Goal: Task Accomplishment & Management: Use online tool/utility

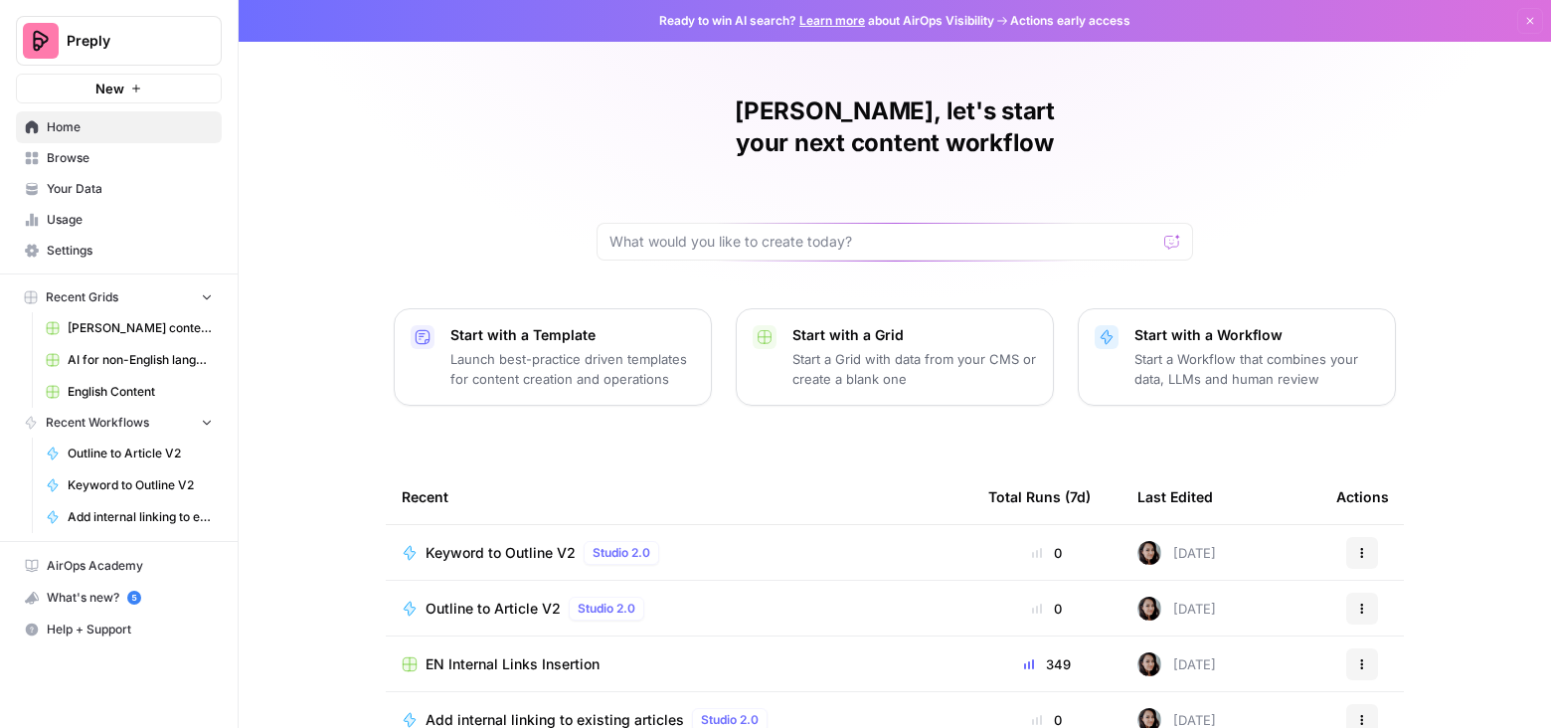
click at [108, 384] on span "English Content" at bounding box center [140, 392] width 145 height 18
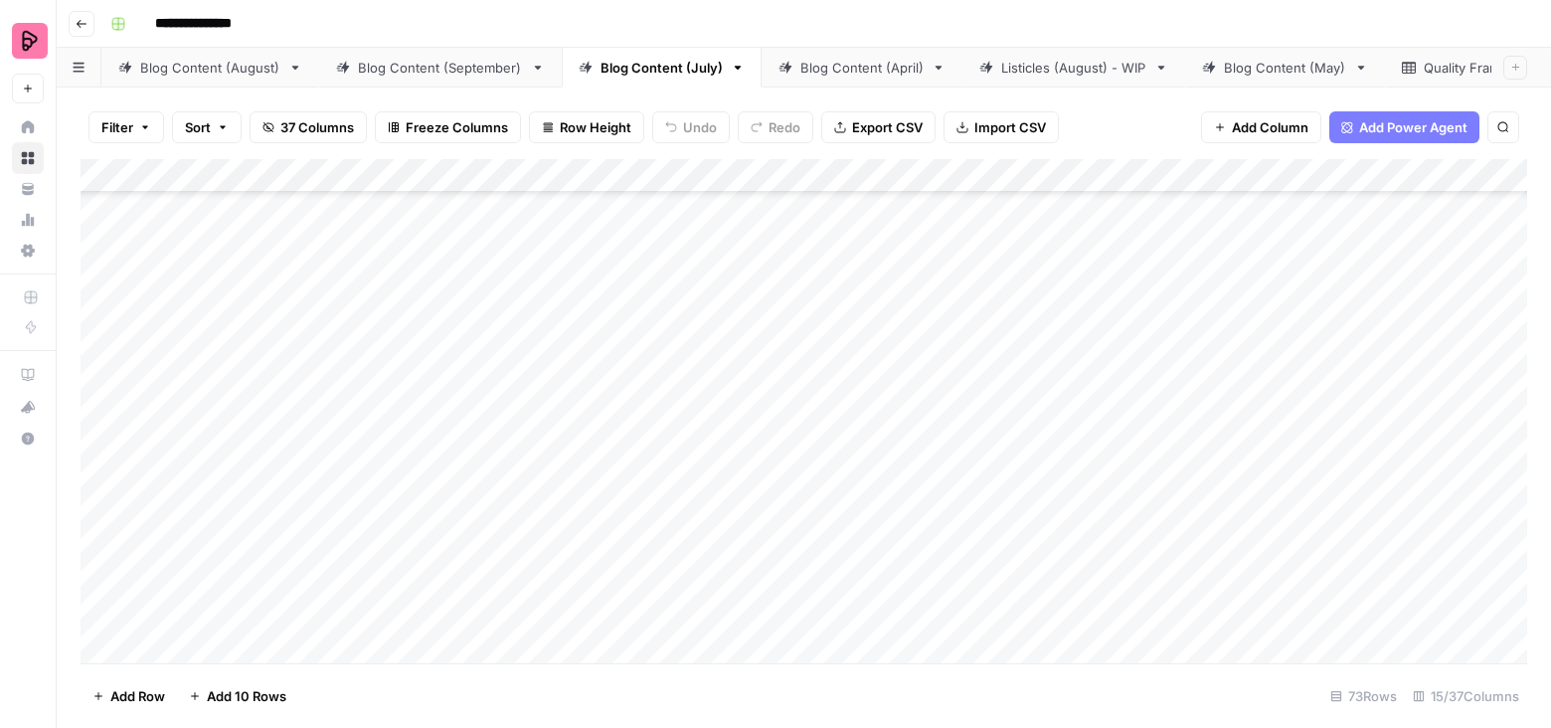
scroll to position [3334, 0]
click at [243, 56] on link "Blog Content (August)" at bounding box center [210, 68] width 218 height 40
click at [815, 299] on div "Add Column" at bounding box center [804, 411] width 1446 height 505
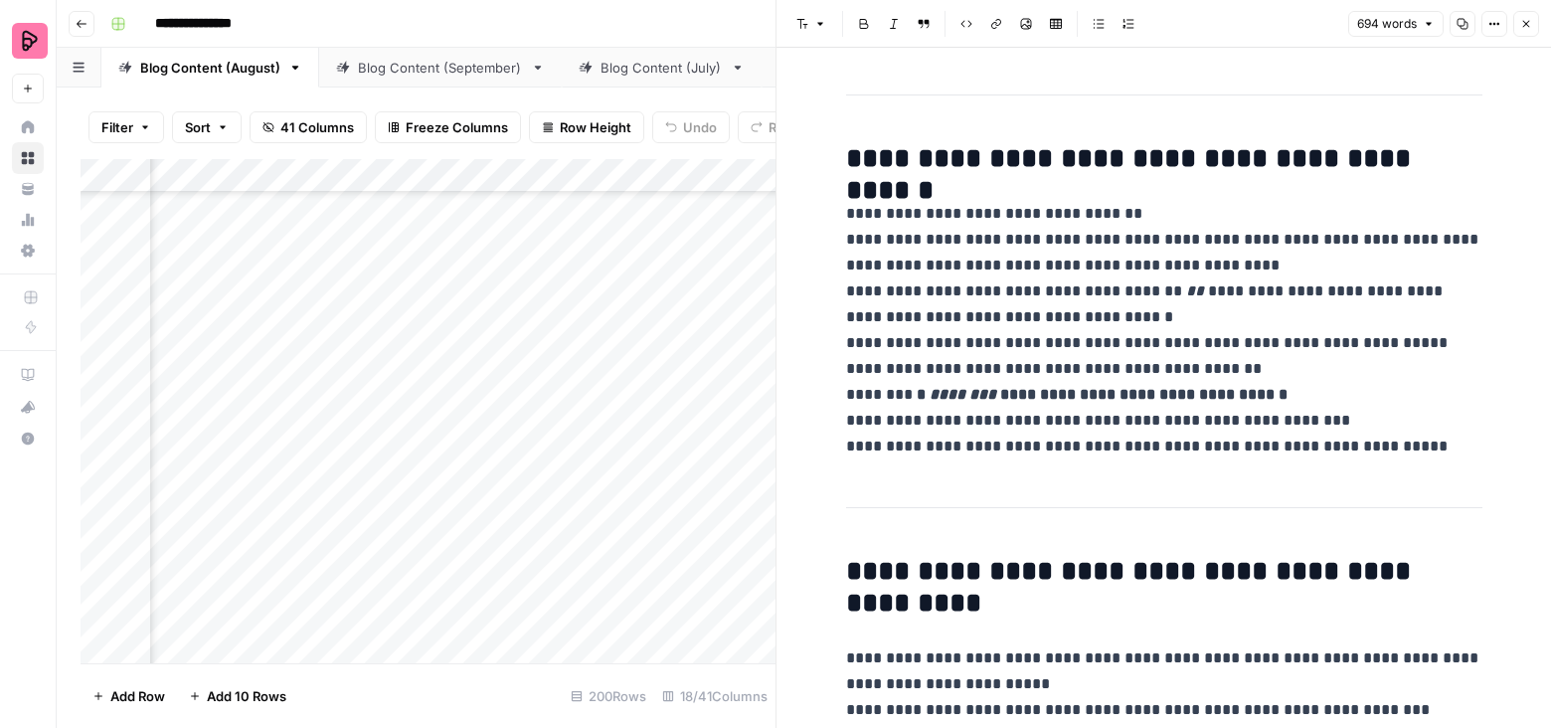
scroll to position [346, 0]
click at [1157, 378] on p "**********" at bounding box center [1164, 329] width 636 height 258
click at [622, 171] on div "Add Column" at bounding box center [428, 411] width 695 height 505
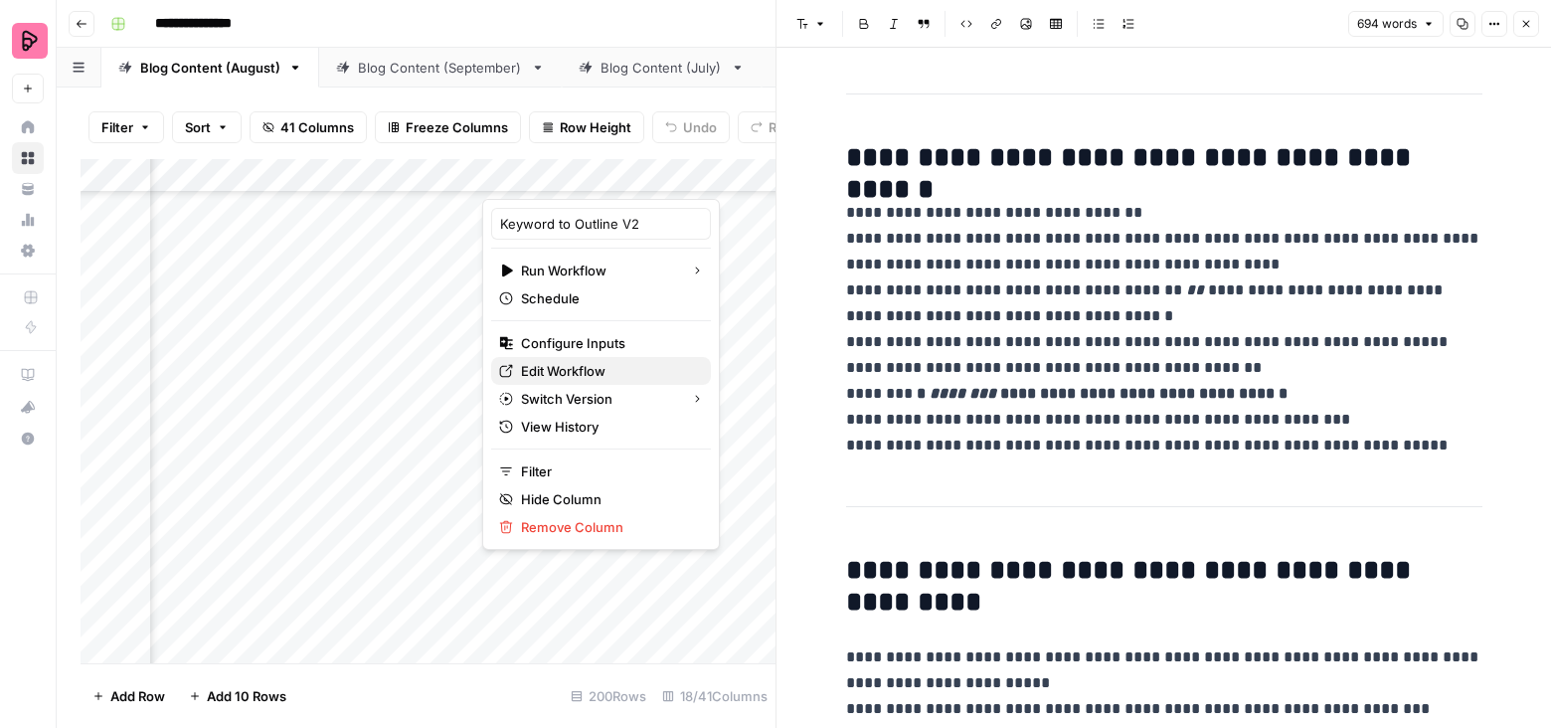
click at [604, 364] on span "Edit Workflow" at bounding box center [608, 371] width 174 height 20
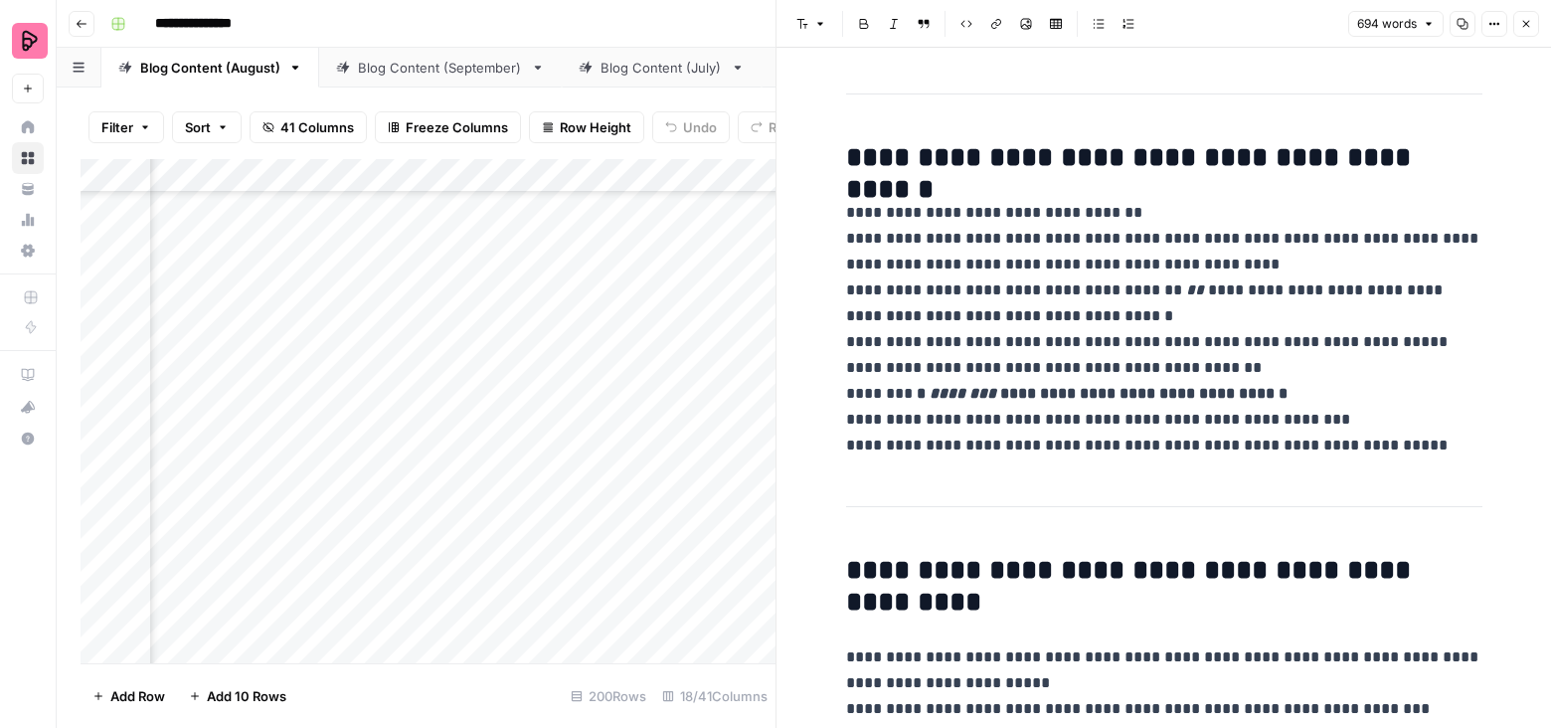
scroll to position [6265, 857]
click at [473, 172] on div "Add Column" at bounding box center [428, 411] width 695 height 505
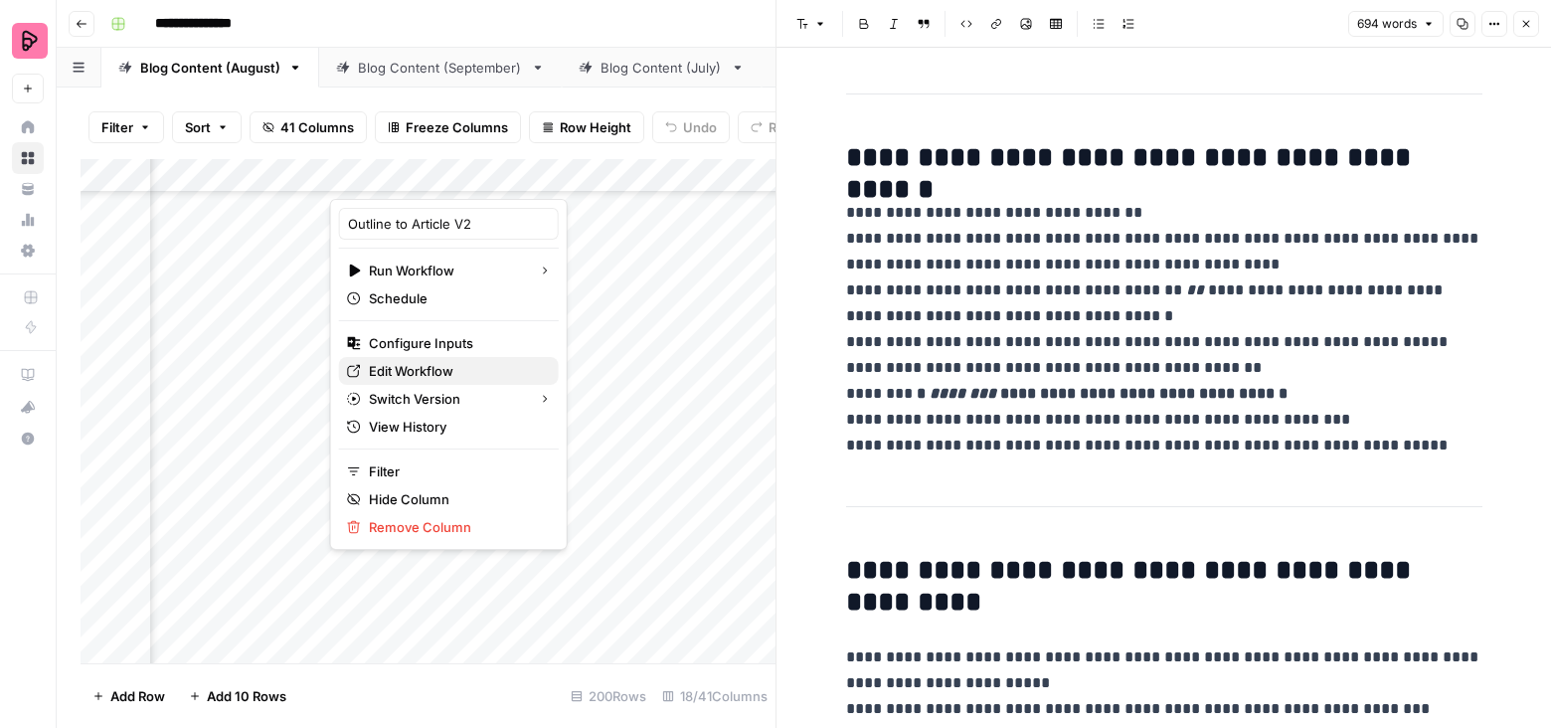
click at [434, 357] on link "Edit Workflow" at bounding box center [449, 371] width 220 height 28
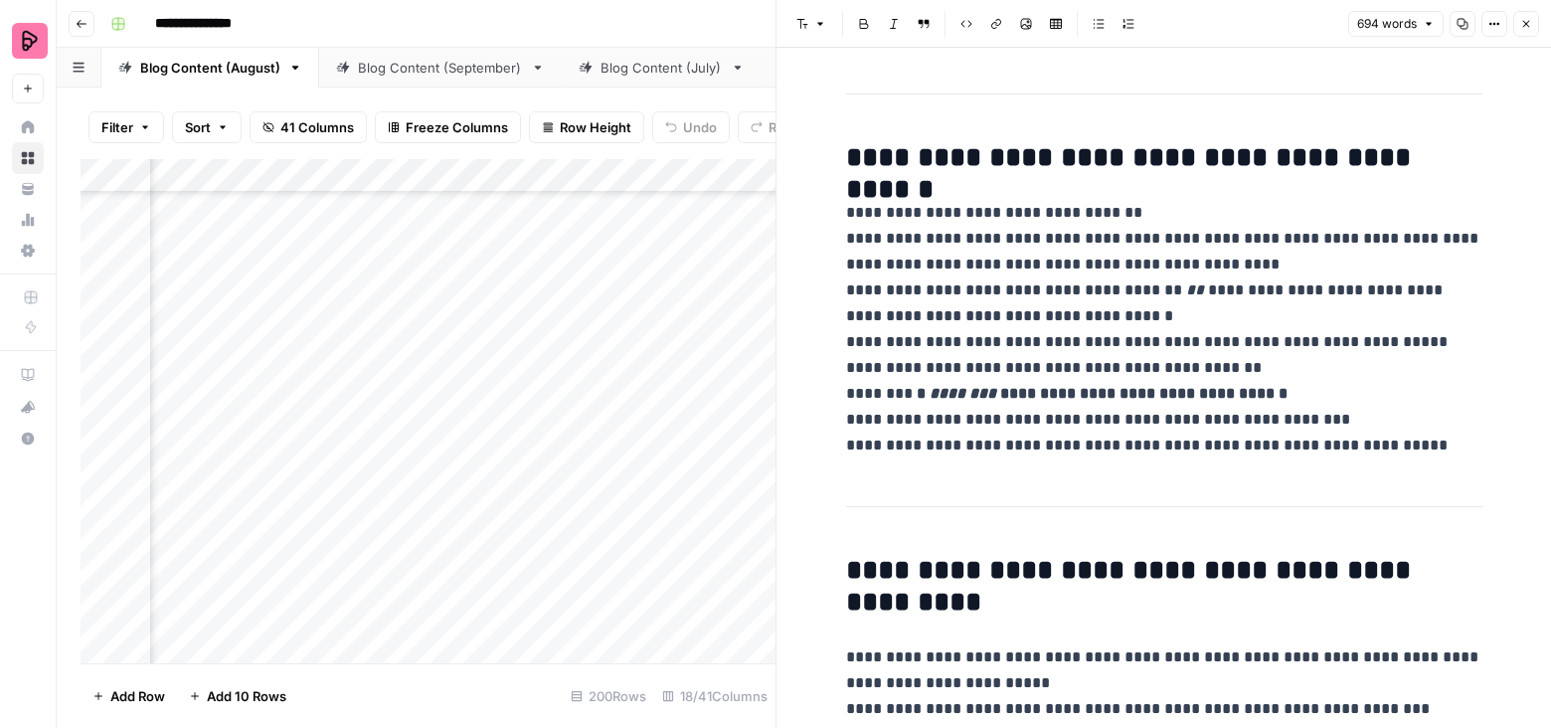
click at [1515, 30] on button "Close" at bounding box center [1526, 24] width 26 height 26
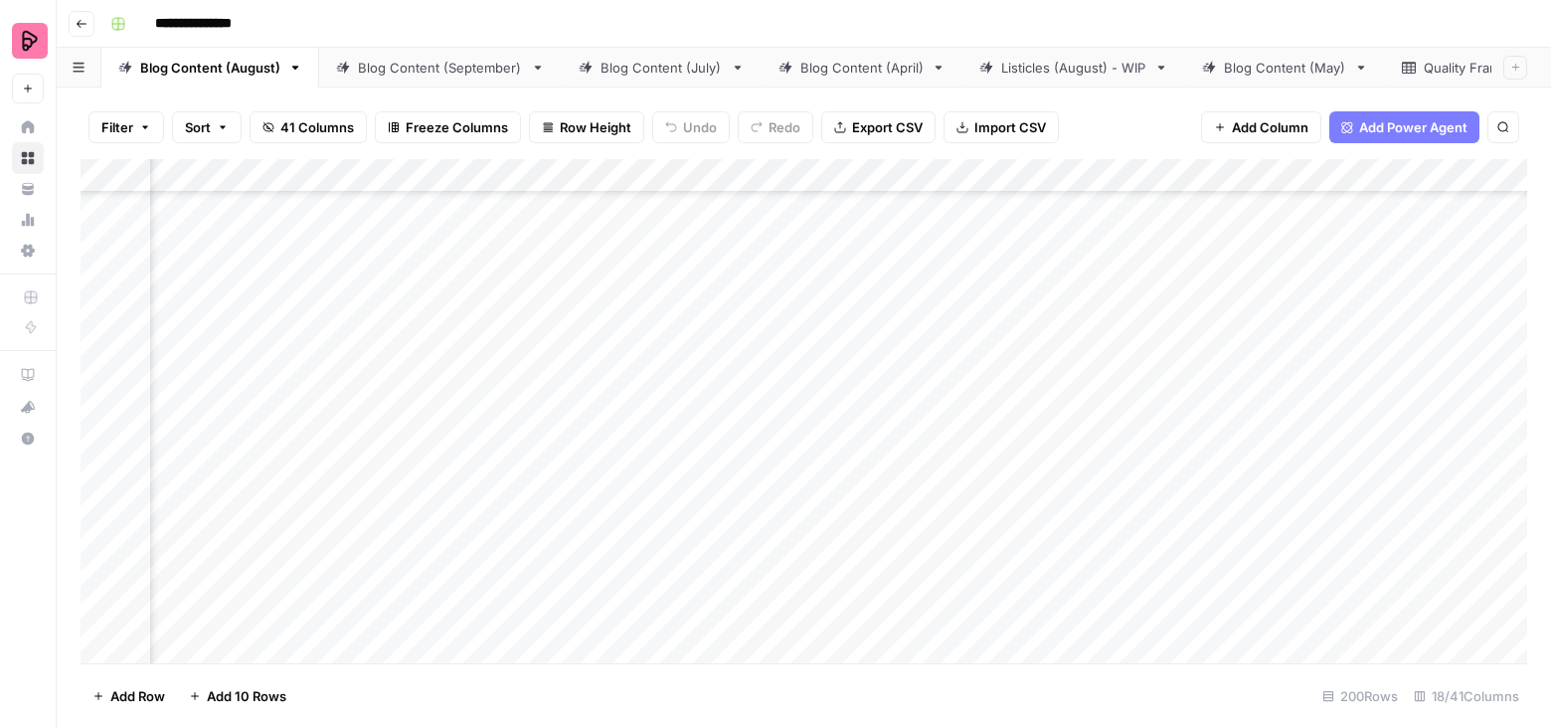
scroll to position [6265, 462]
click at [698, 294] on div "Add Column" at bounding box center [804, 411] width 1446 height 505
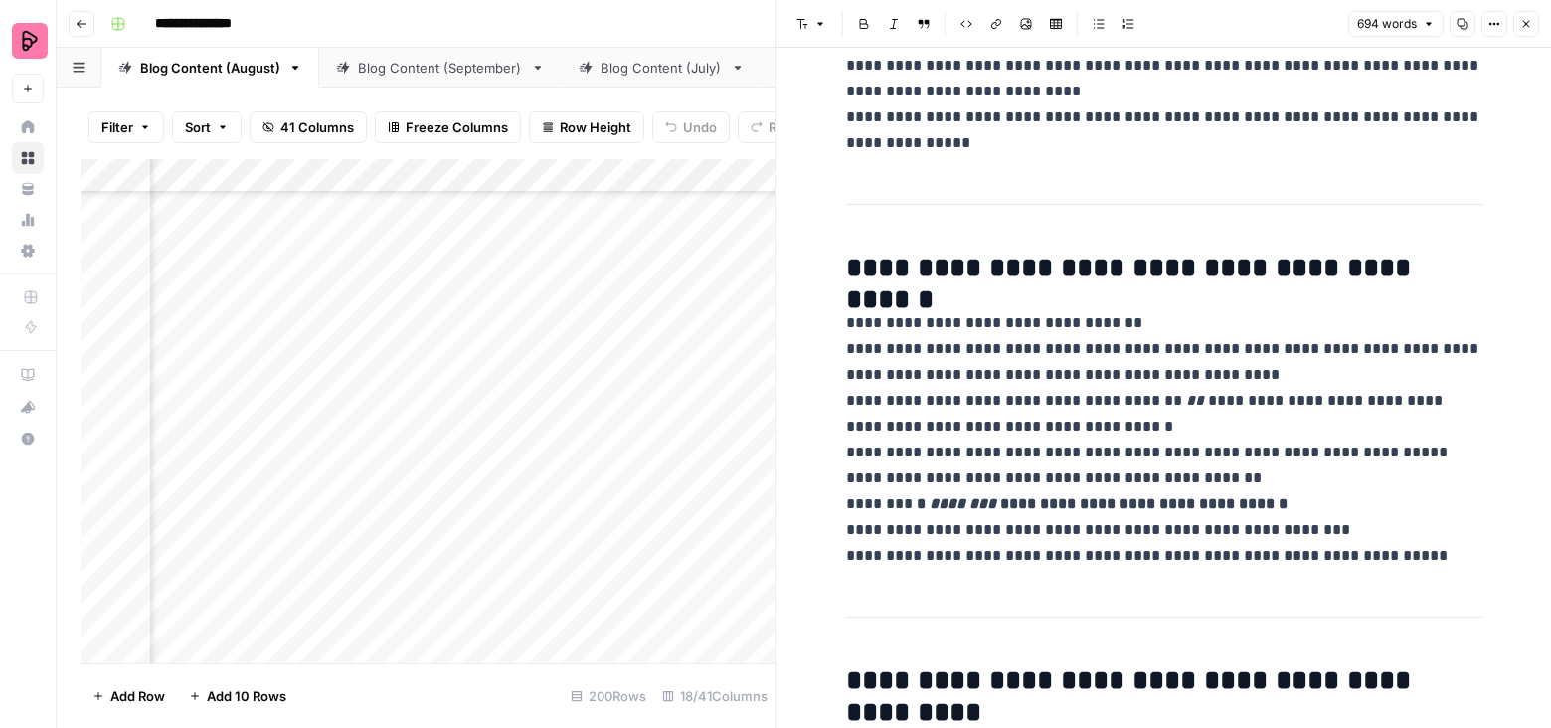
scroll to position [248, 0]
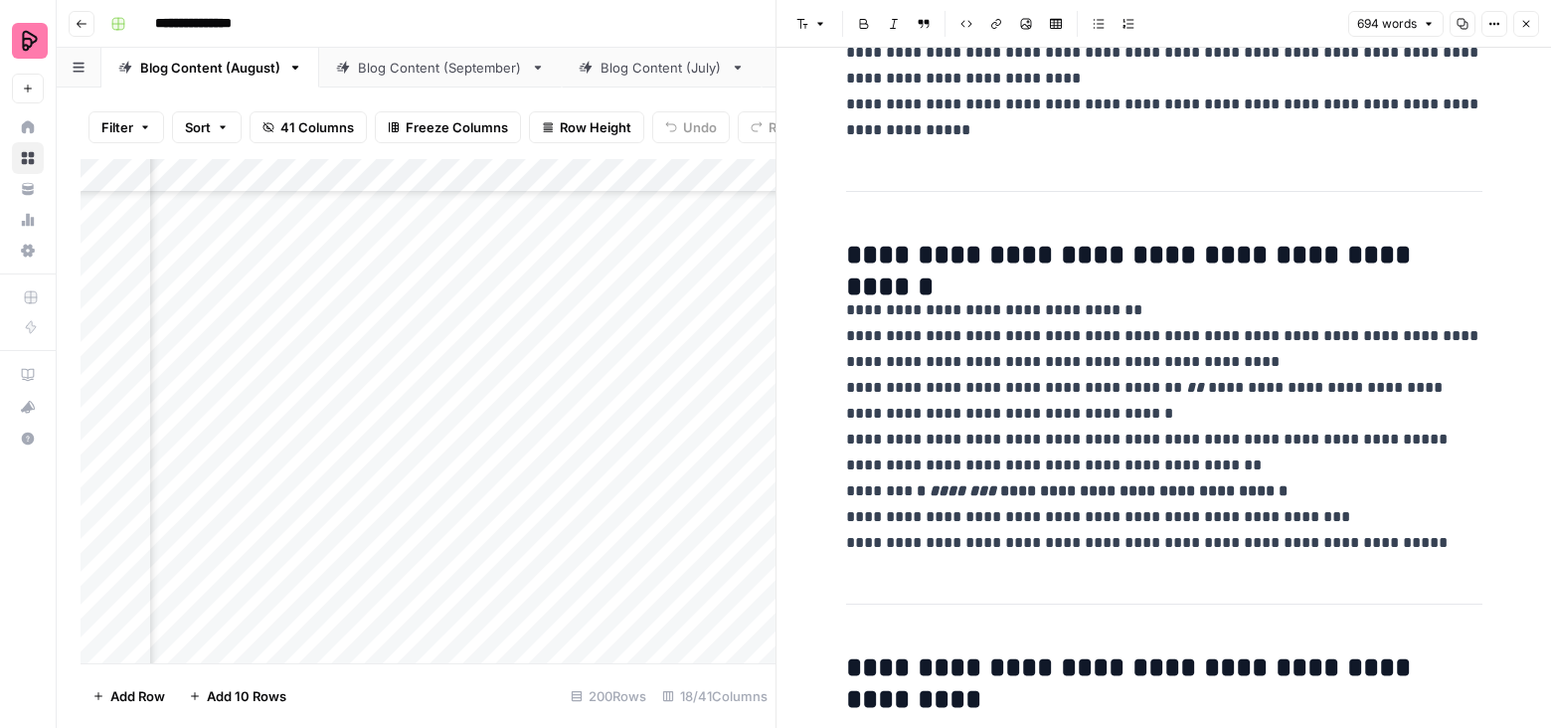
click at [1520, 25] on icon "button" at bounding box center [1526, 24] width 12 height 12
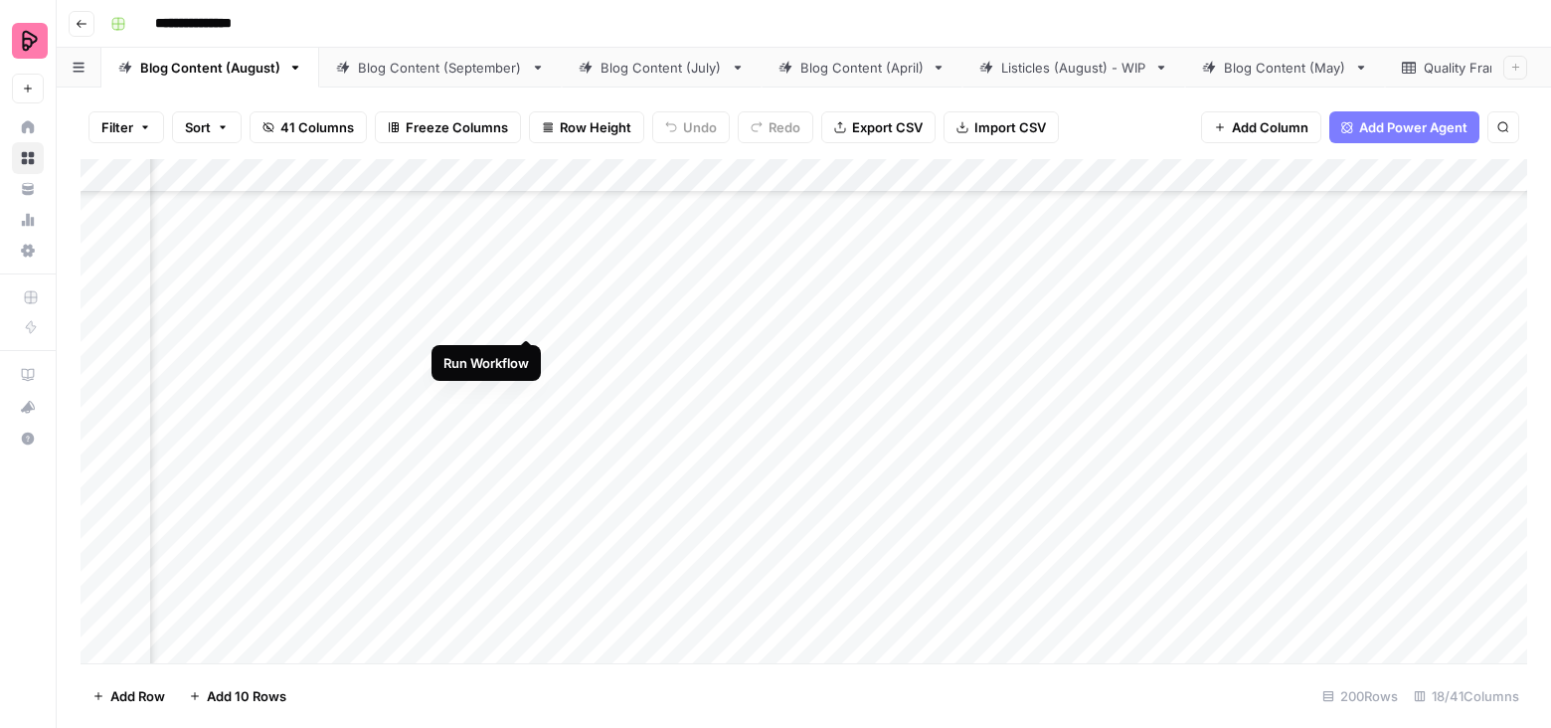
click at [524, 300] on div "Add Column" at bounding box center [804, 411] width 1446 height 505
click at [707, 304] on div "Add Column" at bounding box center [804, 411] width 1446 height 505
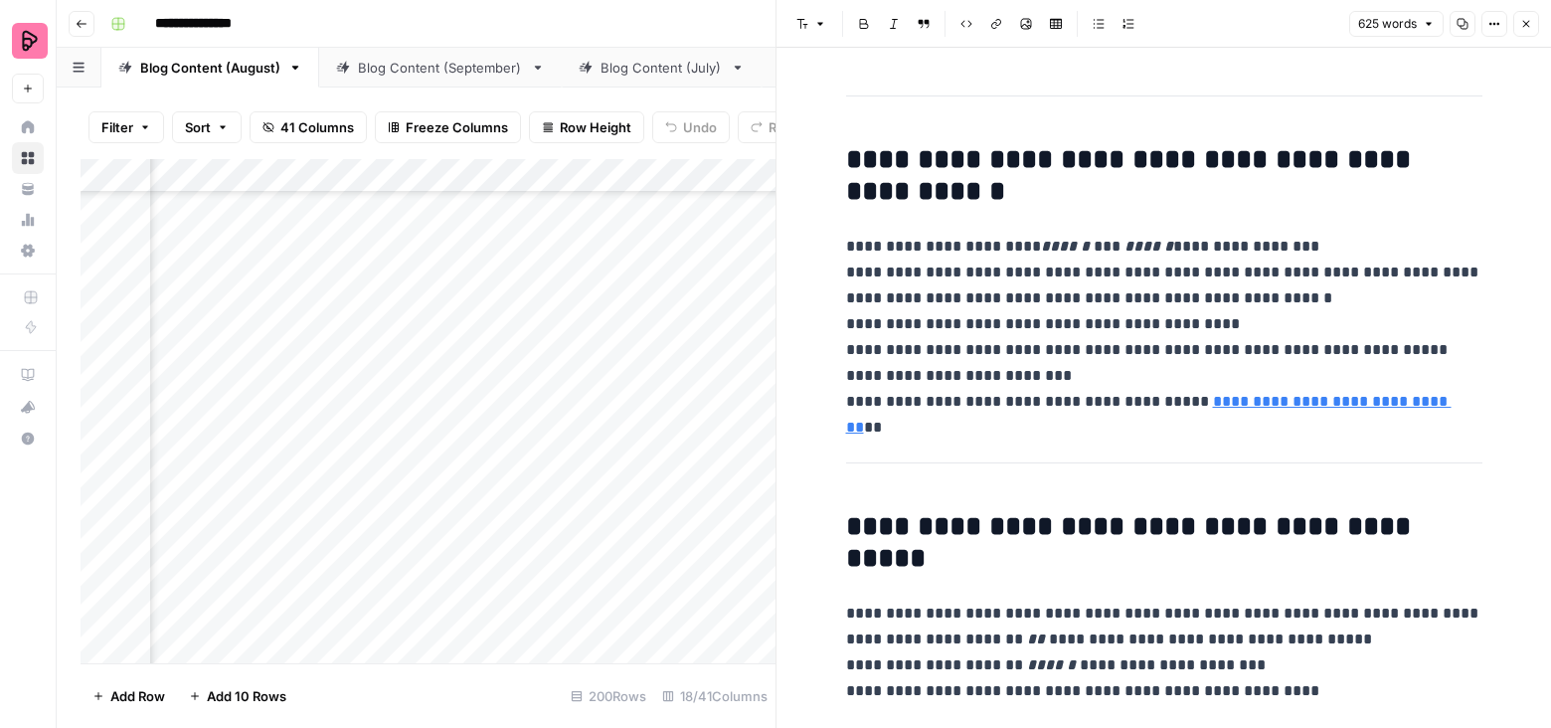
scroll to position [470, 0]
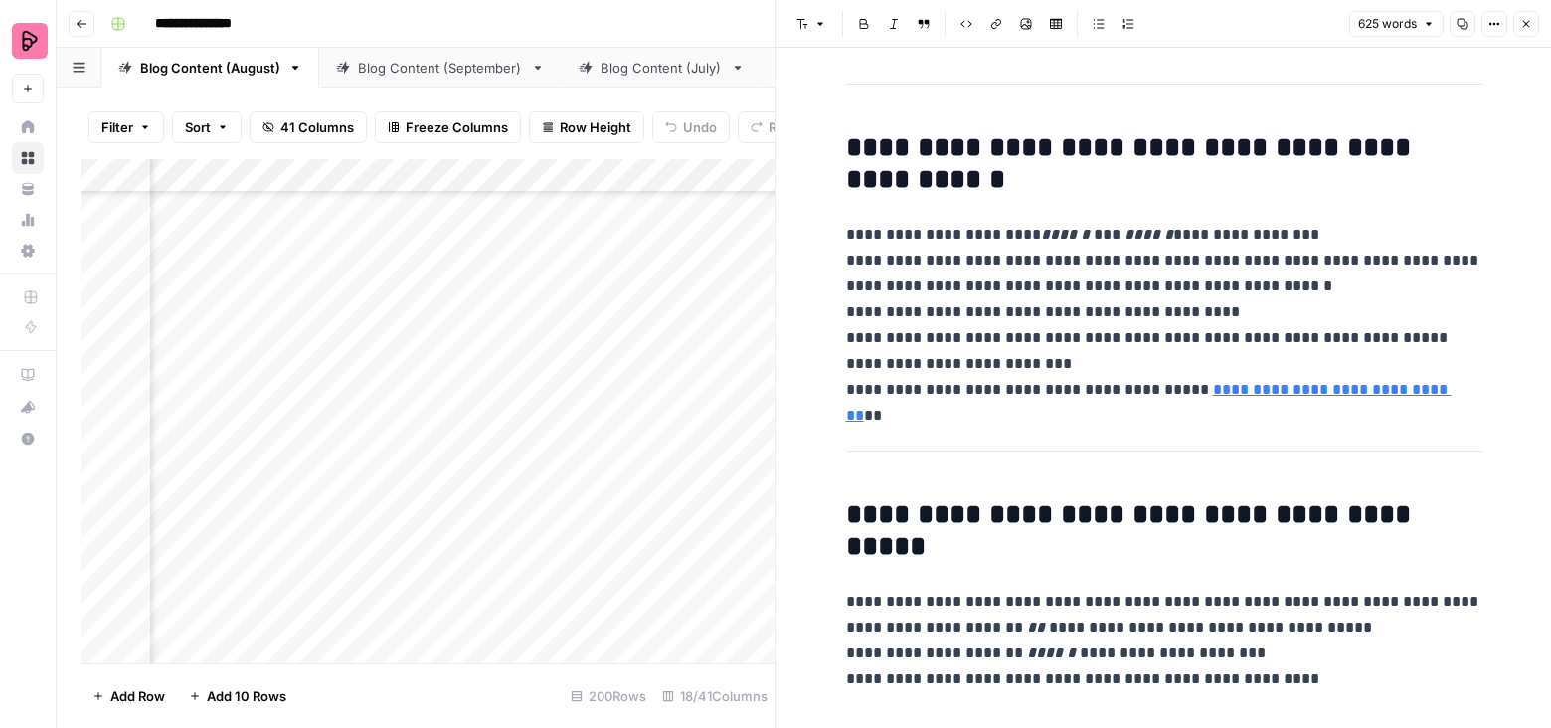
click at [1530, 15] on button "Close" at bounding box center [1526, 24] width 26 height 26
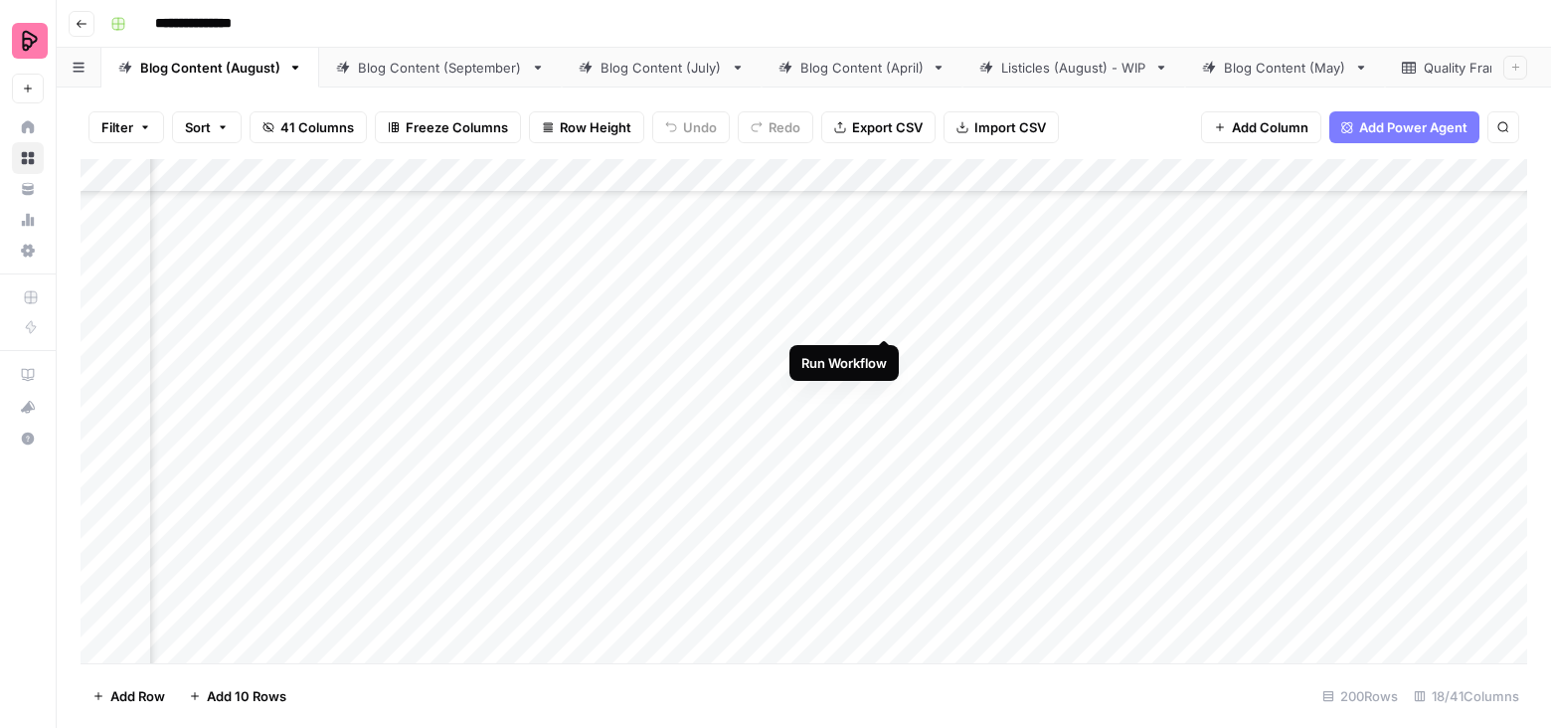
click at [885, 300] on div "Add Column" at bounding box center [804, 411] width 1446 height 505
click at [703, 299] on div "Add Column" at bounding box center [804, 411] width 1446 height 505
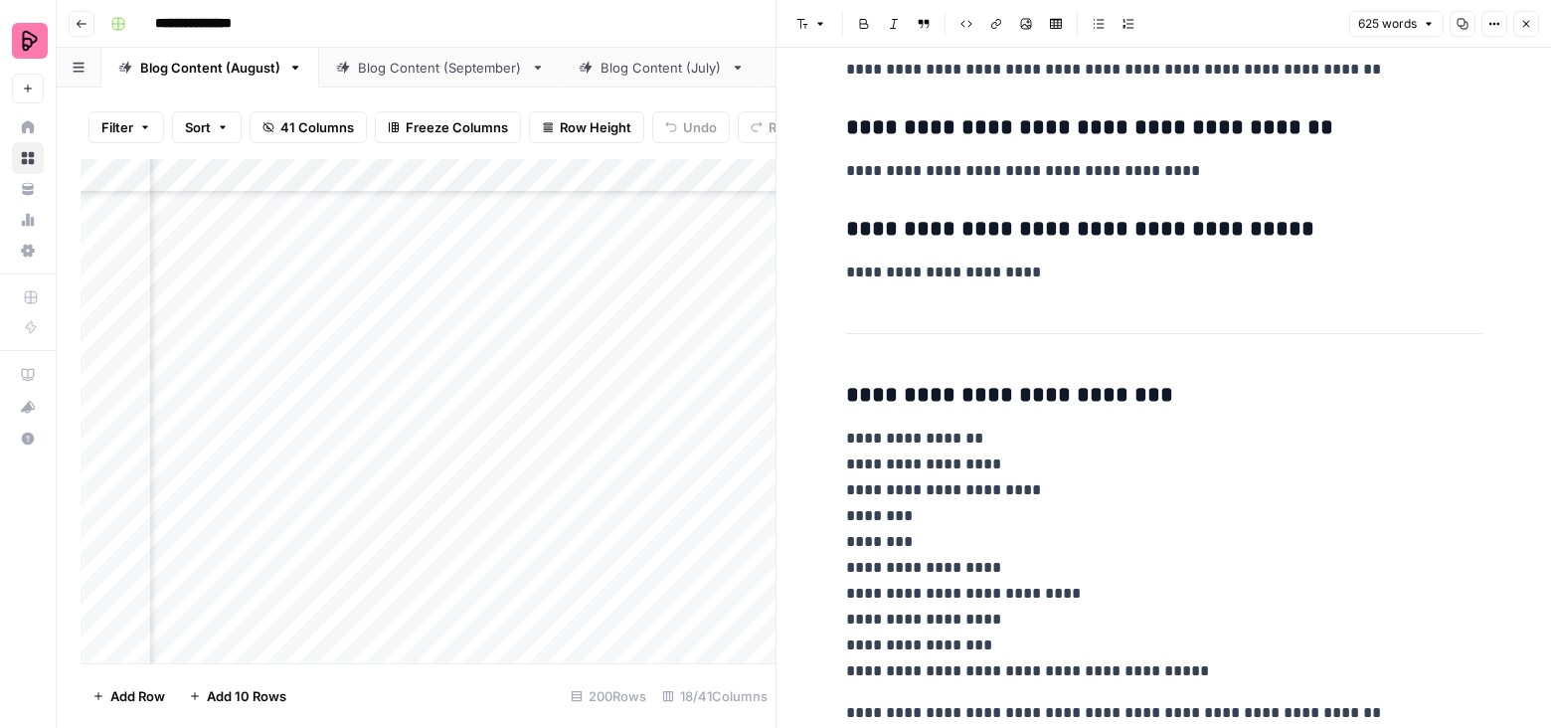
scroll to position [3616, 0]
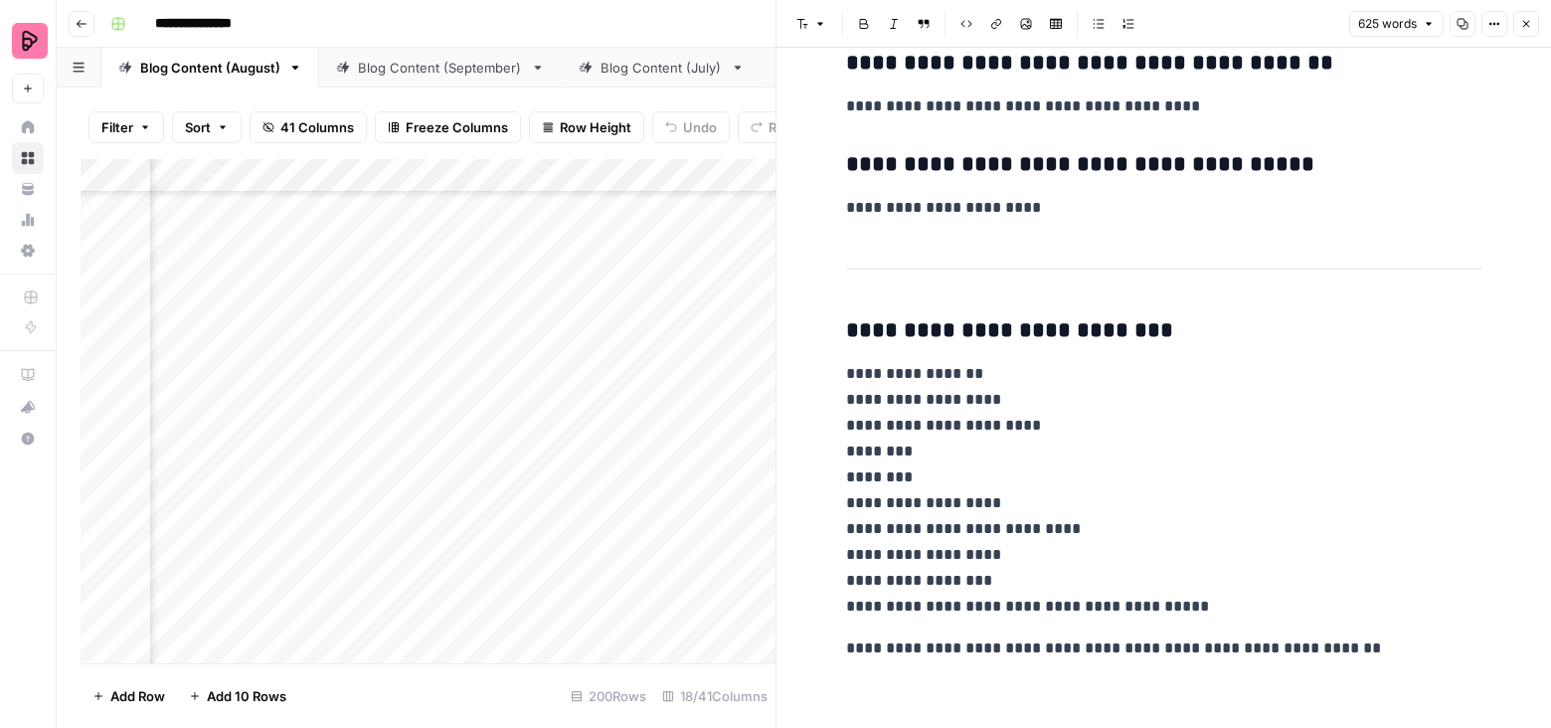
click at [1525, 26] on icon "button" at bounding box center [1526, 24] width 12 height 12
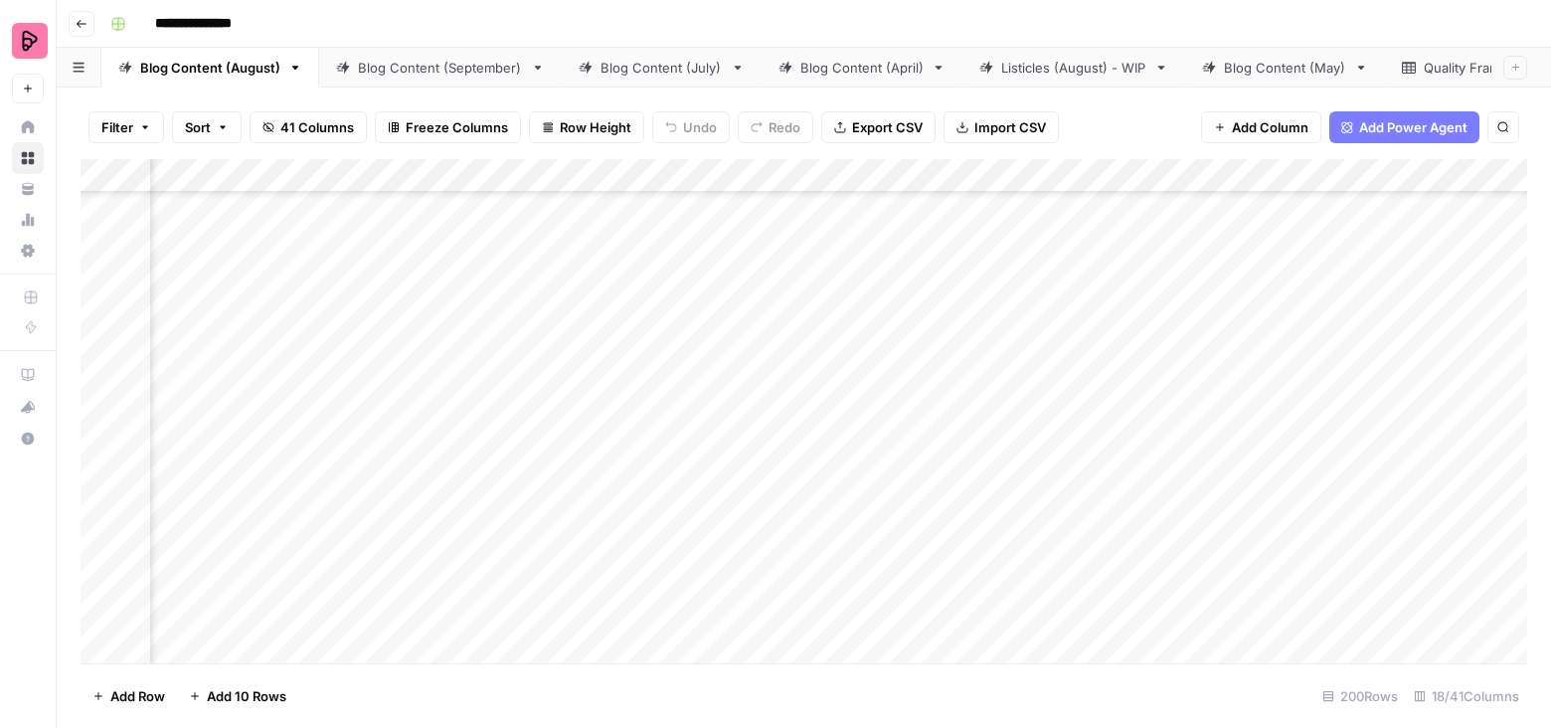
scroll to position [6265, 1148]
click at [944, 297] on div "Add Column" at bounding box center [804, 411] width 1446 height 505
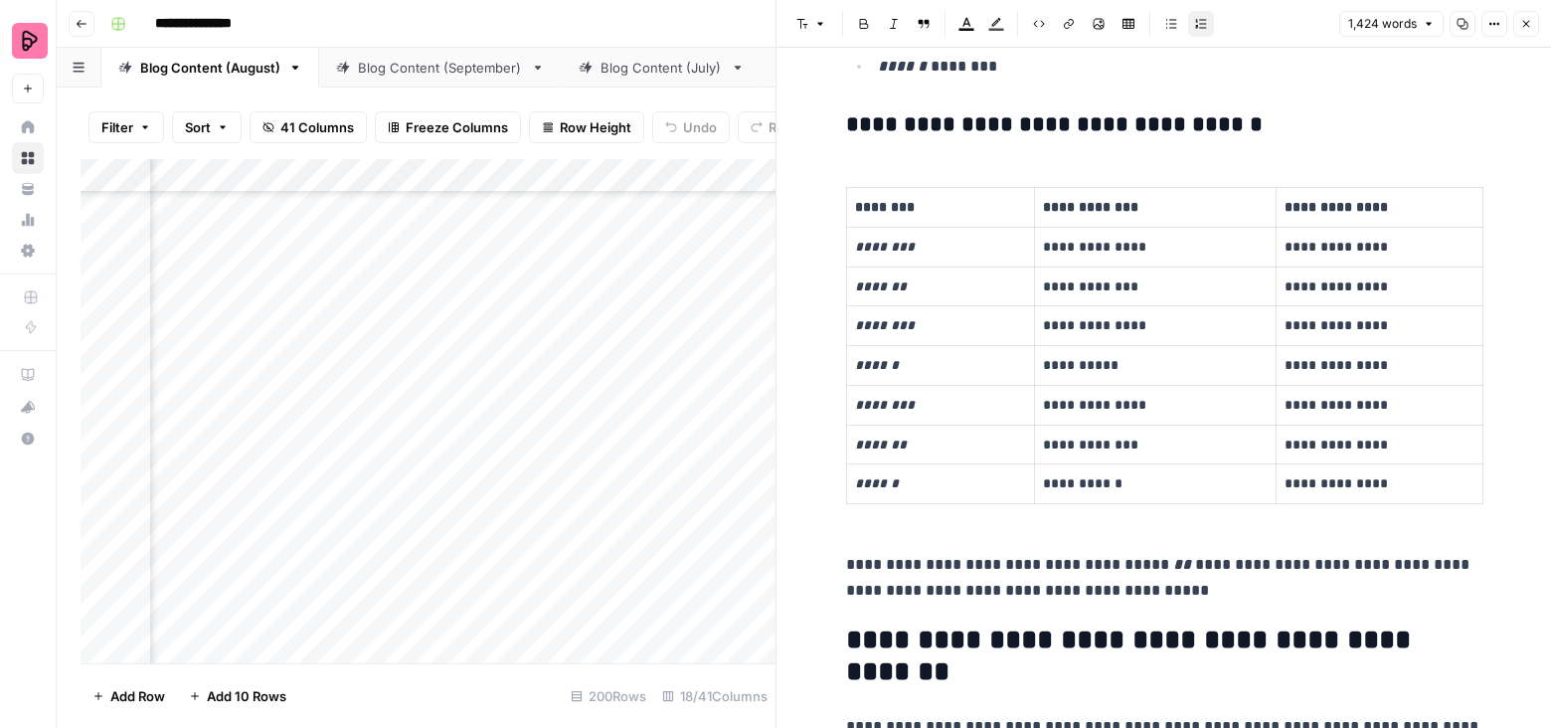
scroll to position [684, 0]
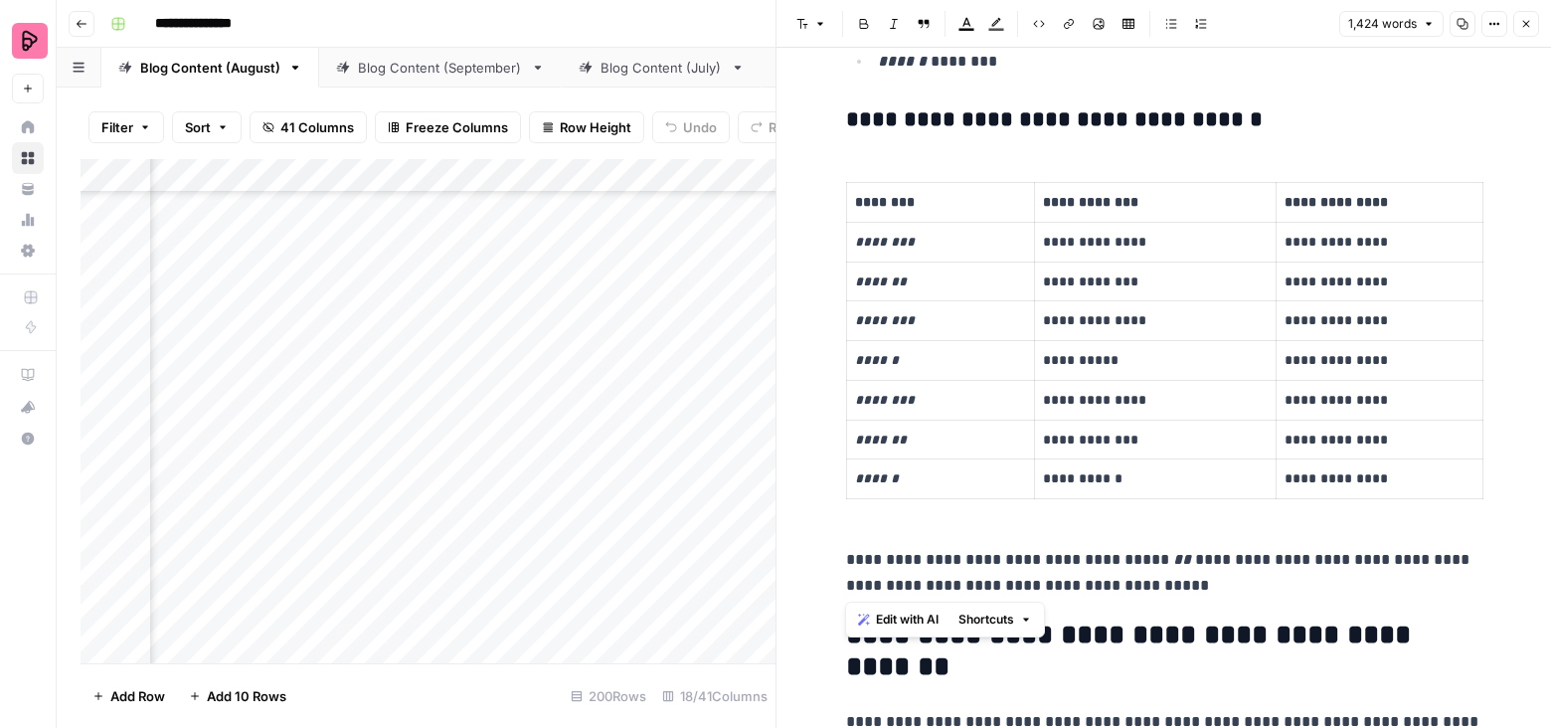
drag, startPoint x: 1188, startPoint y: 583, endPoint x: 846, endPoint y: 124, distance: 572.5
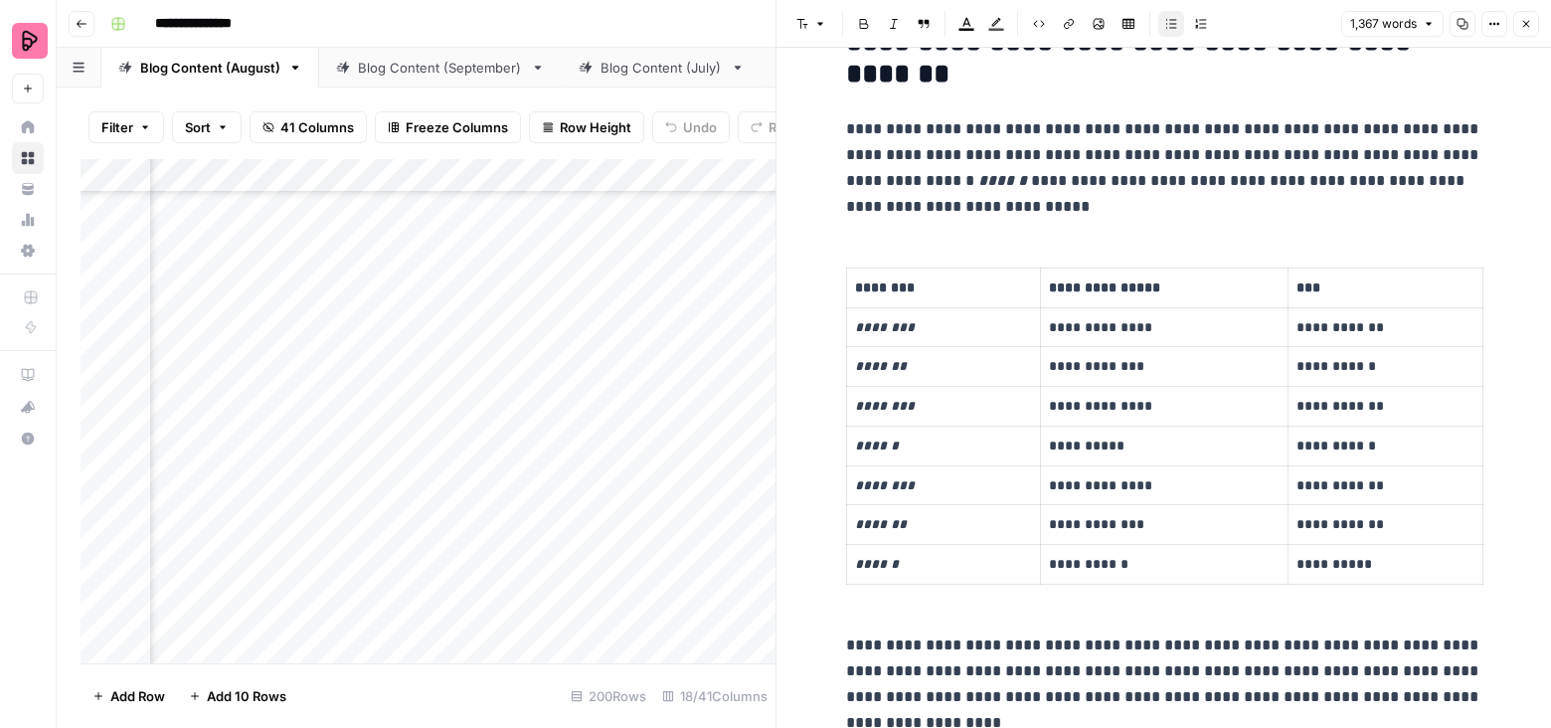
scroll to position [781, 0]
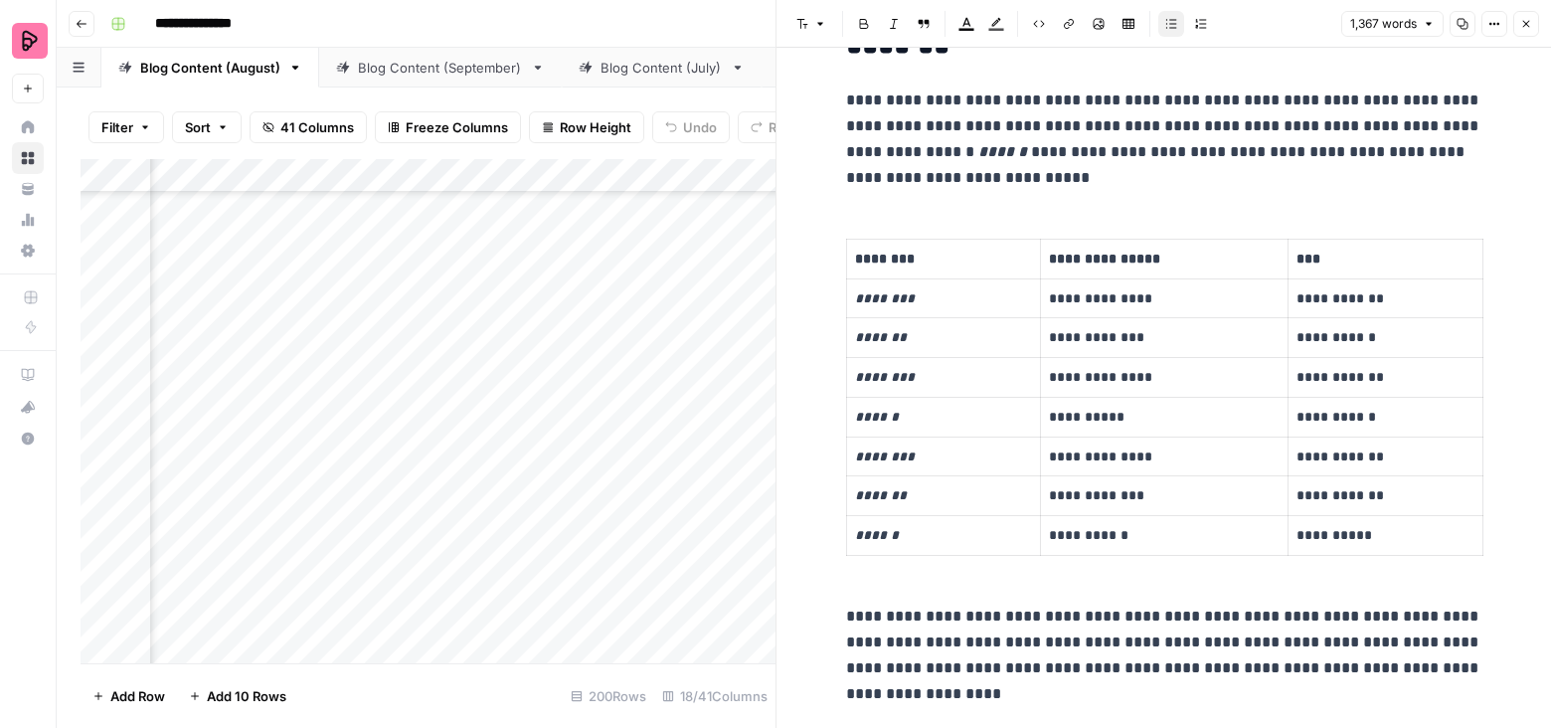
click at [1528, 25] on icon "button" at bounding box center [1526, 24] width 12 height 12
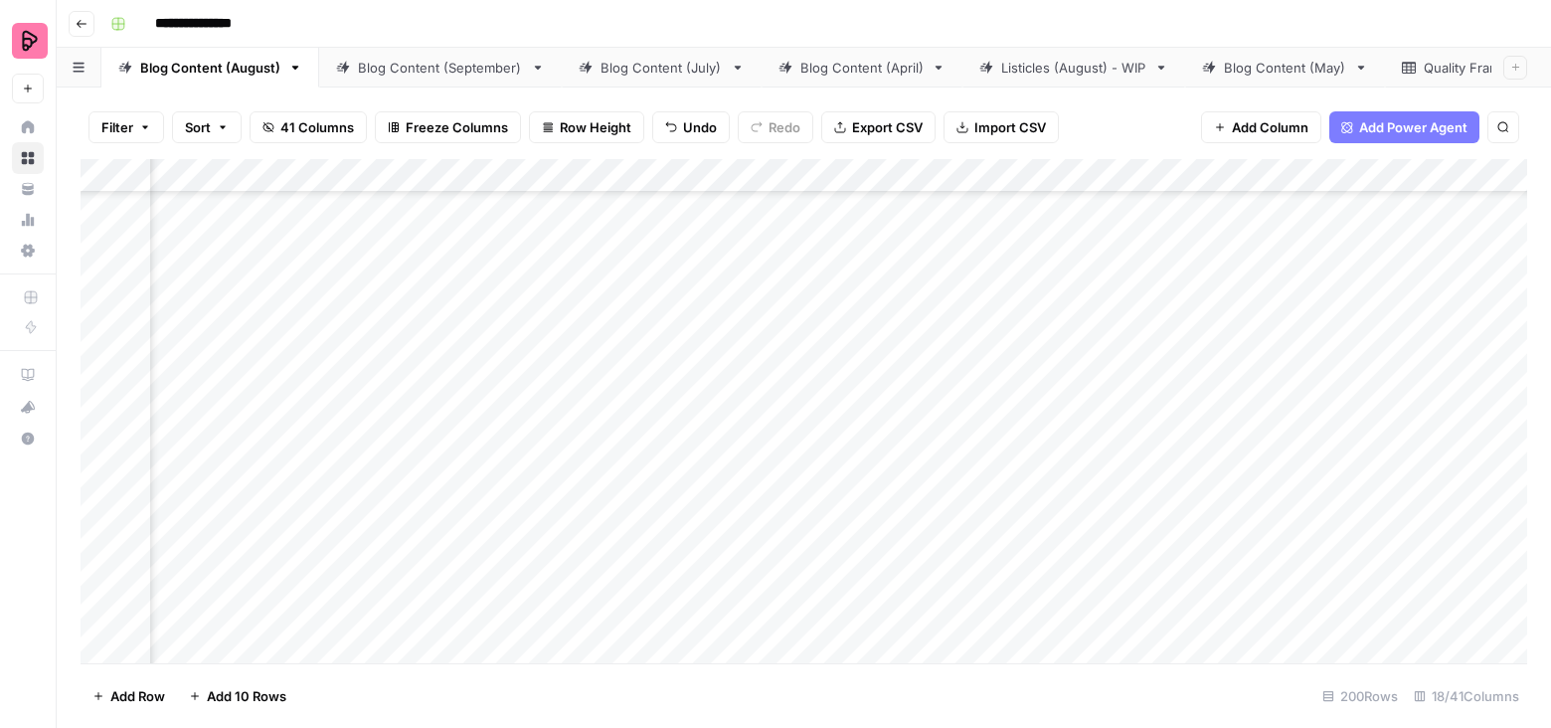
click at [313, 290] on div "Add Column" at bounding box center [804, 411] width 1446 height 505
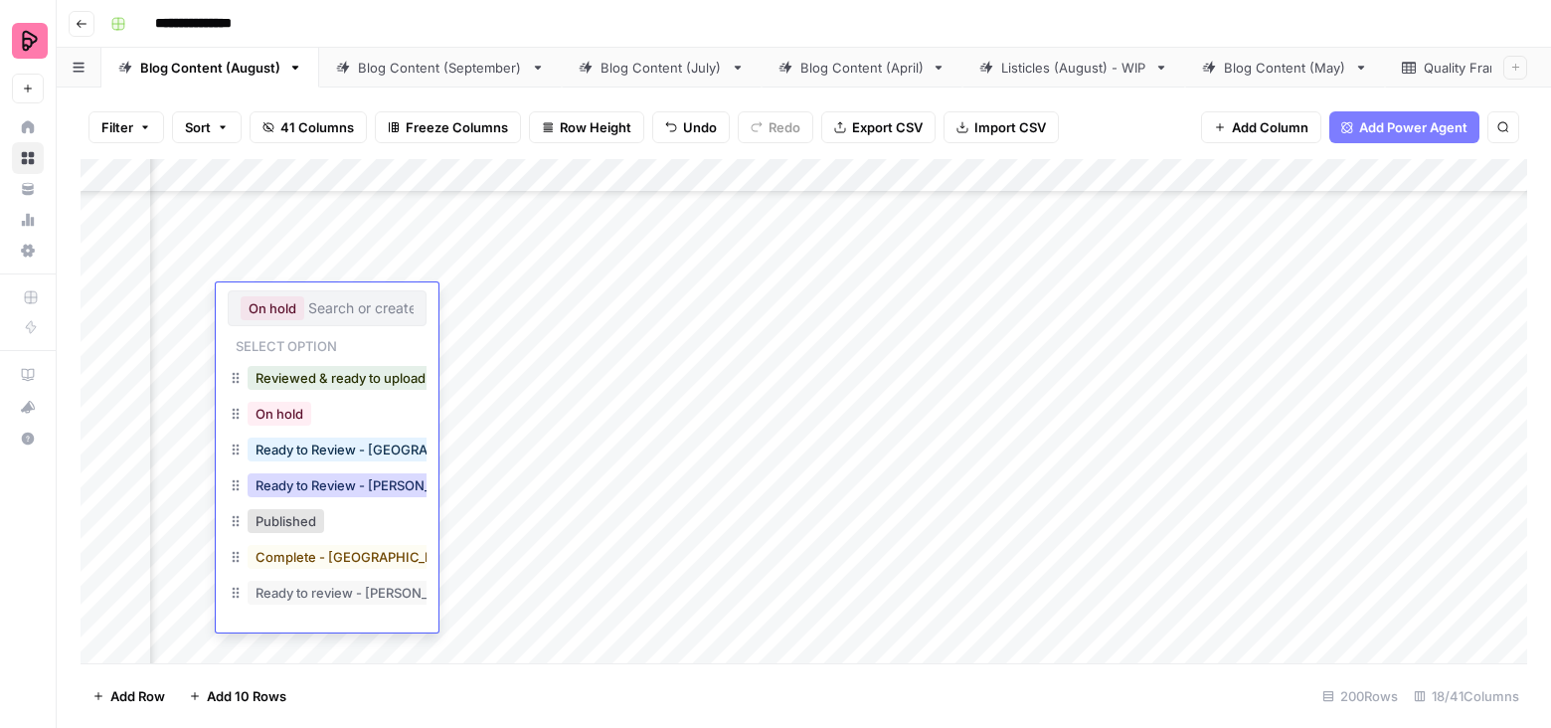
click at [324, 485] on button "Ready to Review - [PERSON_NAME]" at bounding box center [364, 485] width 235 height 24
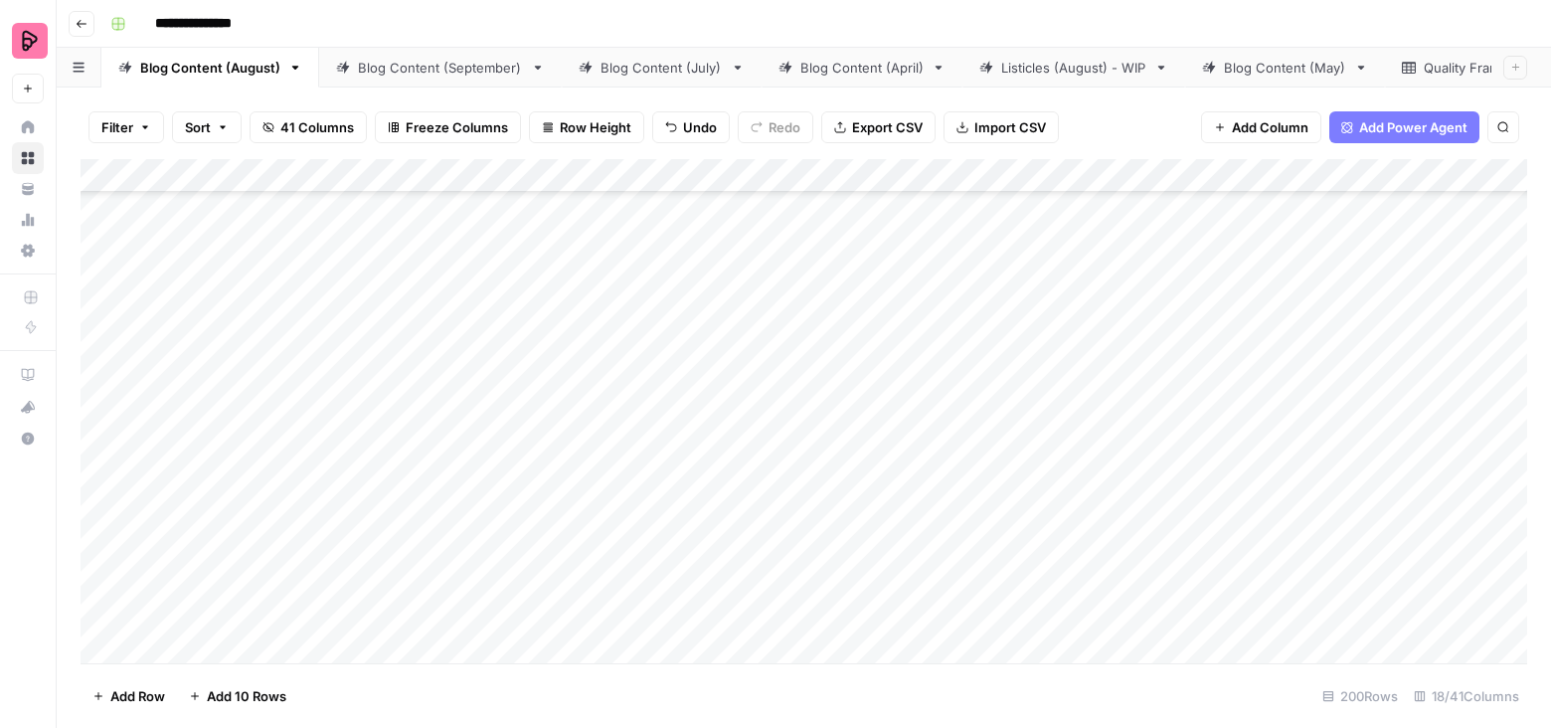
scroll to position [6265, 0]
click at [1397, 300] on div "Add Column" at bounding box center [804, 411] width 1446 height 505
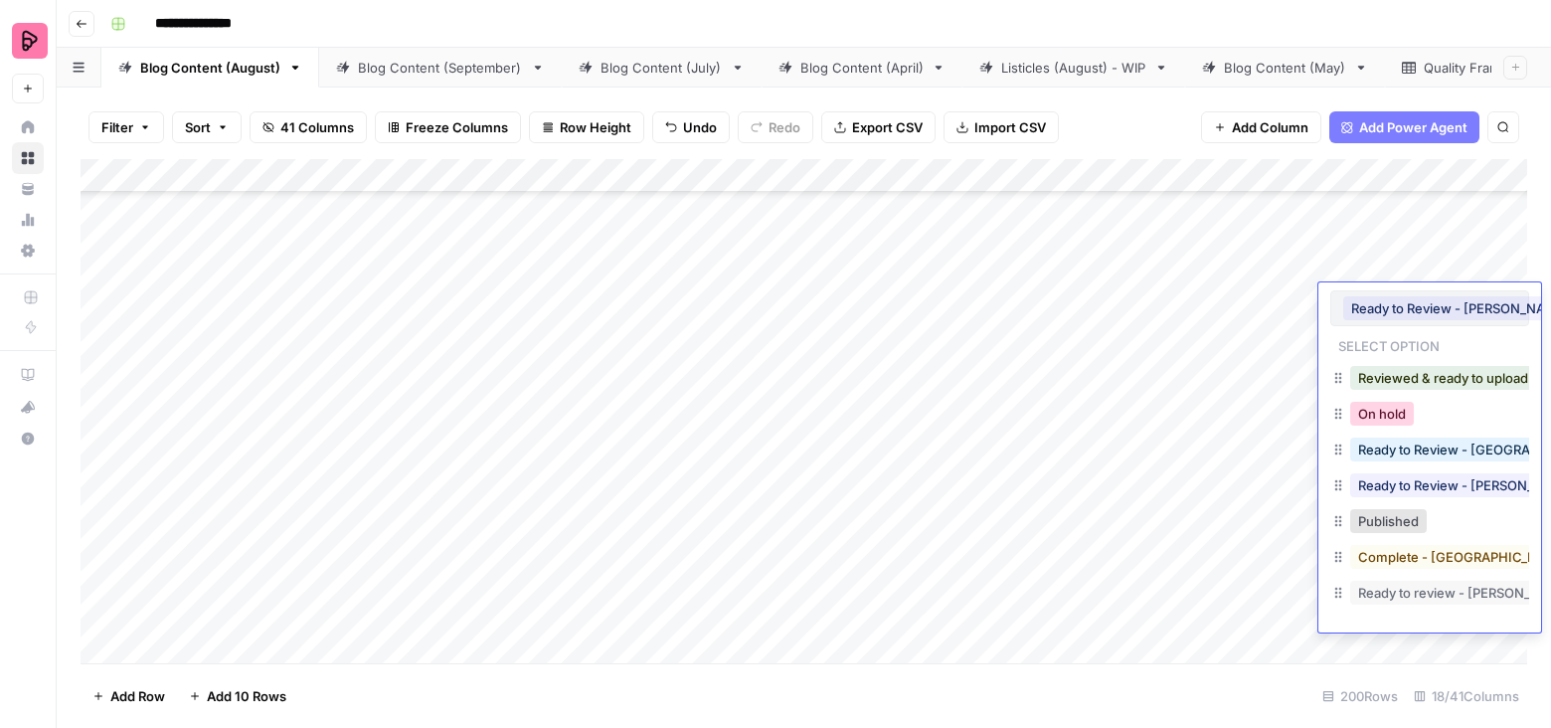
click at [1386, 411] on button "On hold" at bounding box center [1382, 414] width 64 height 24
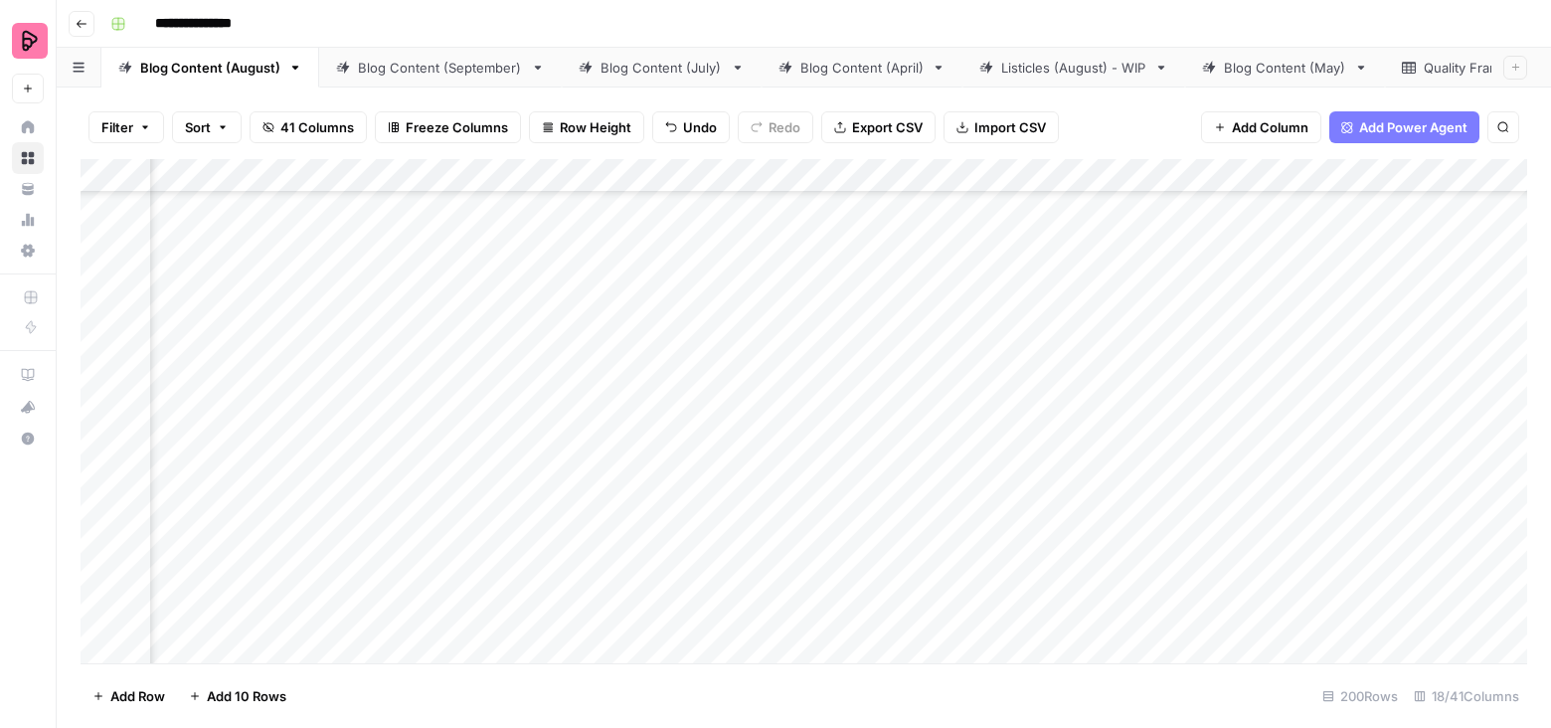
scroll to position [6265, 409]
click at [579, 454] on div "Add Column" at bounding box center [804, 411] width 1446 height 505
click at [751, 454] on div "Add Column" at bounding box center [804, 411] width 1446 height 505
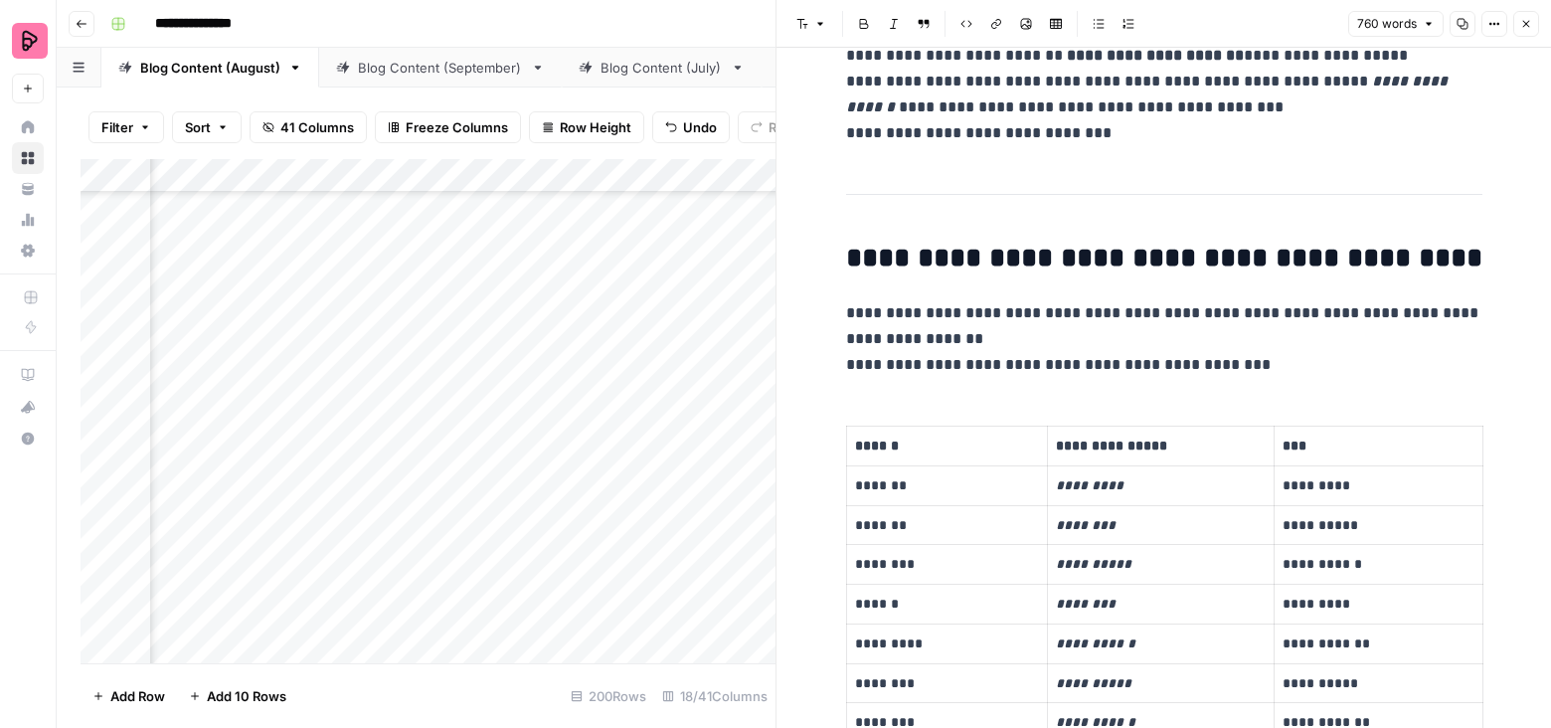
scroll to position [518, 0]
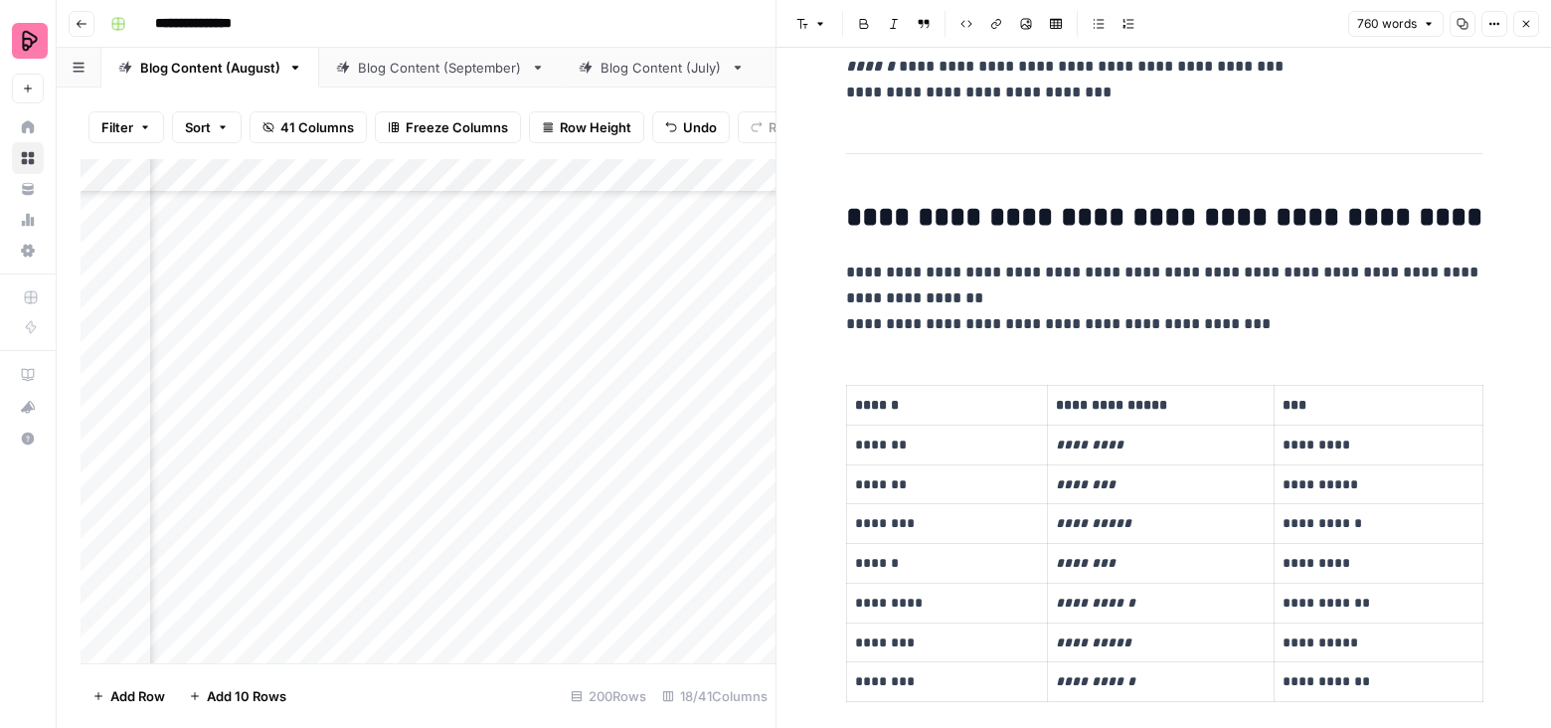
click at [1524, 16] on button "Close" at bounding box center [1526, 24] width 26 height 26
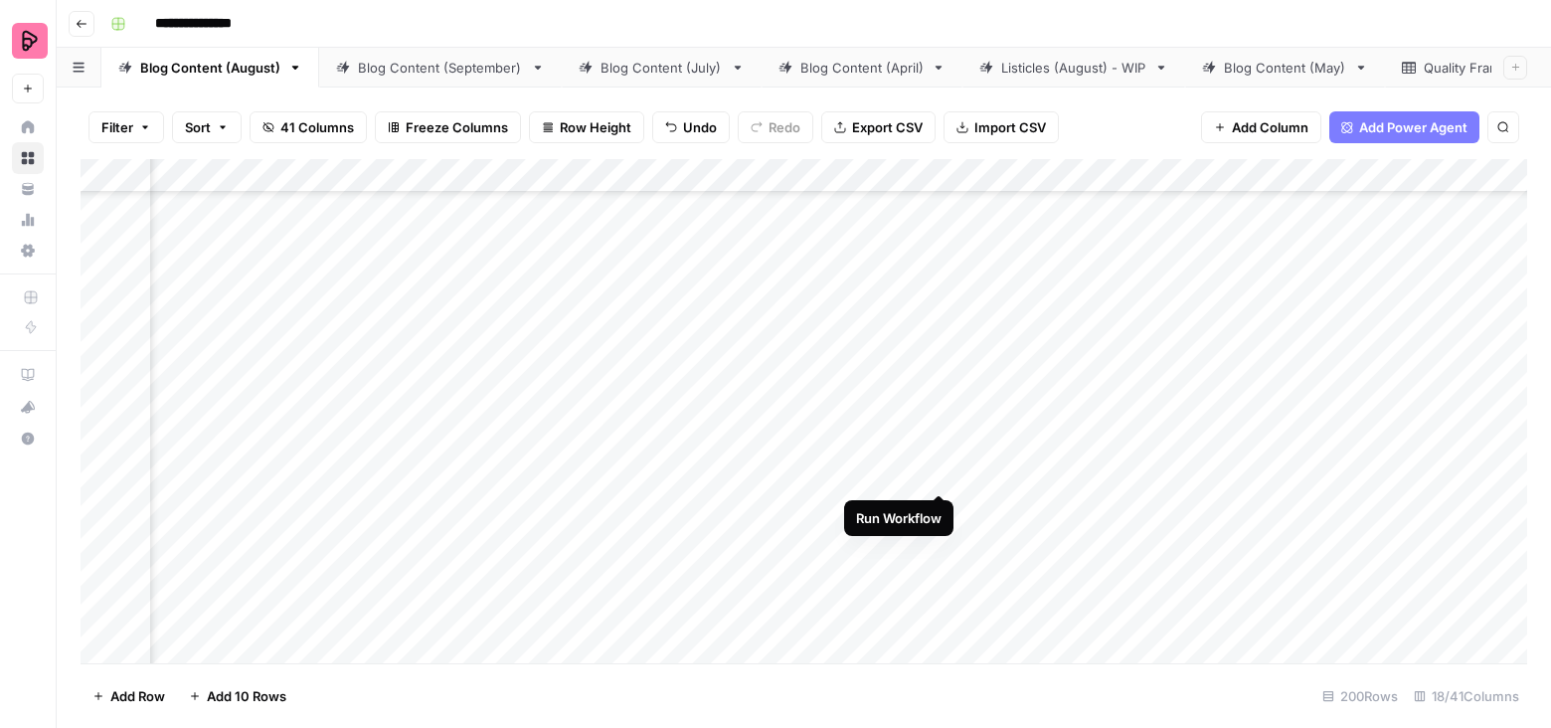
click at [936, 454] on div "Add Column" at bounding box center [804, 411] width 1446 height 505
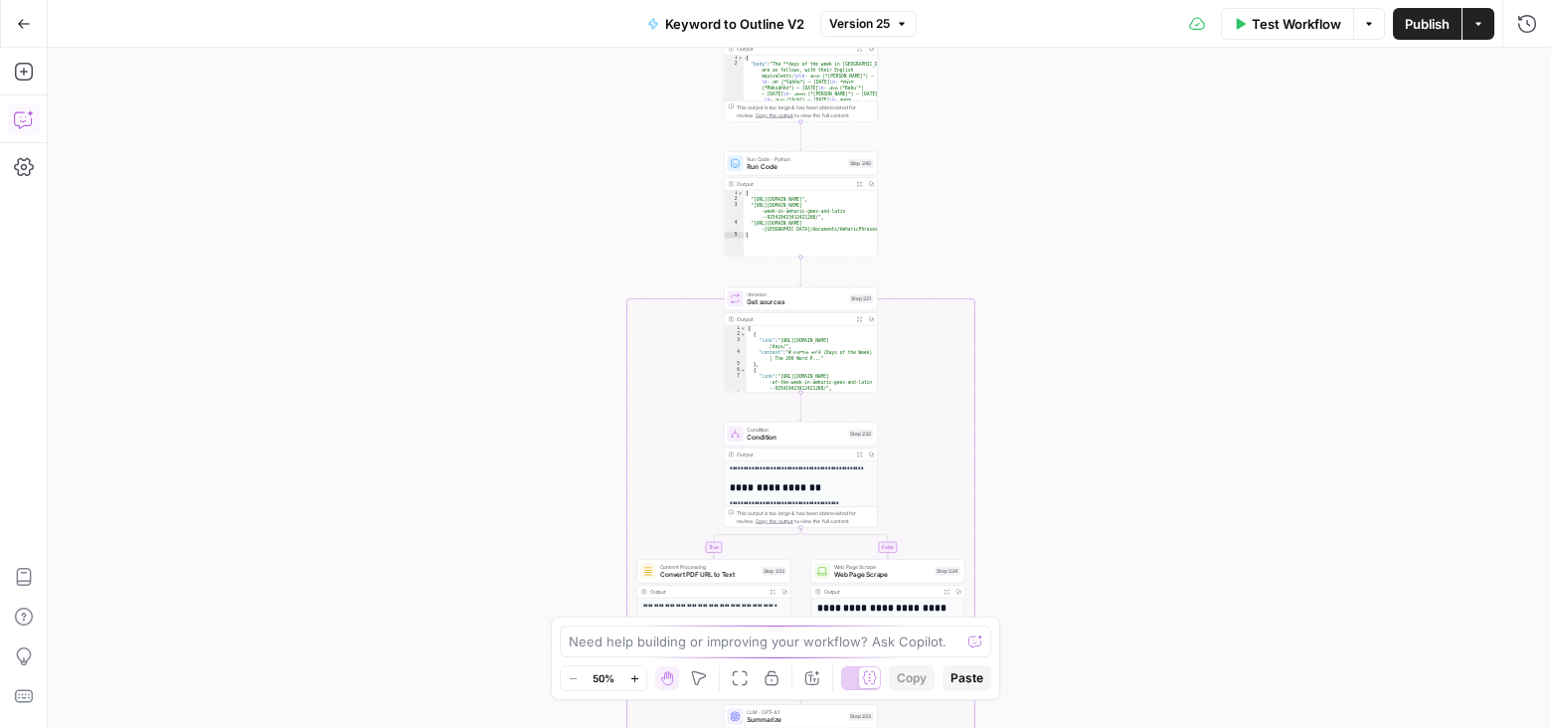
click at [16, 114] on icon "button" at bounding box center [24, 119] width 20 height 20
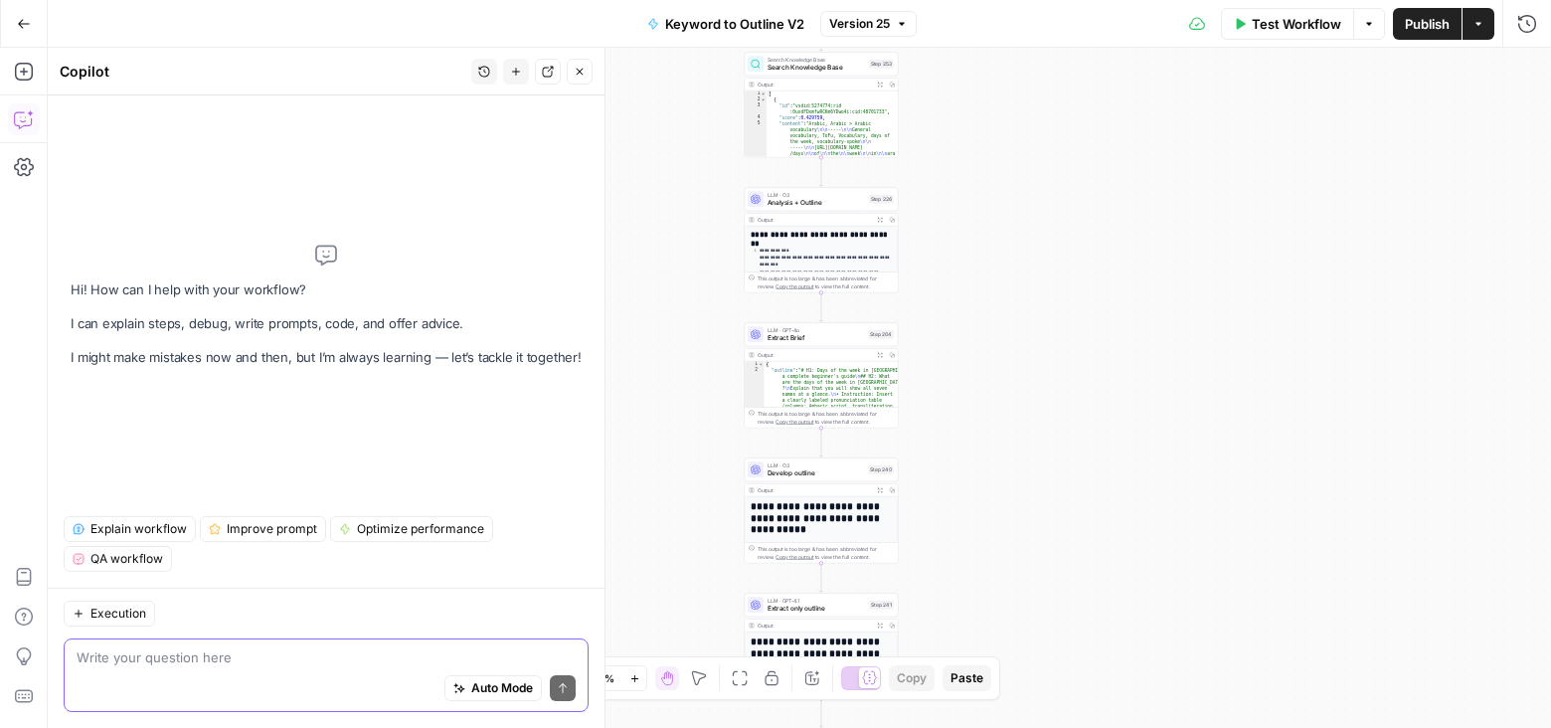
click at [244, 658] on textarea at bounding box center [326, 657] width 499 height 20
type textarea "is there a rule about pronunciation guide"
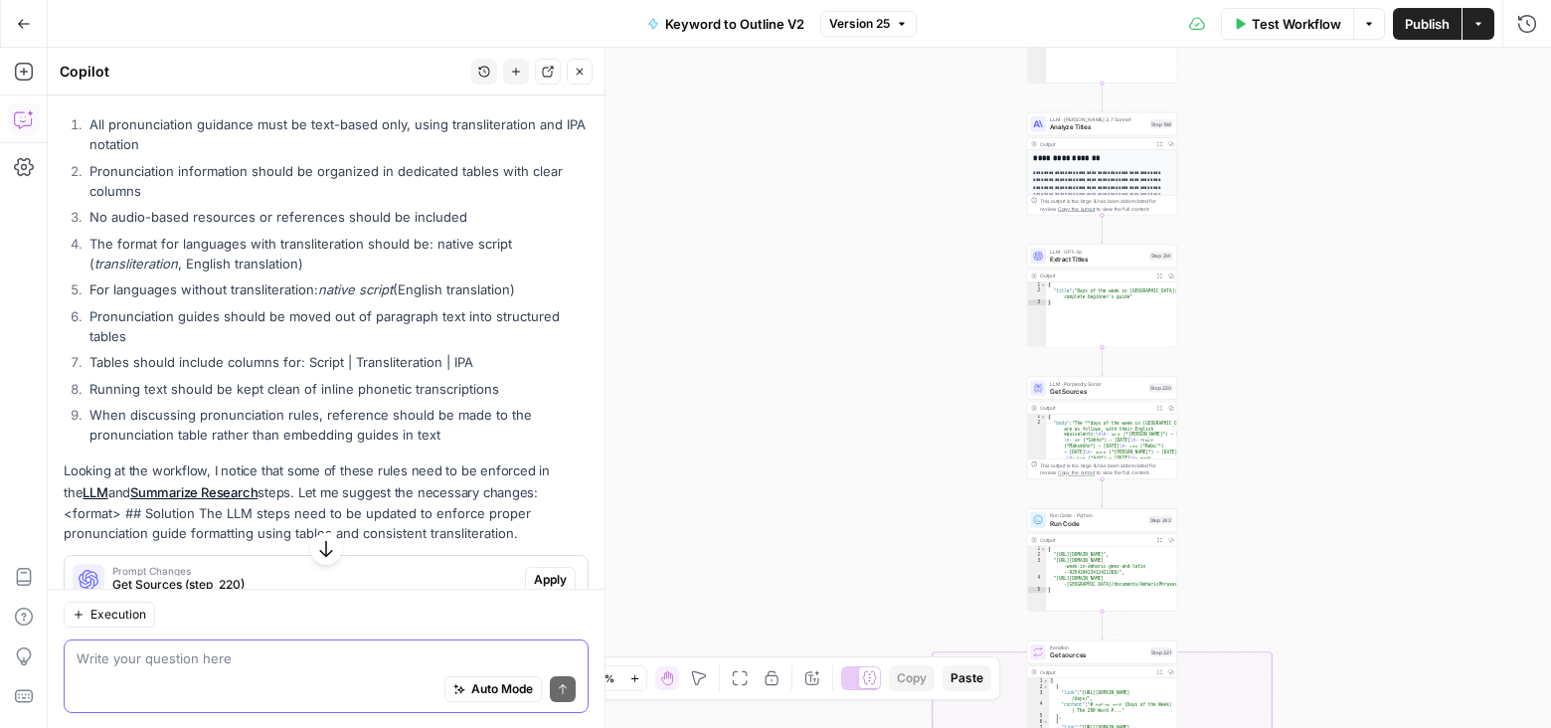
scroll to position [281, 0]
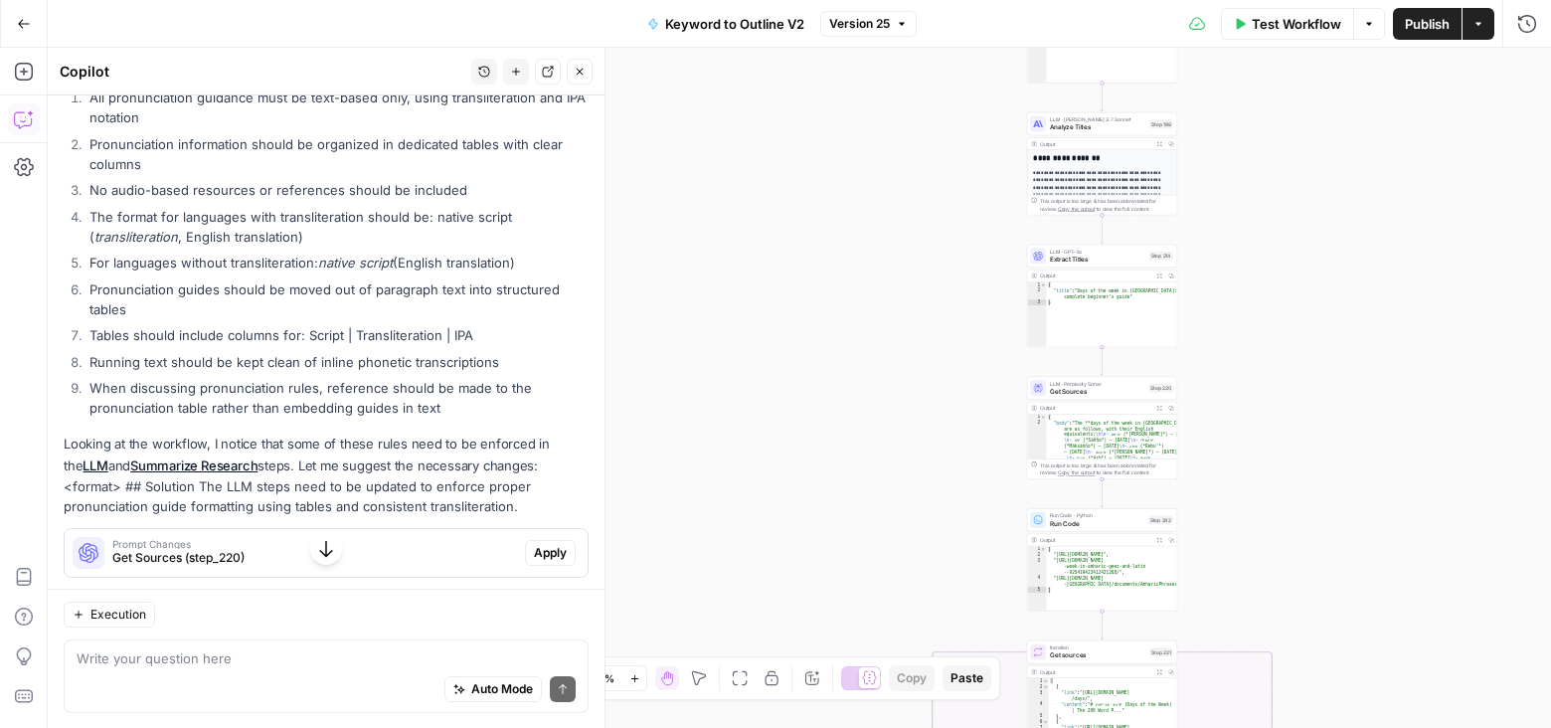
click at [345, 669] on div "Auto Mode Send" at bounding box center [326, 689] width 499 height 44
type textarea "tell me where are those rules, in which steps"
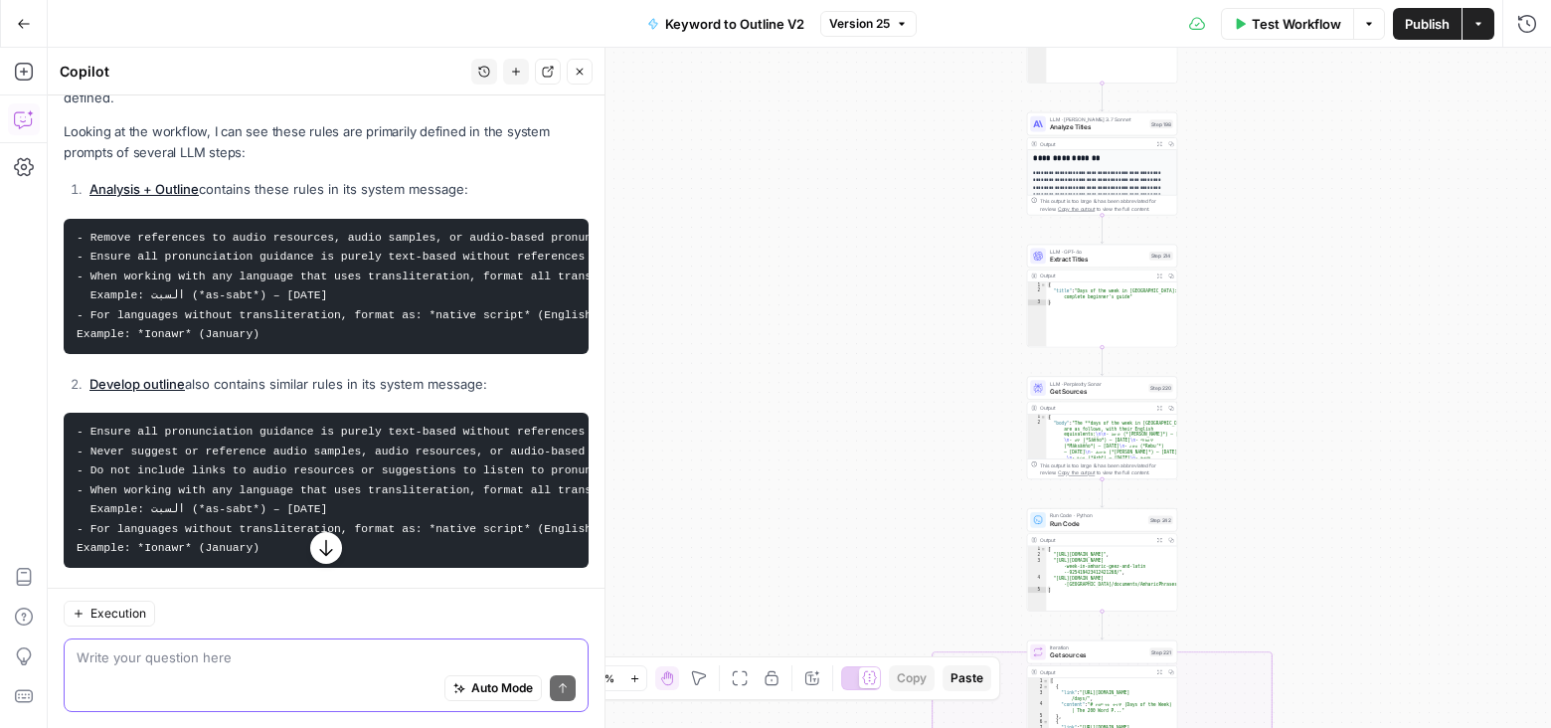
scroll to position [798, 0]
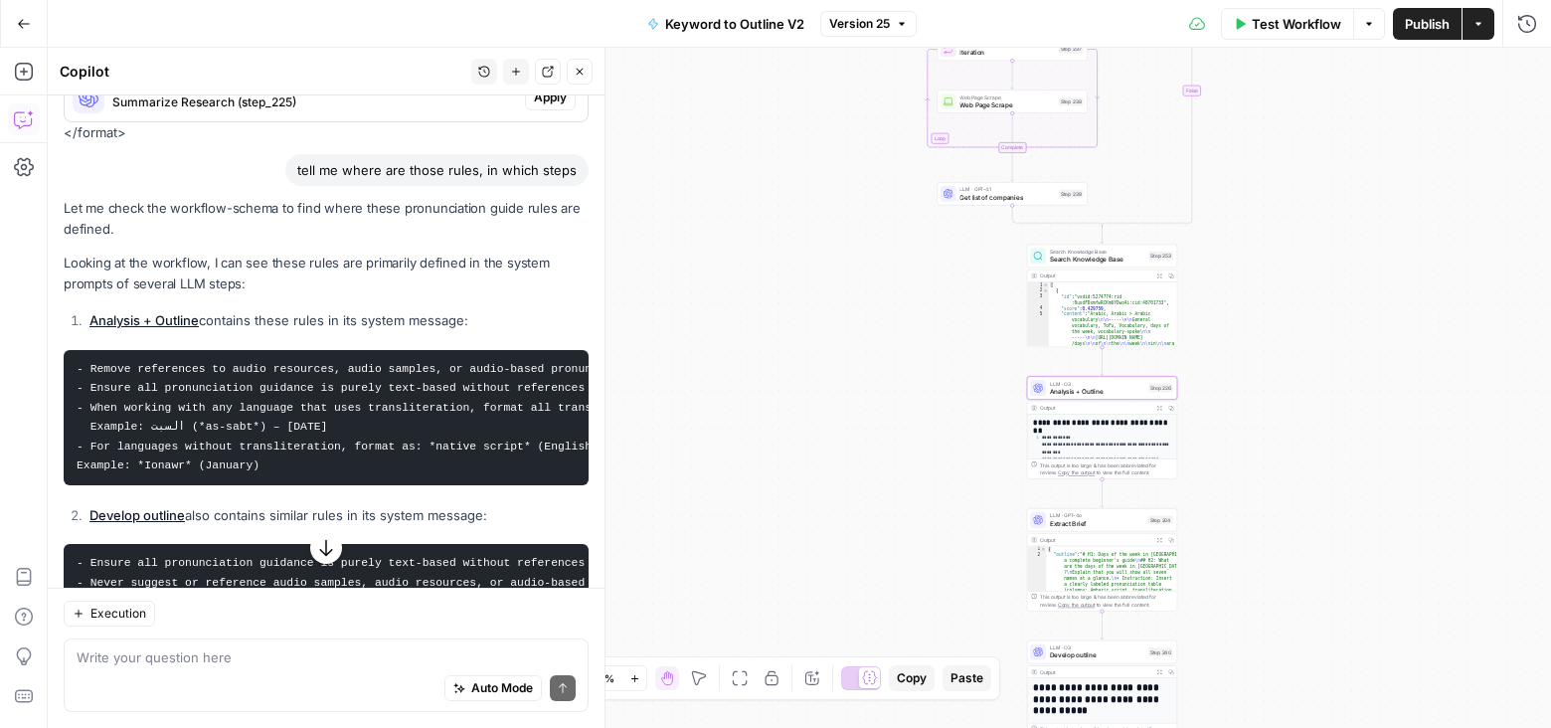
click at [174, 312] on link "Analysis + Outline" at bounding box center [143, 320] width 109 height 16
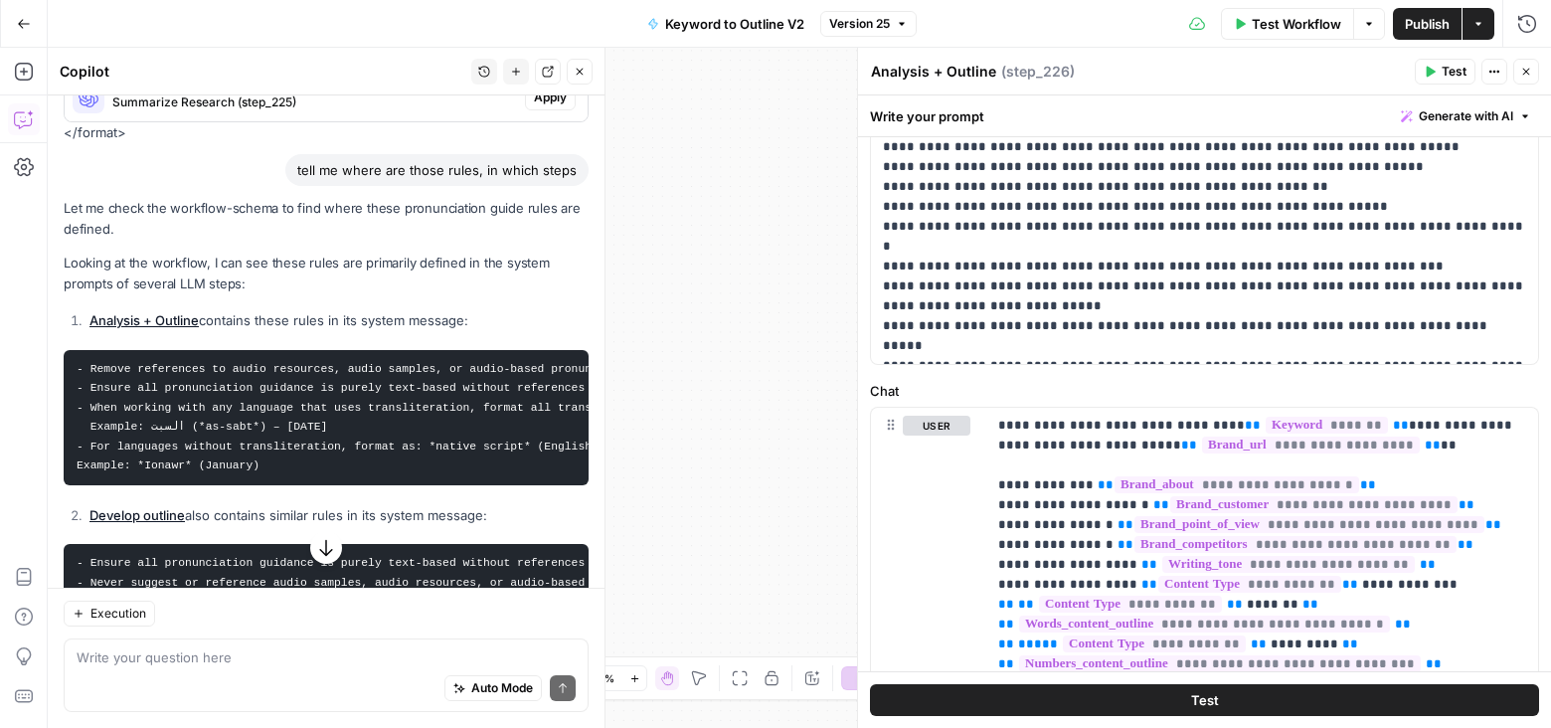
scroll to position [186, 0]
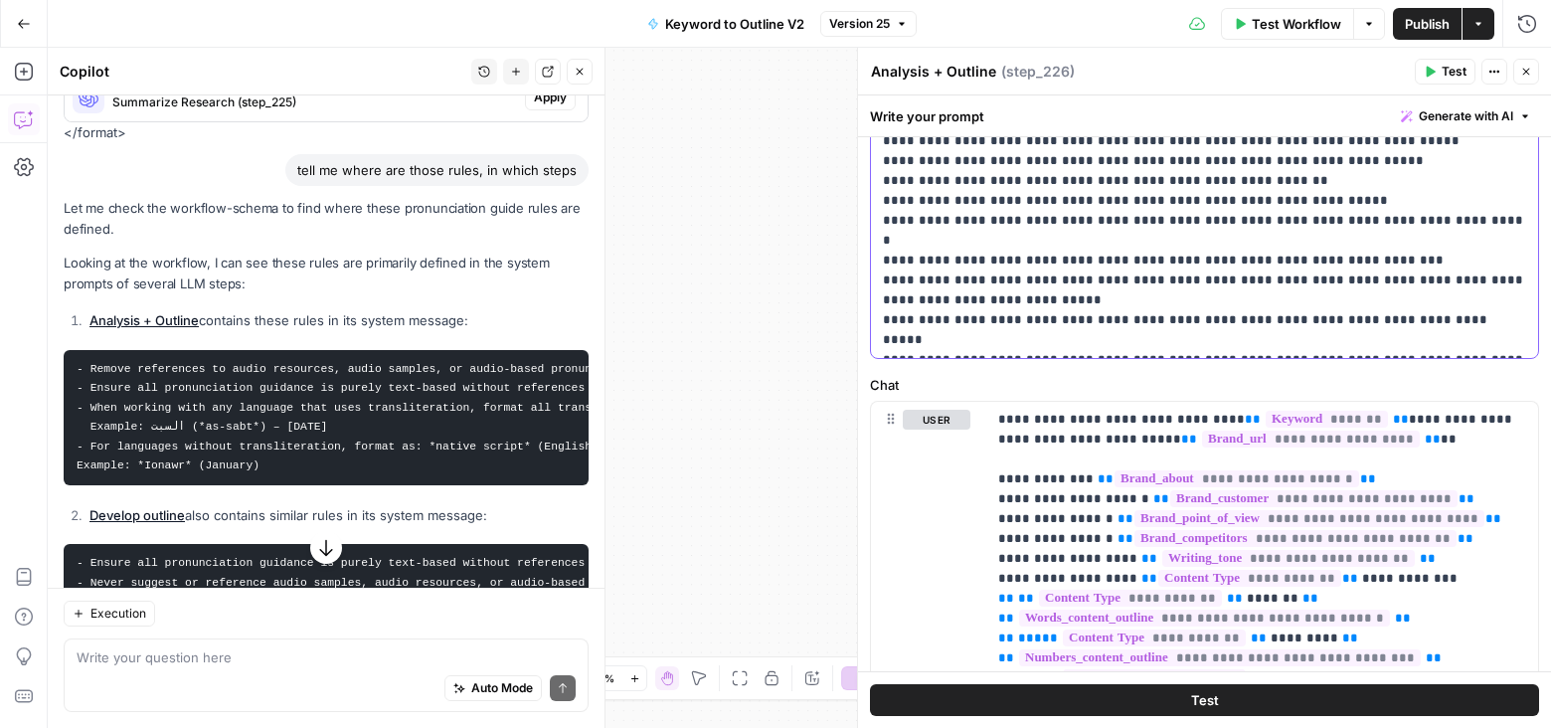
click at [991, 313] on p "**********" at bounding box center [1205, 201] width 644 height 298
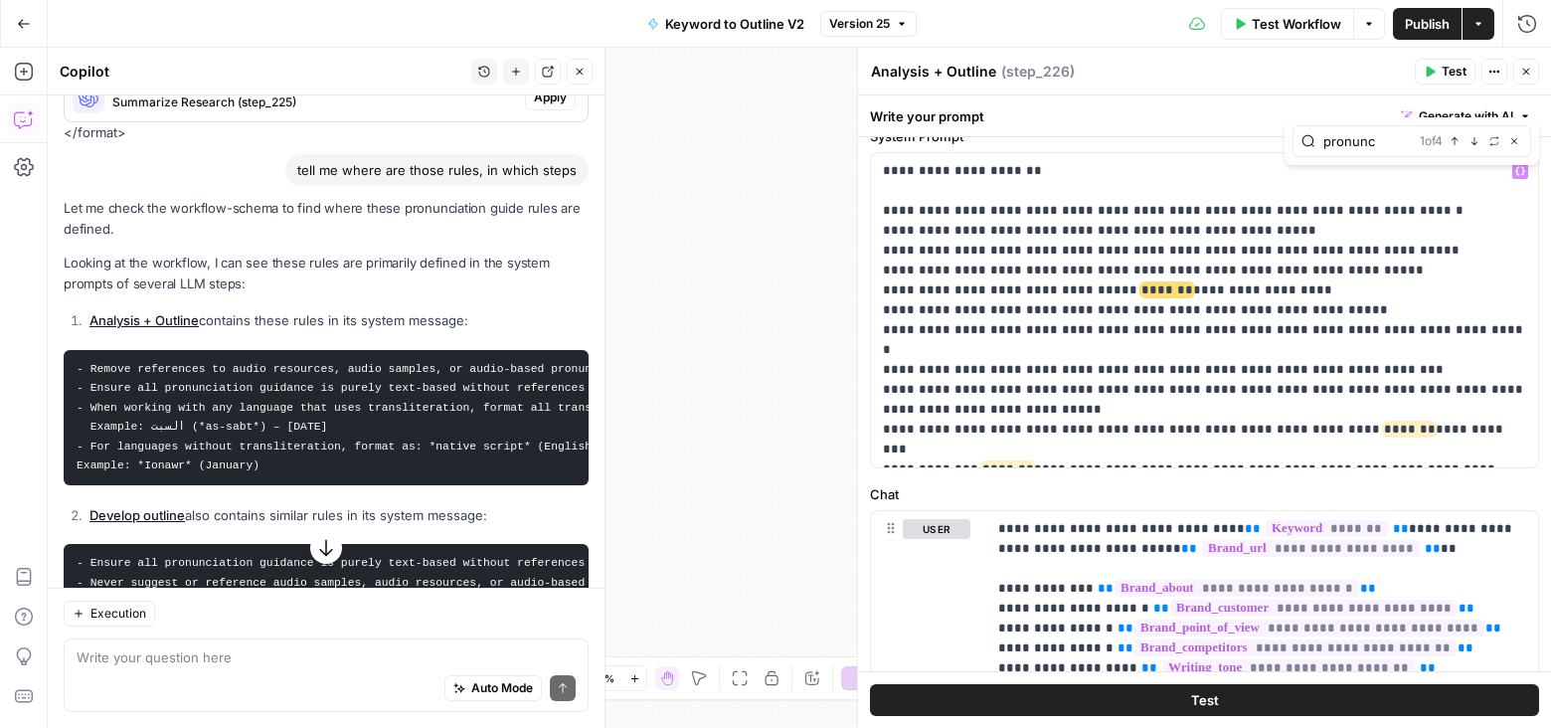
scroll to position [90, 0]
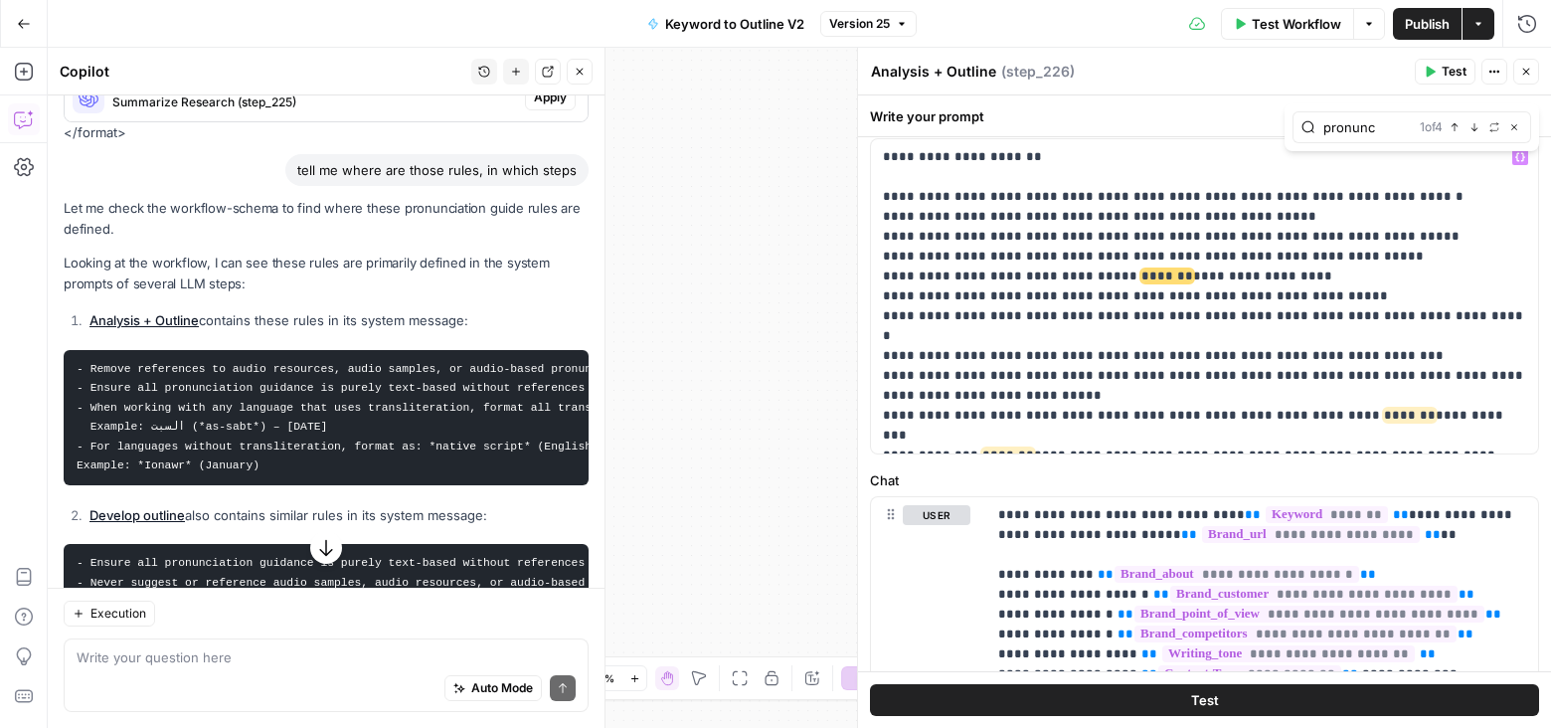
type input "pronunc"
click at [1100, 407] on p "**********" at bounding box center [1205, 296] width 644 height 298
click at [1104, 409] on p "**********" at bounding box center [1205, 296] width 644 height 298
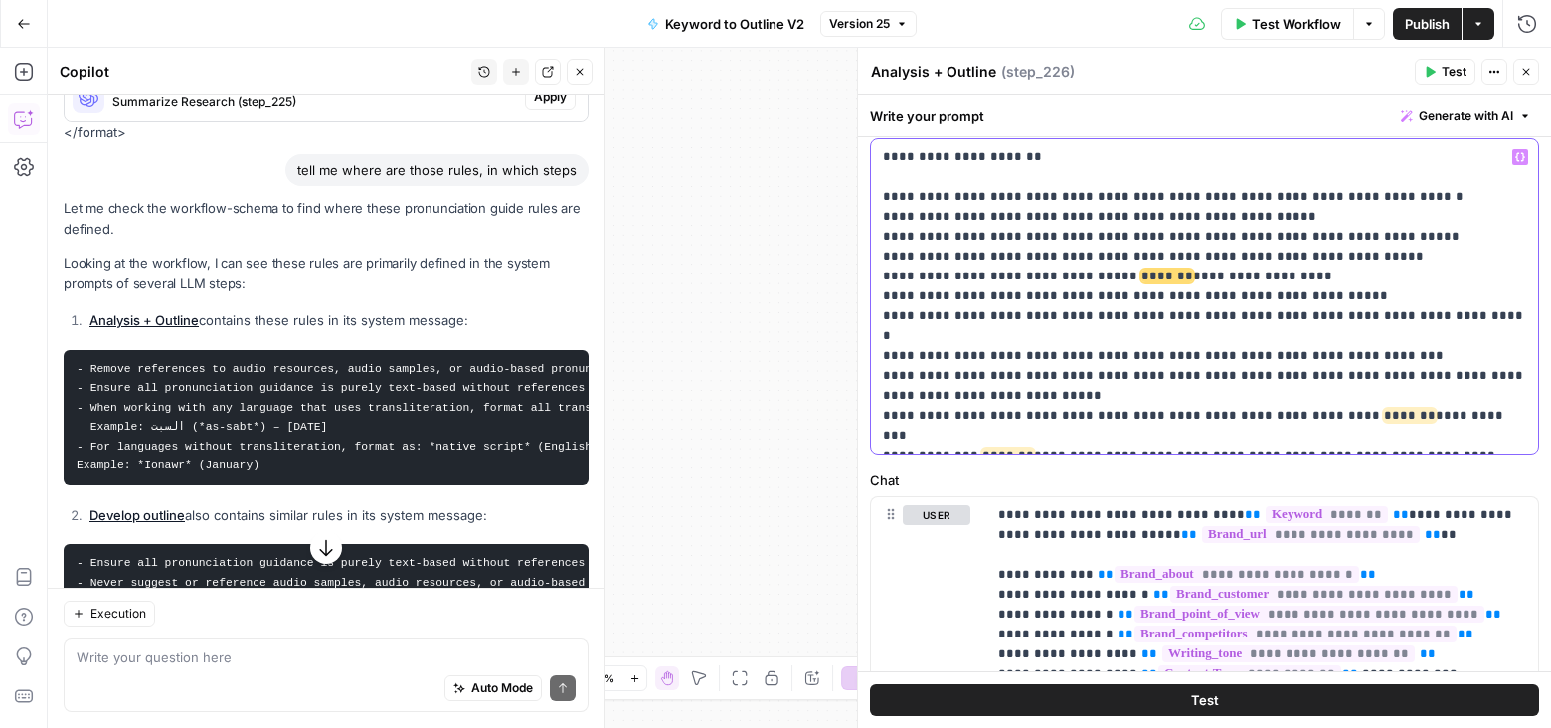
click at [1480, 412] on p "**********" at bounding box center [1205, 296] width 644 height 298
drag, startPoint x: 1451, startPoint y: 425, endPoint x: 877, endPoint y: 420, distance: 574.5
click at [877, 420] on div "**********" at bounding box center [1204, 296] width 667 height 314
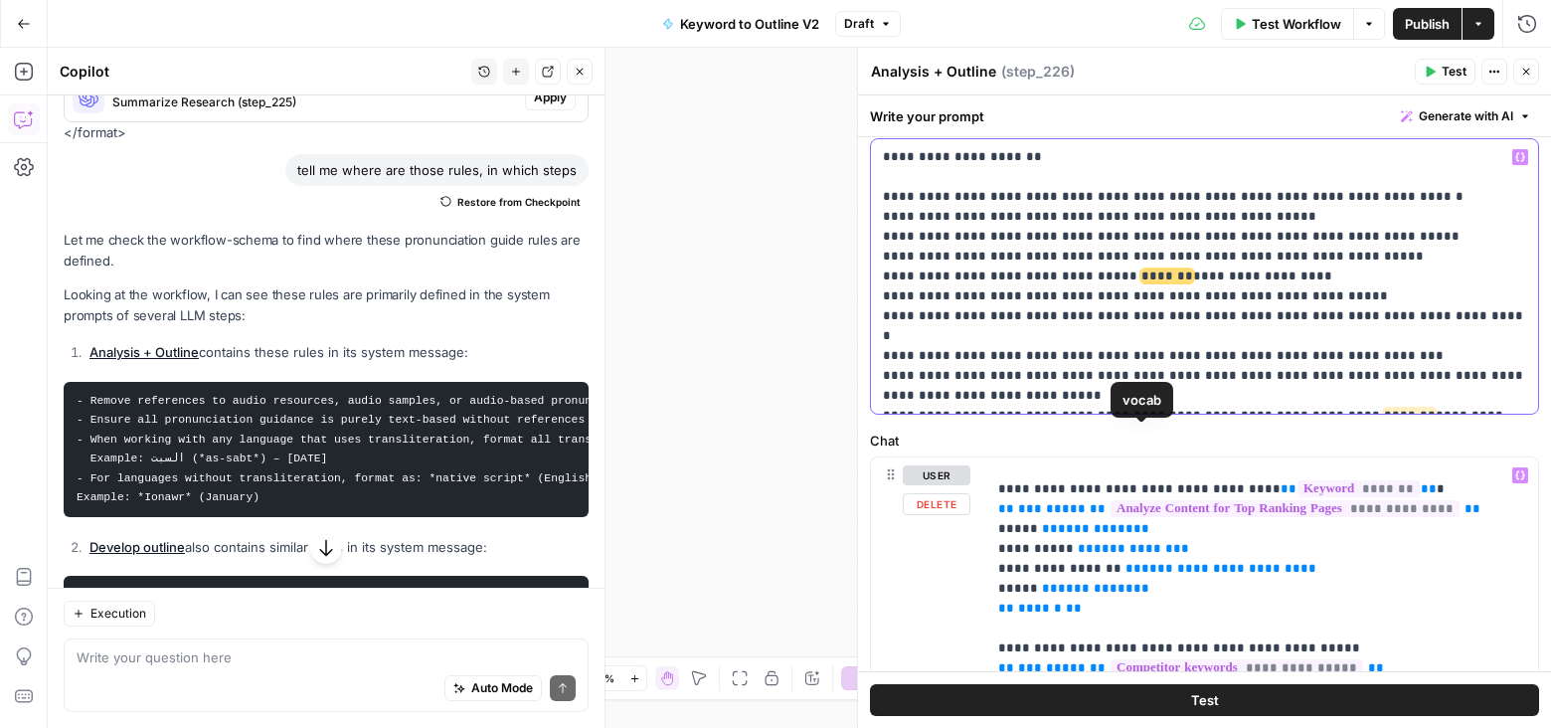
scroll to position [610, 0]
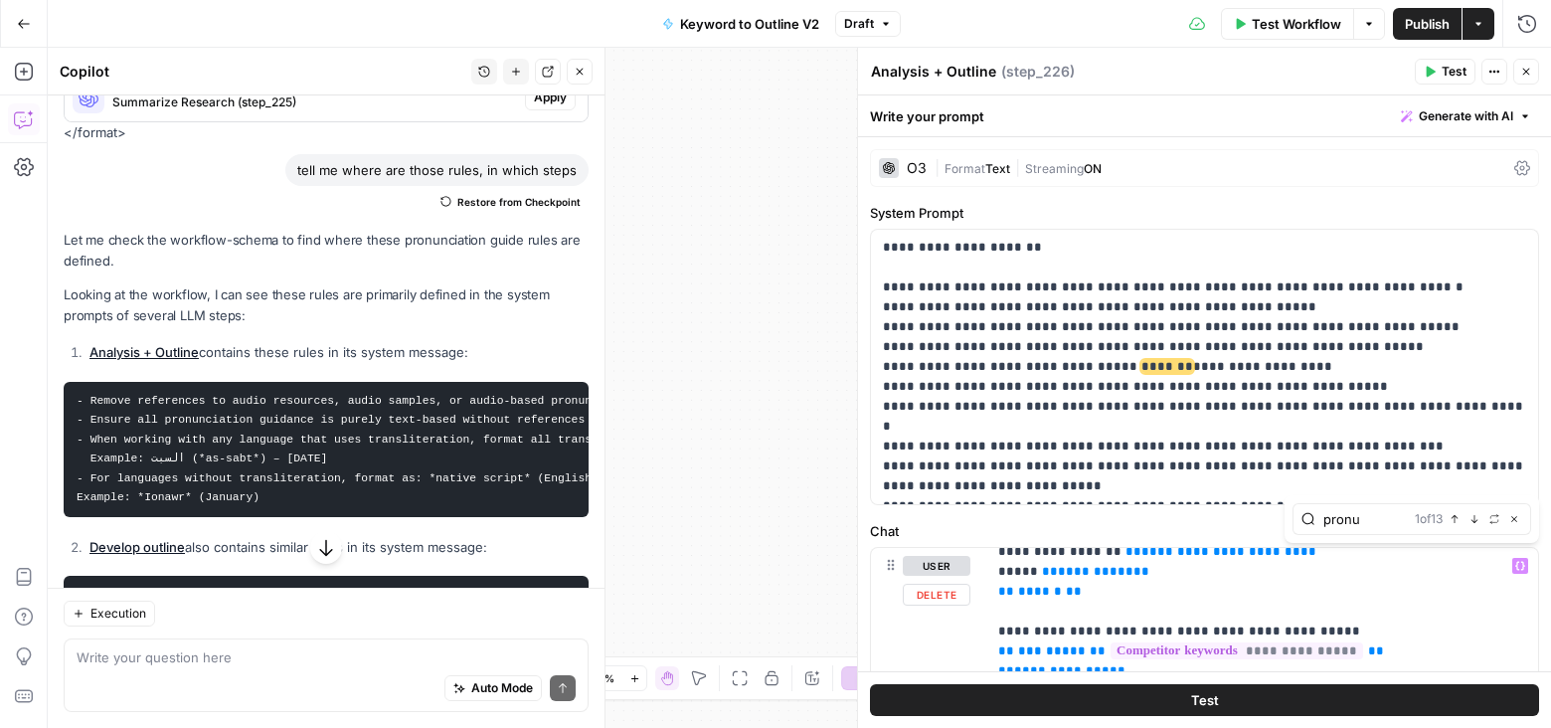
type input "pronu"
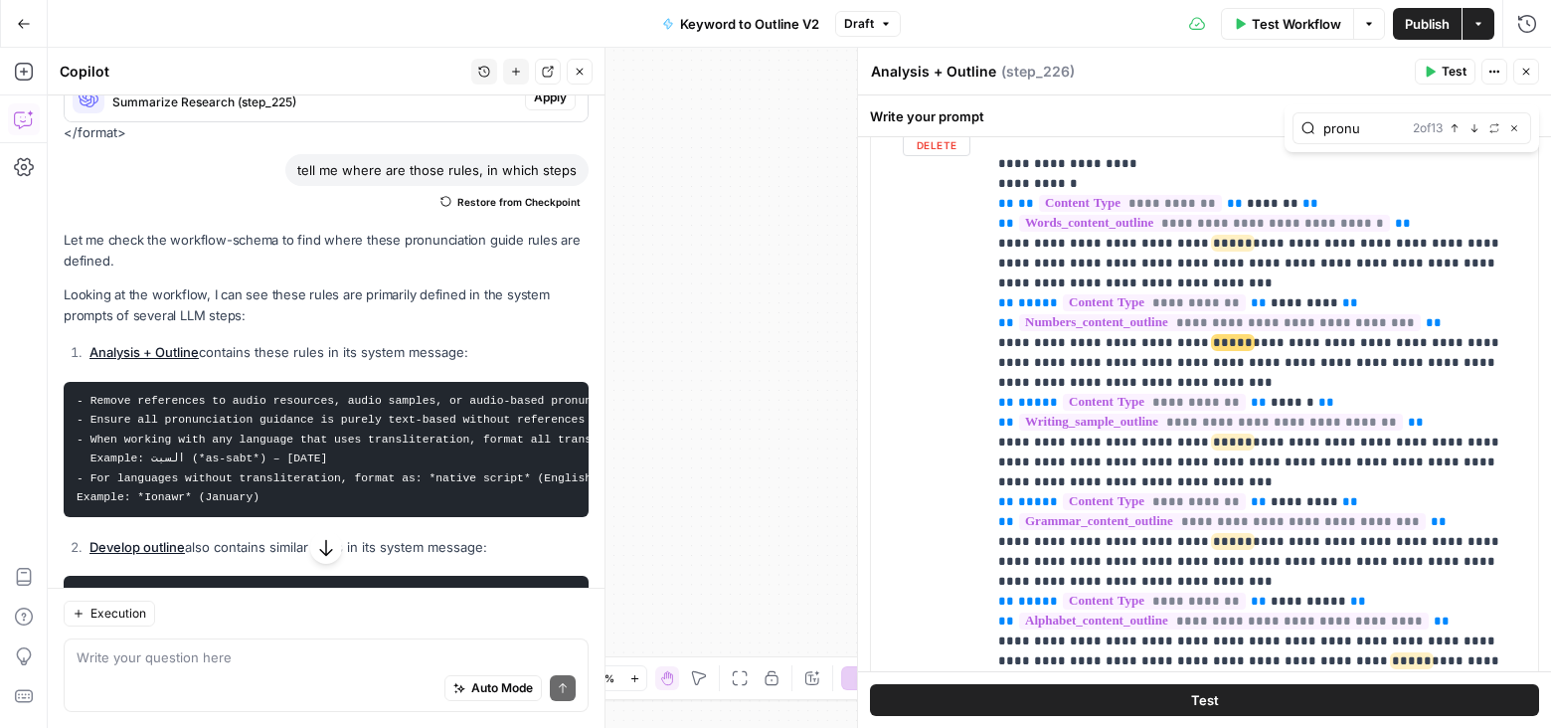
scroll to position [2665, 0]
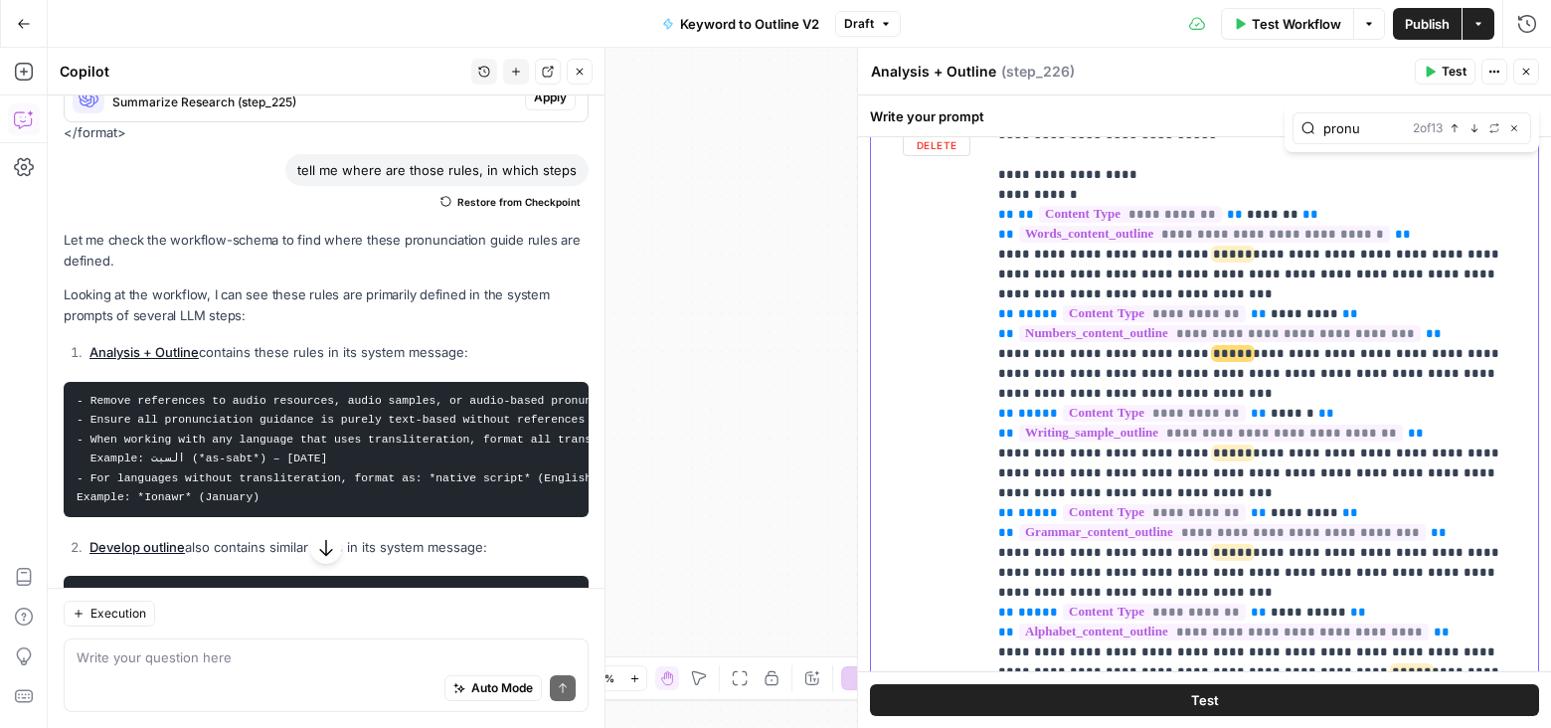
copy p "******"
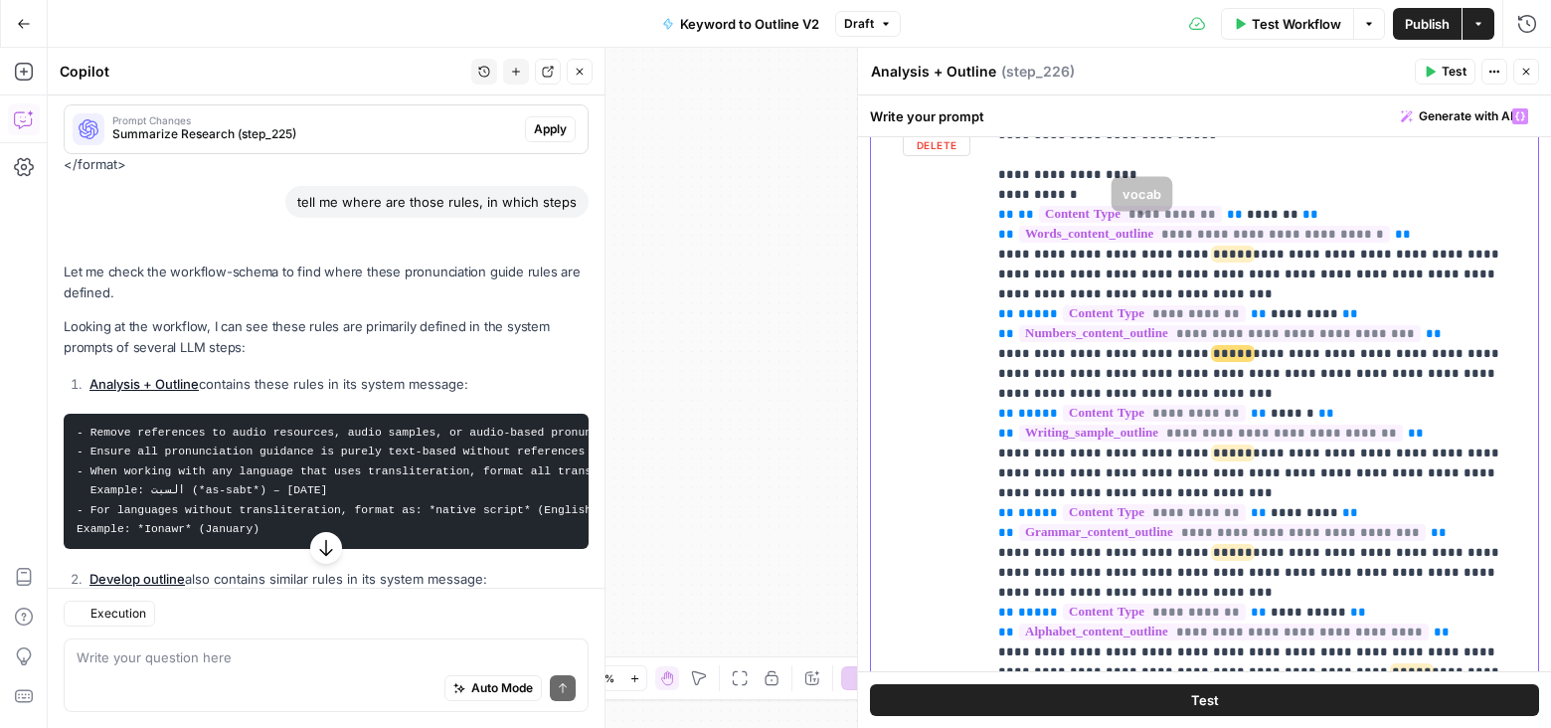
scroll to position [830, 0]
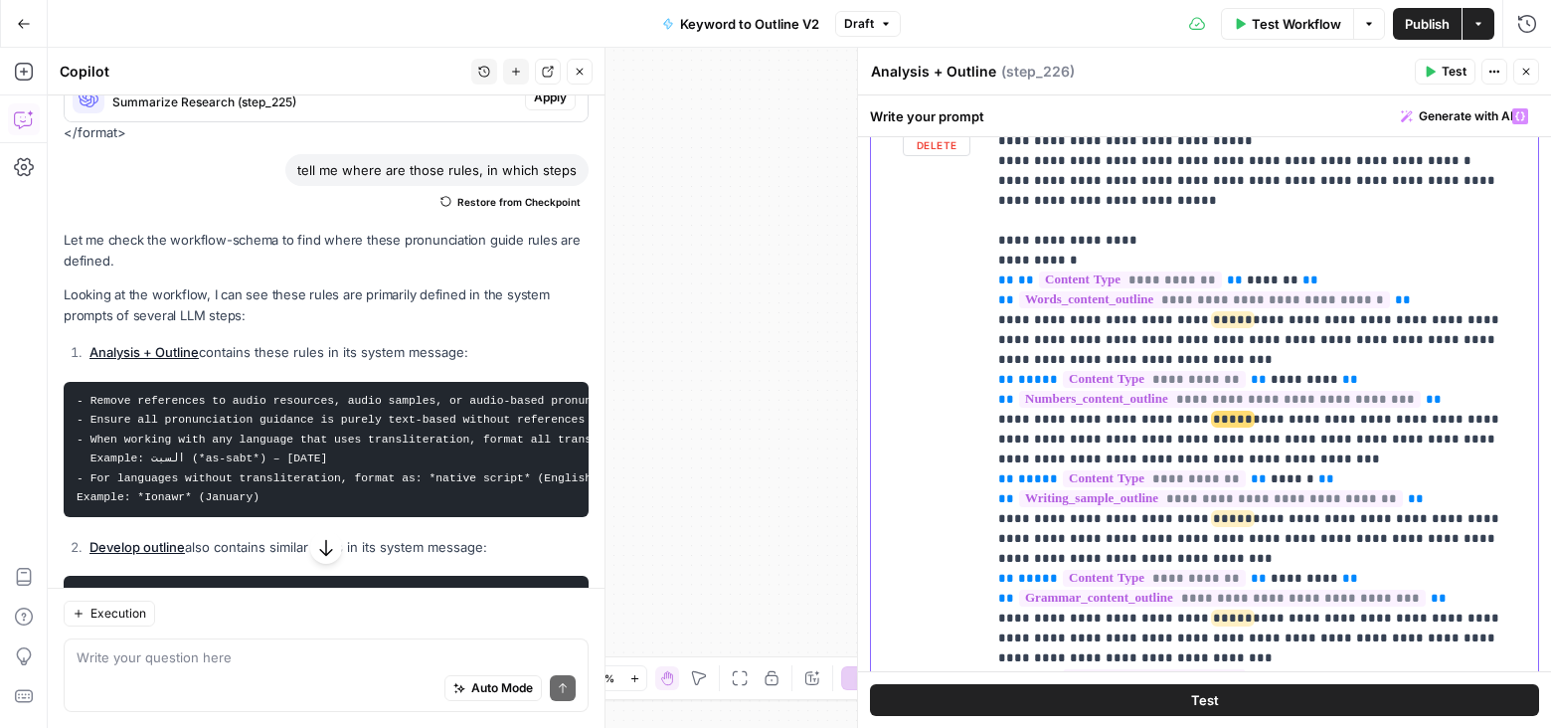
drag, startPoint x: 1067, startPoint y: 275, endPoint x: 1195, endPoint y: 275, distance: 128.2
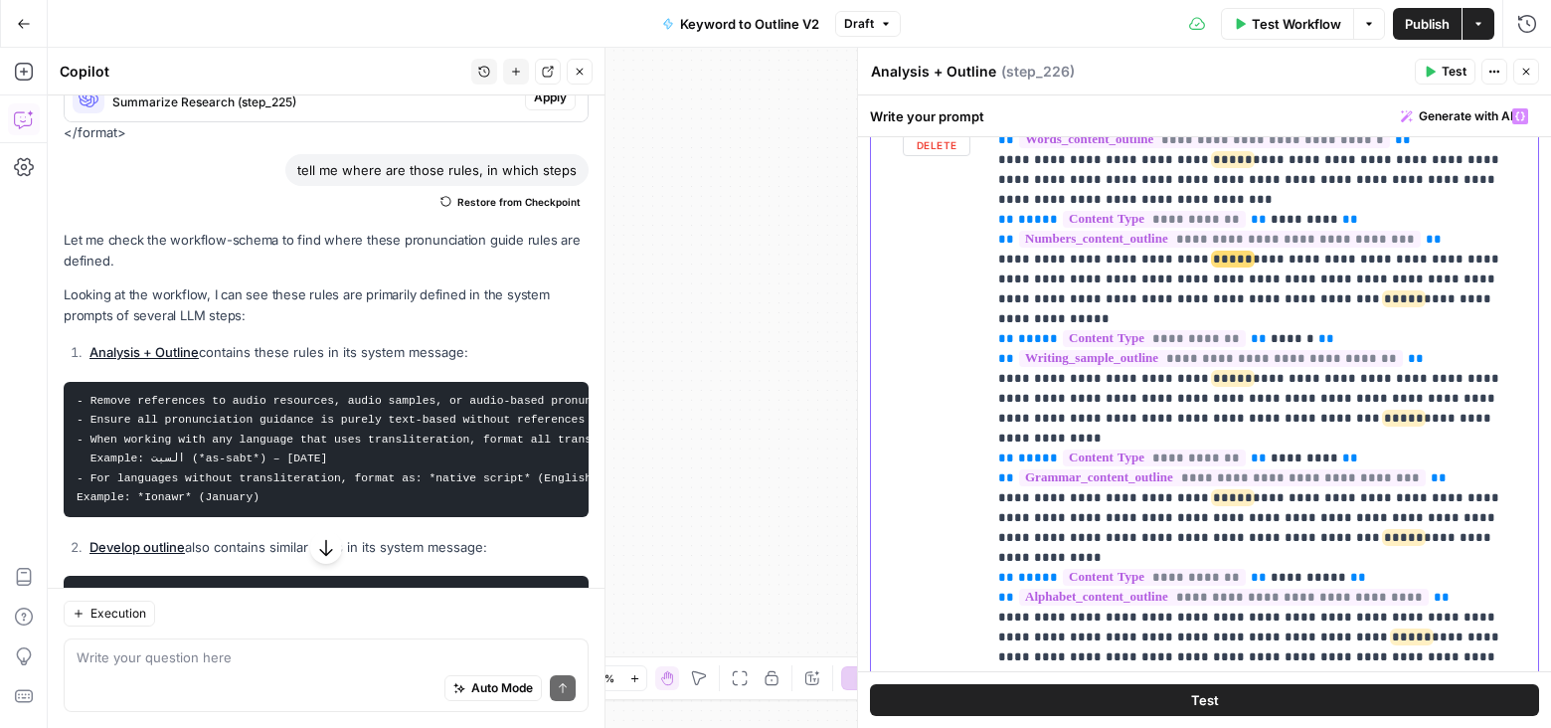
scroll to position [2800, 0]
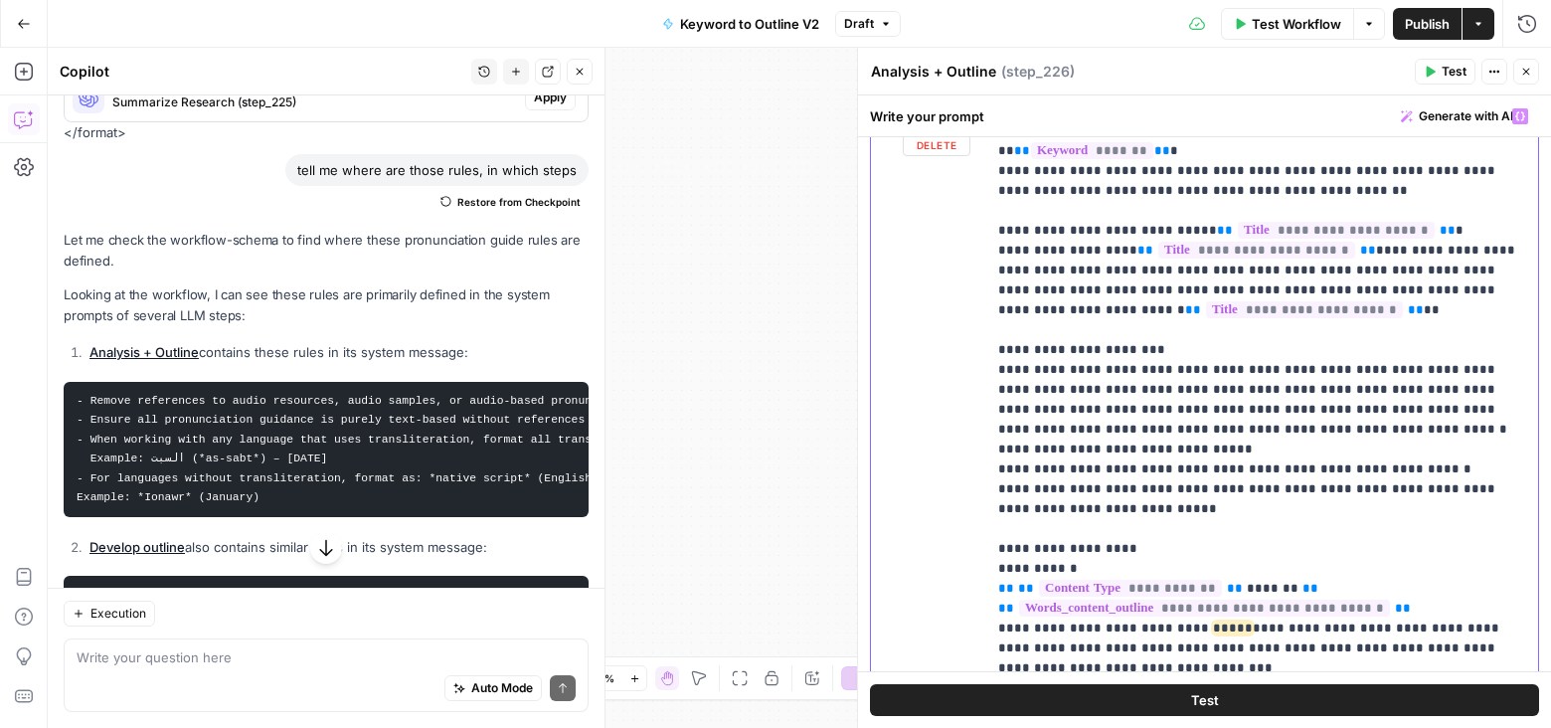
scroll to position [2186, 0]
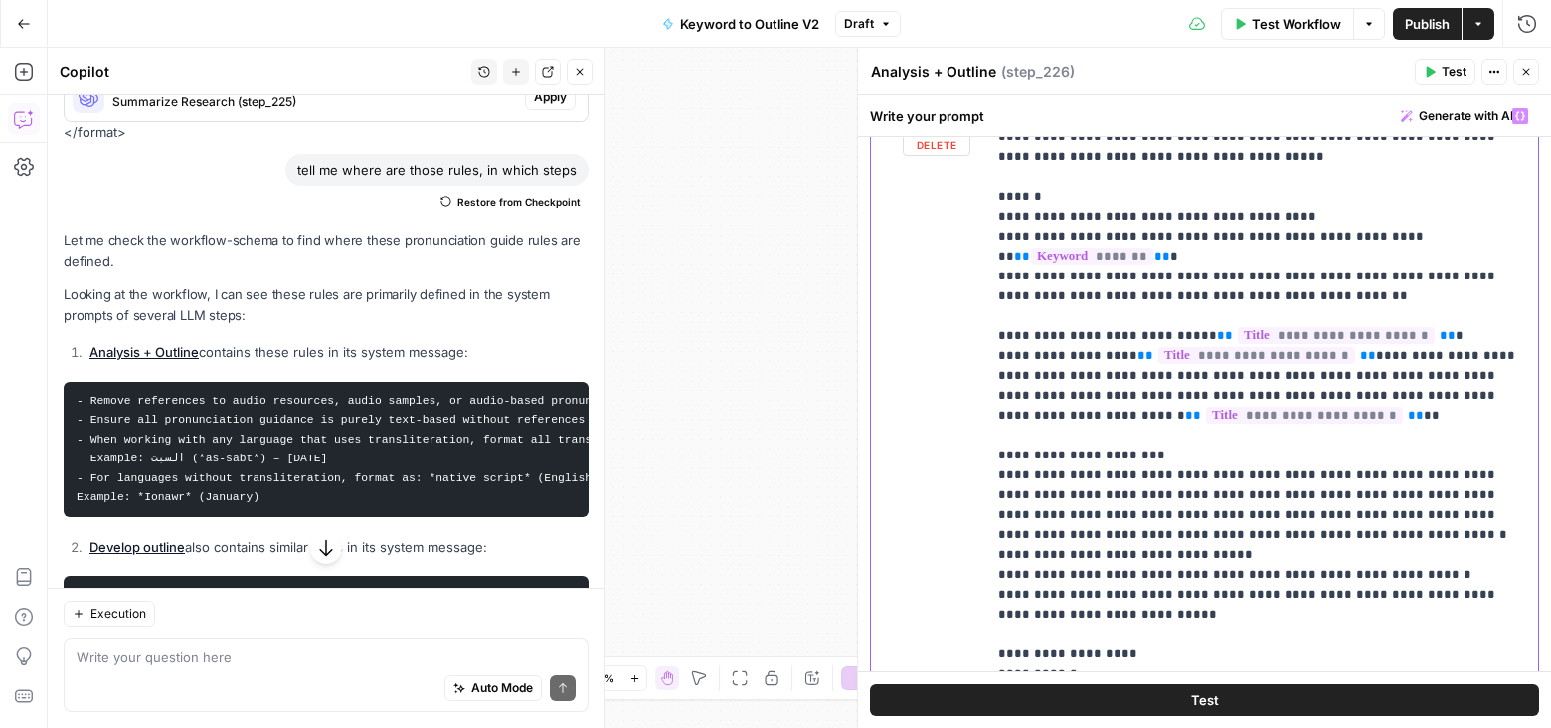
type input "pronu"
click at [1453, 126] on icon "button" at bounding box center [1454, 128] width 10 height 10
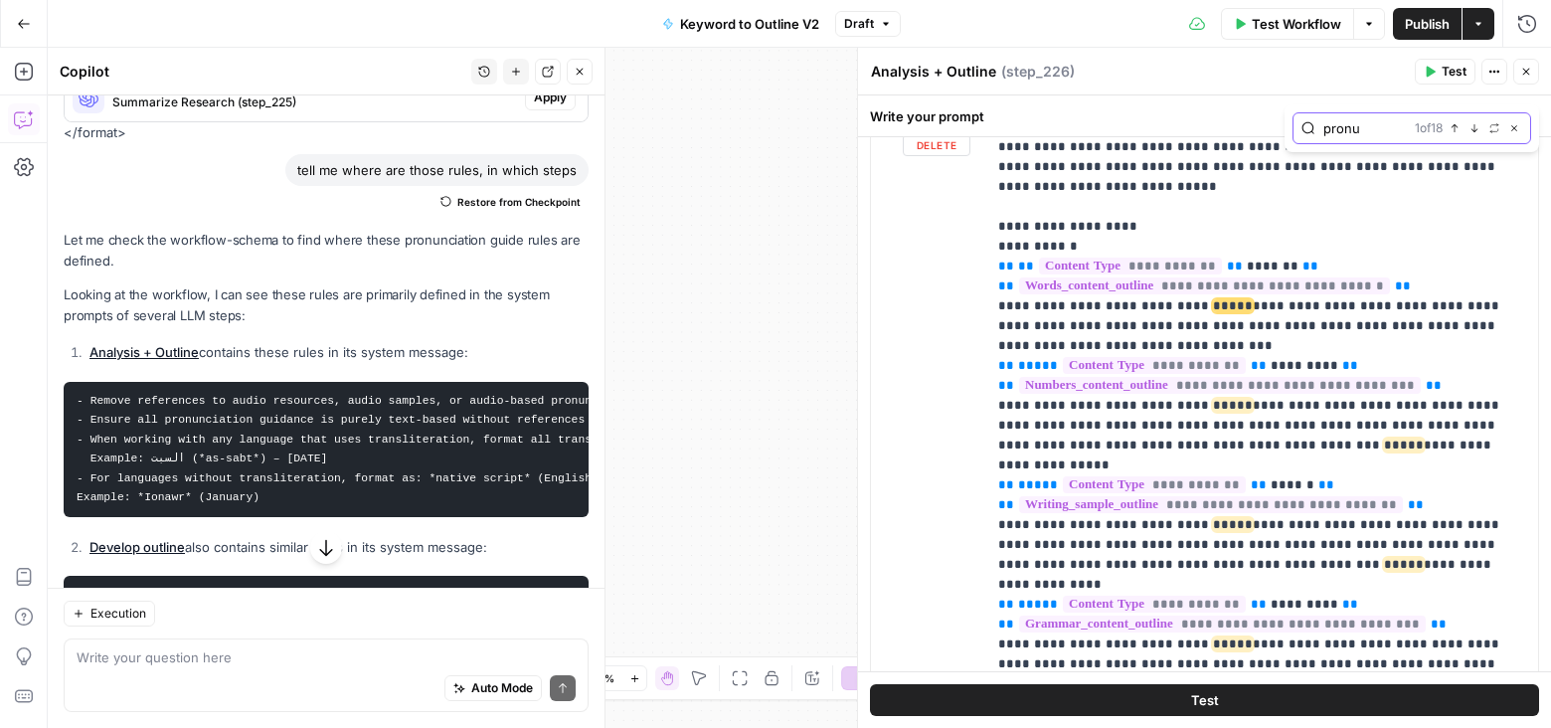
click at [1475, 126] on icon "button" at bounding box center [1474, 128] width 10 height 10
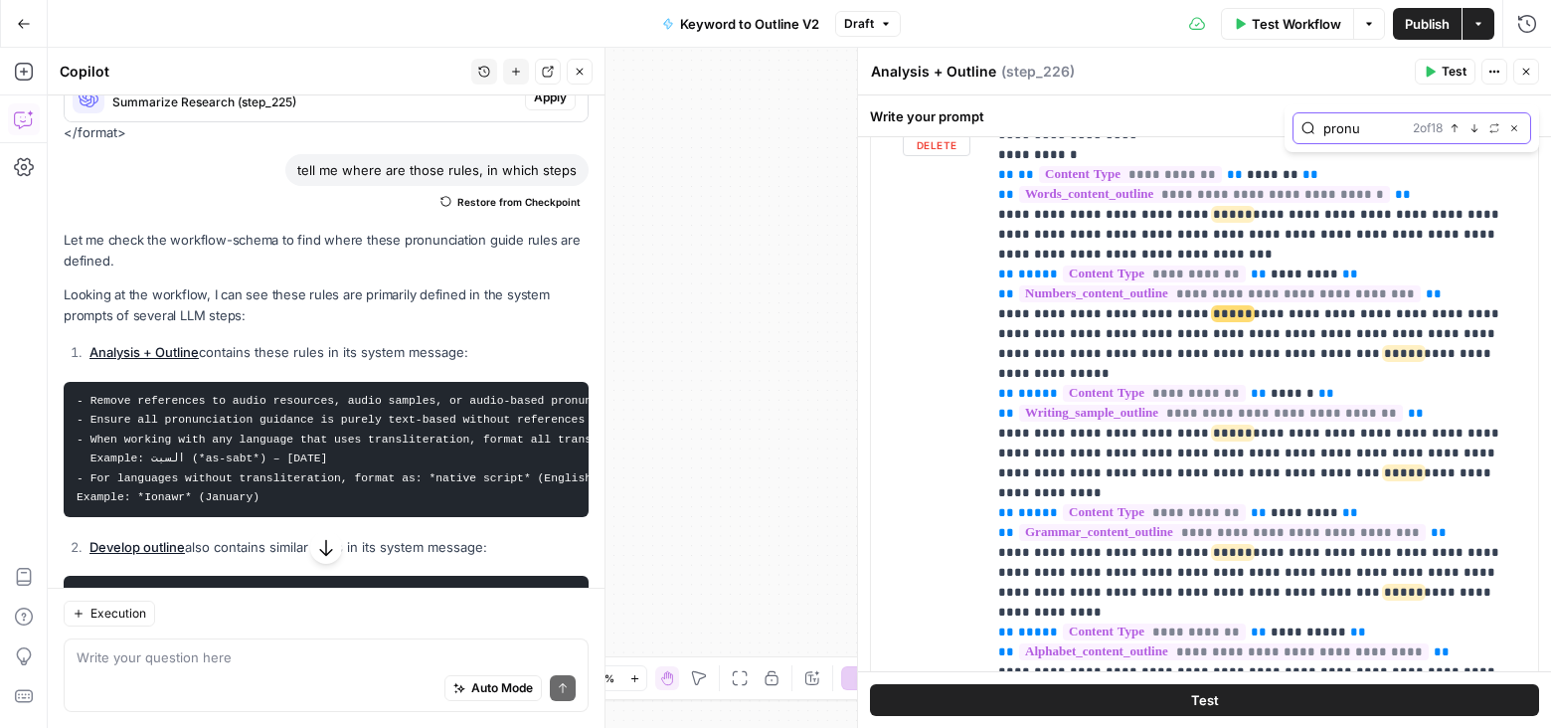
click at [1475, 126] on icon "button" at bounding box center [1474, 128] width 10 height 10
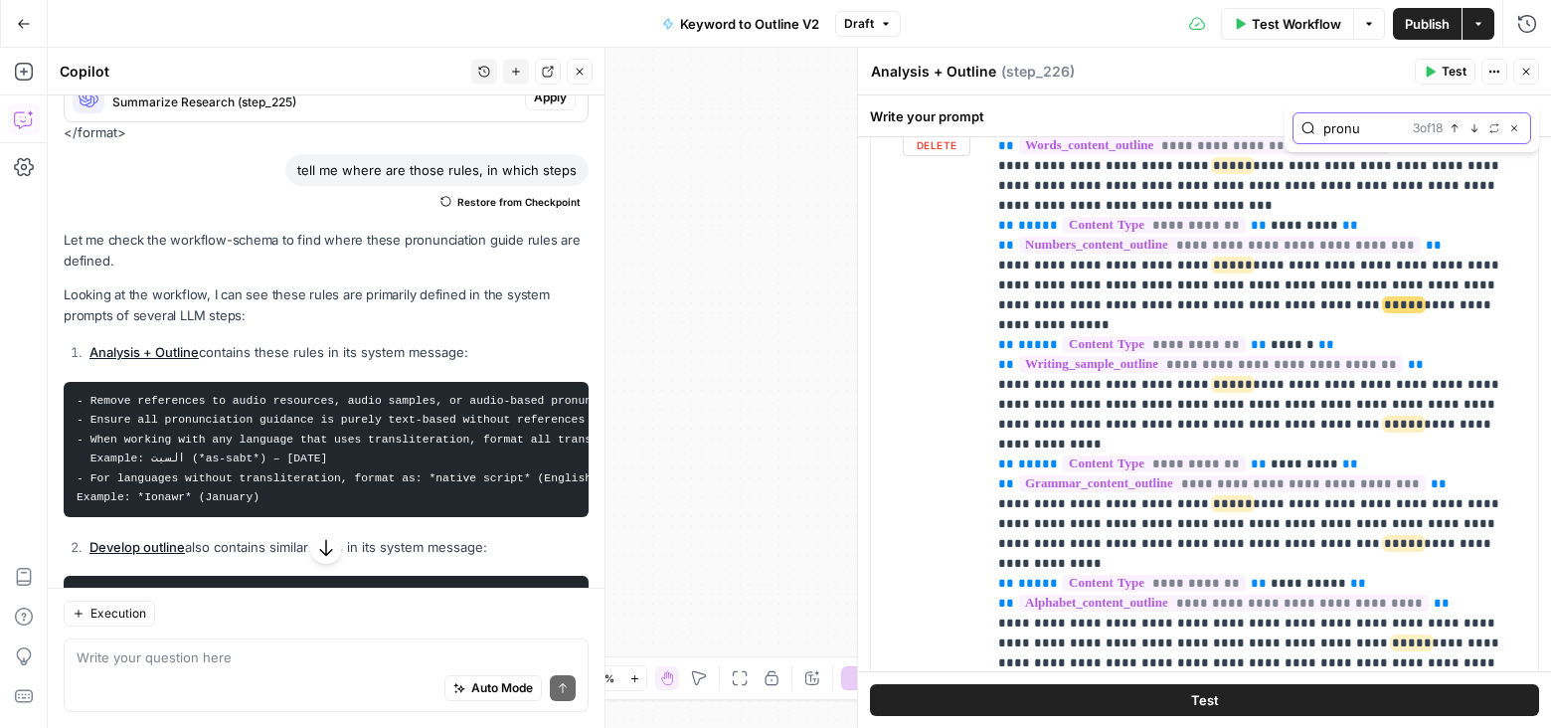
click at [1475, 126] on icon "button" at bounding box center [1474, 128] width 10 height 10
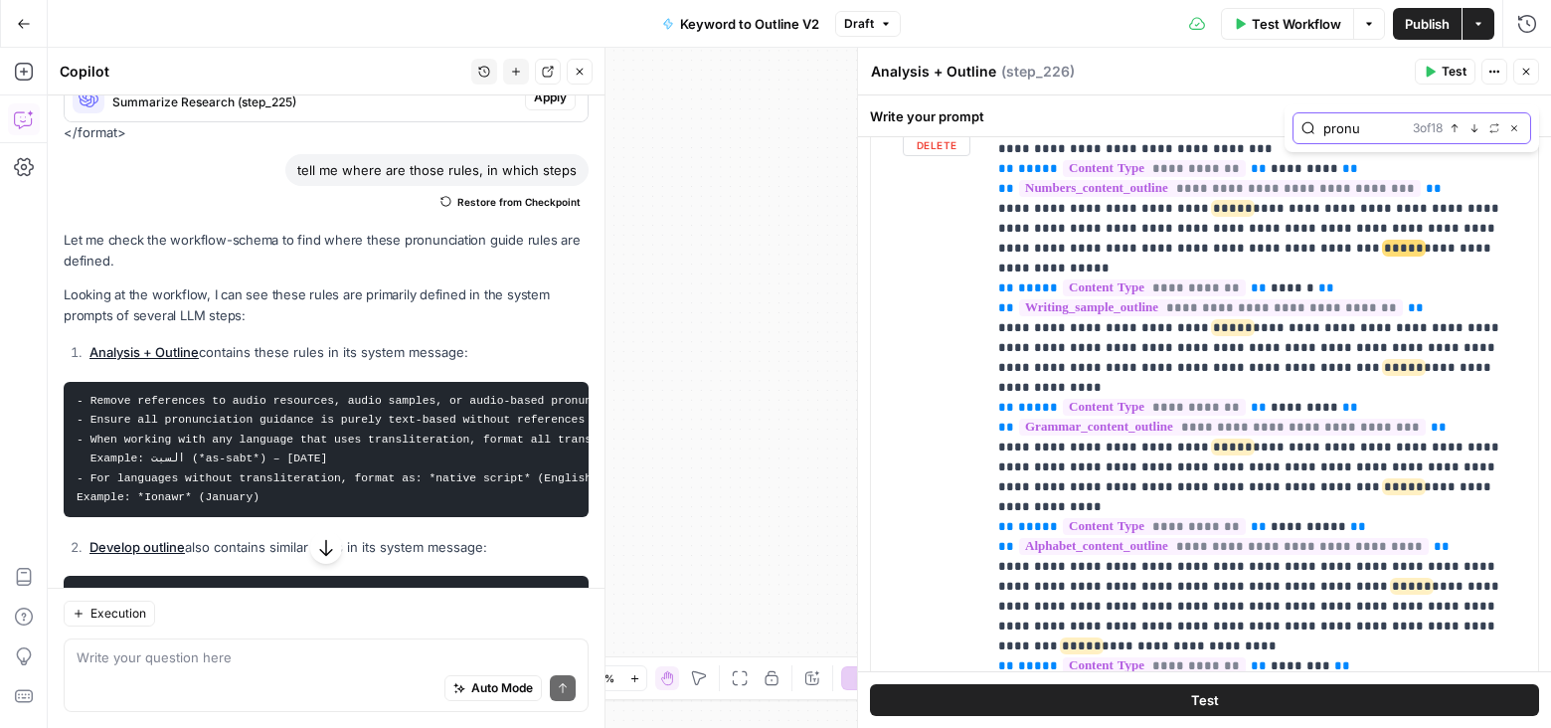
click at [1475, 126] on icon "button" at bounding box center [1474, 128] width 10 height 10
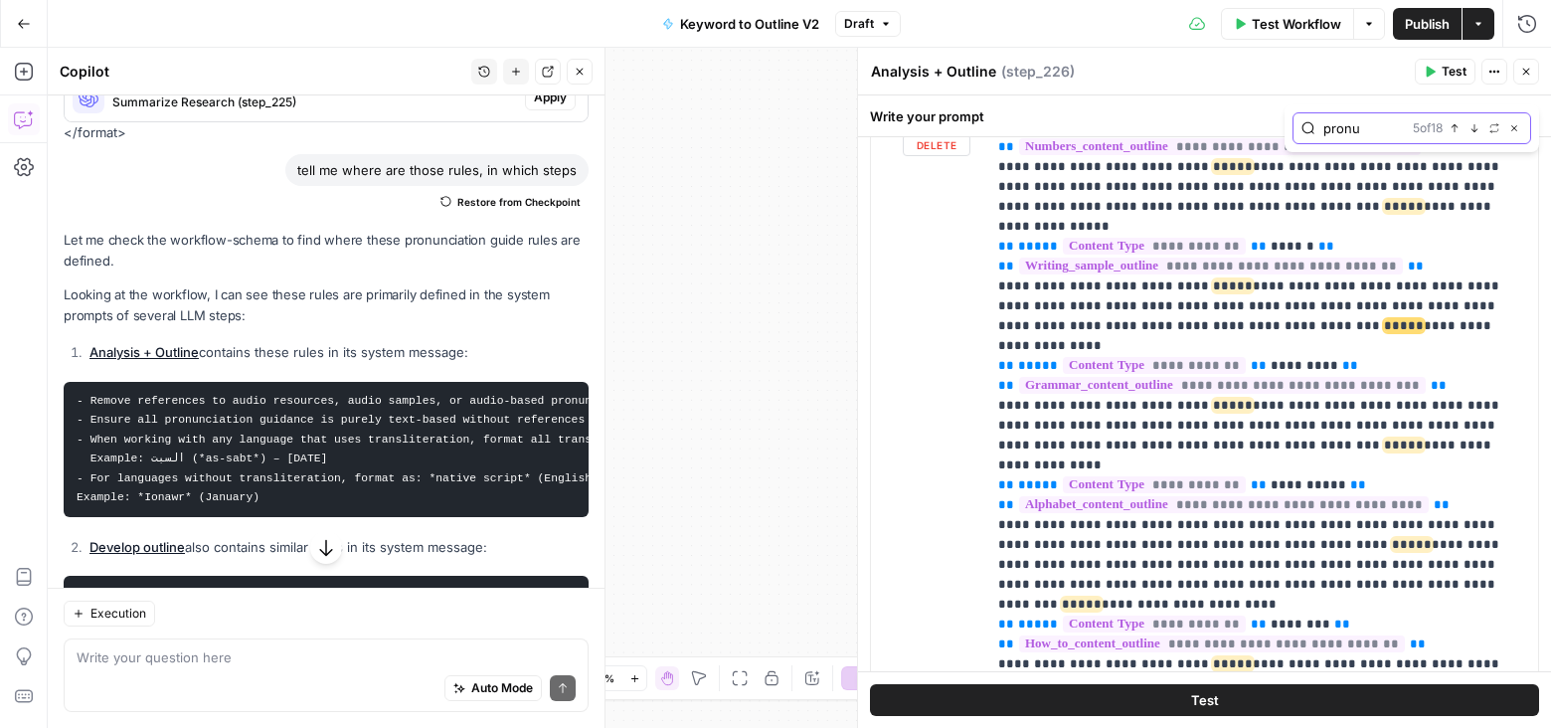
click at [1475, 126] on icon "button" at bounding box center [1474, 128] width 10 height 10
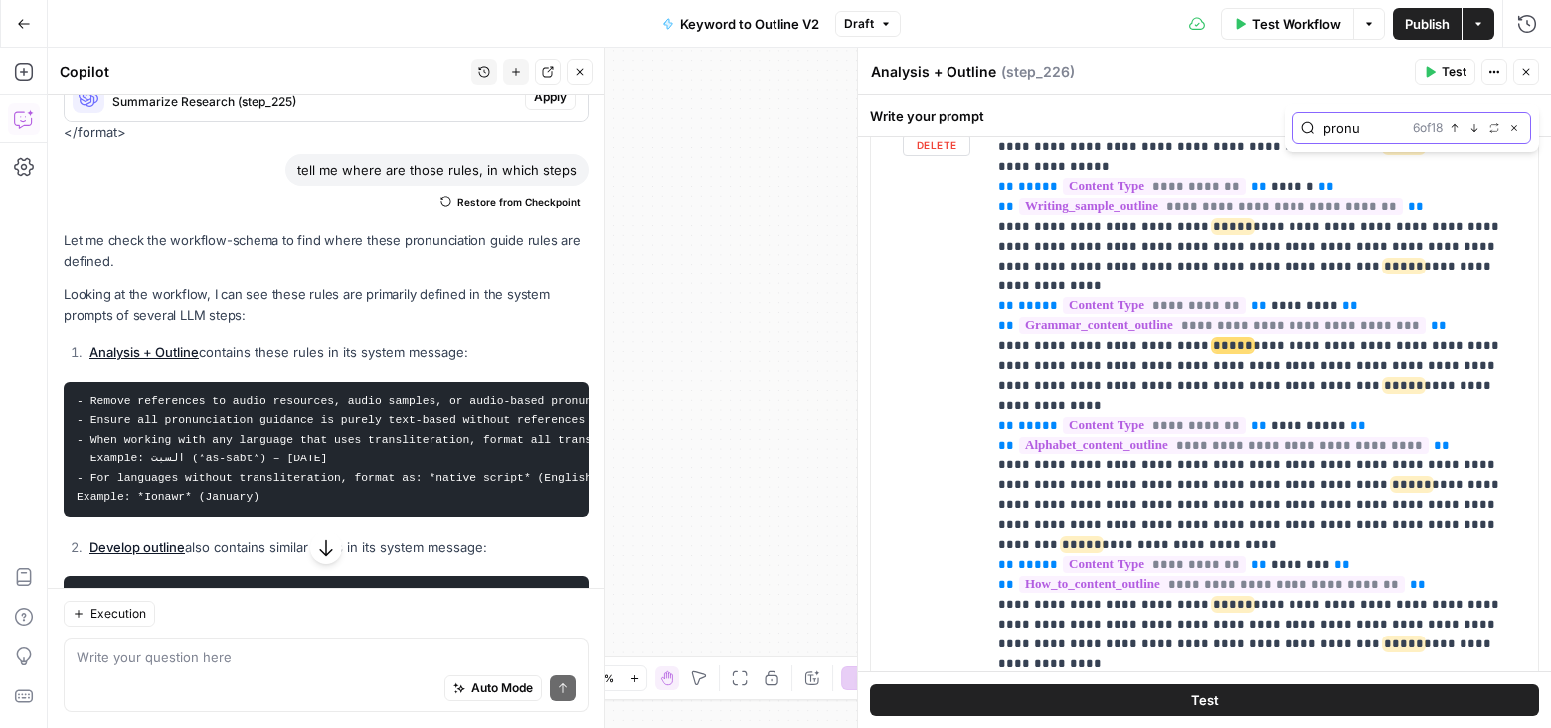
click at [1475, 126] on icon "button" at bounding box center [1474, 128] width 10 height 10
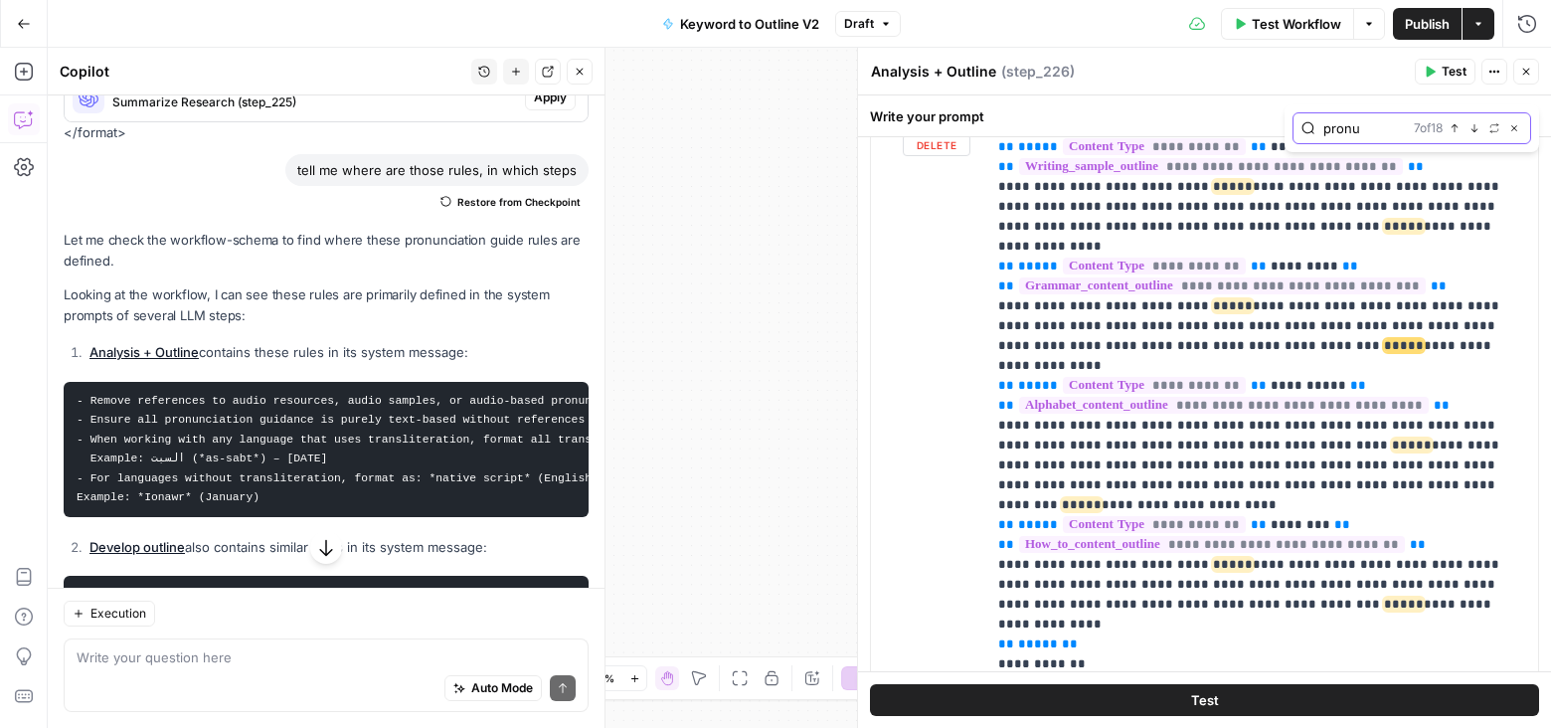
click at [1475, 126] on icon "button" at bounding box center [1474, 128] width 10 height 10
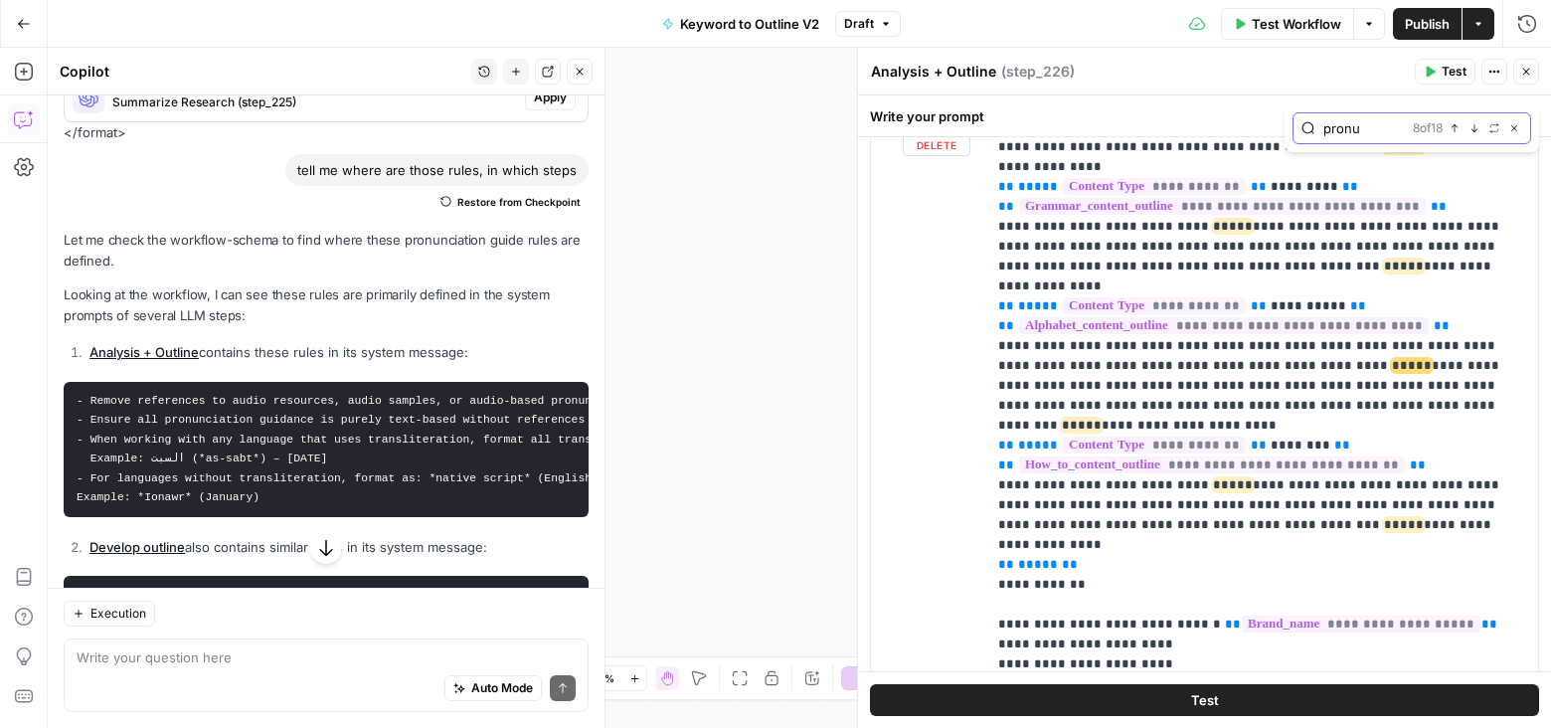
click at [1475, 126] on icon "button" at bounding box center [1474, 128] width 10 height 10
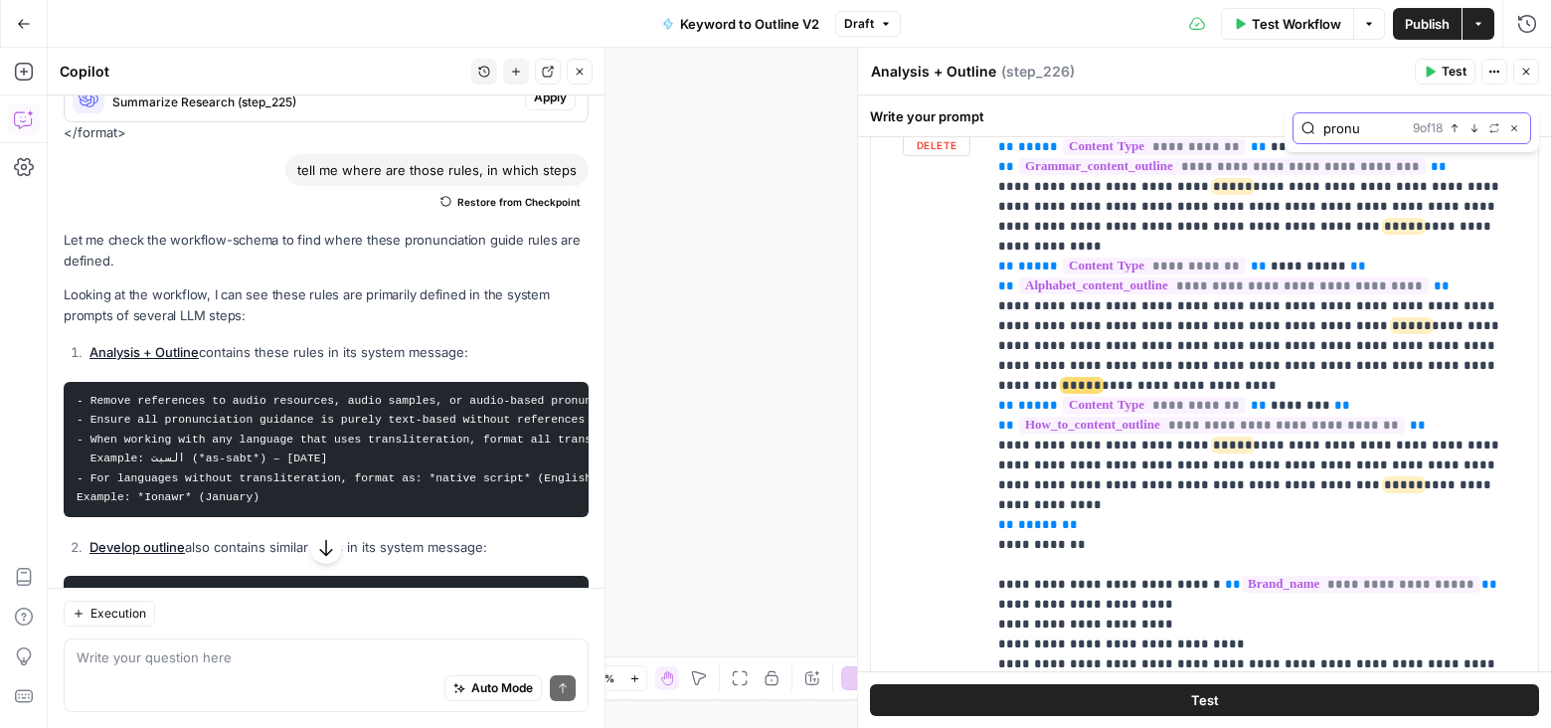
click at [1475, 126] on icon "button" at bounding box center [1474, 128] width 10 height 10
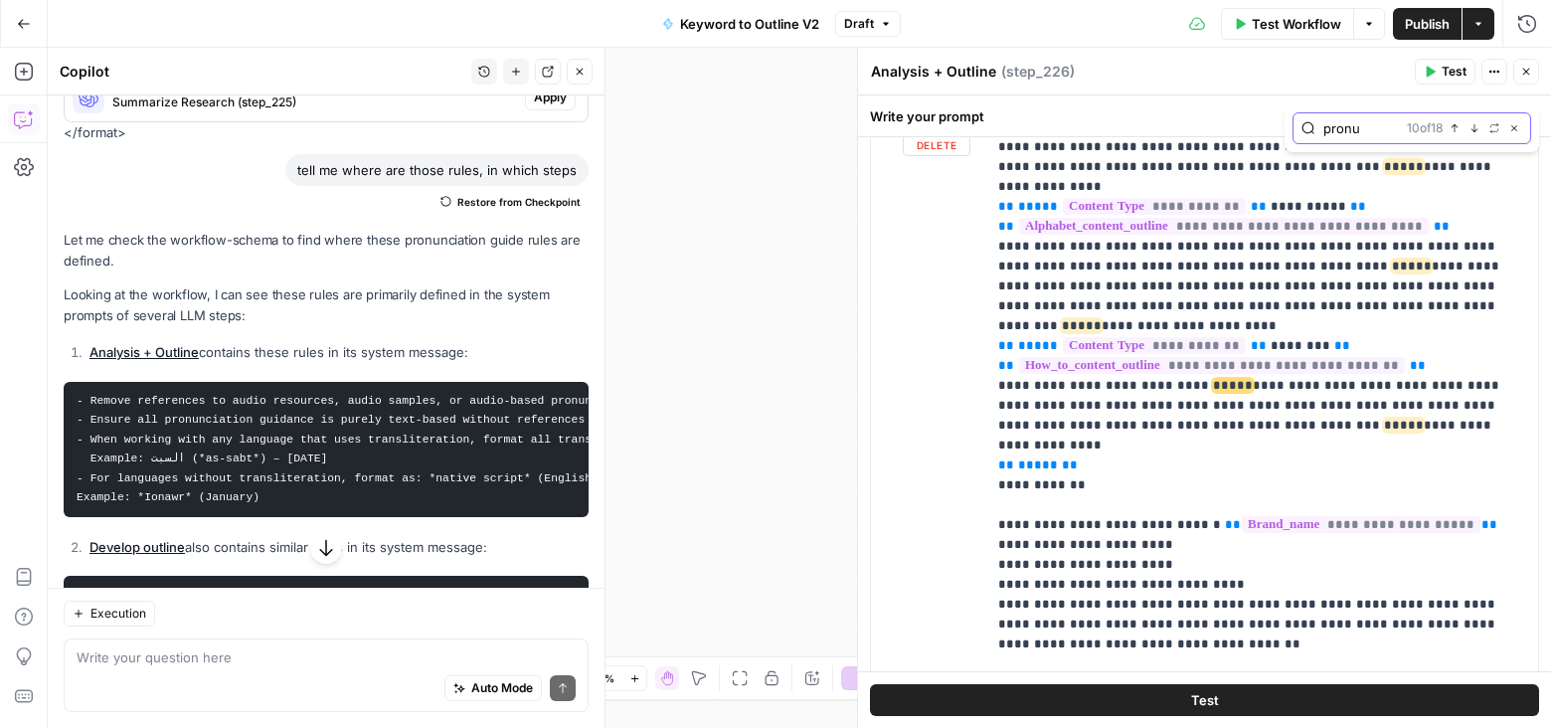
click at [1475, 126] on icon "button" at bounding box center [1474, 128] width 10 height 10
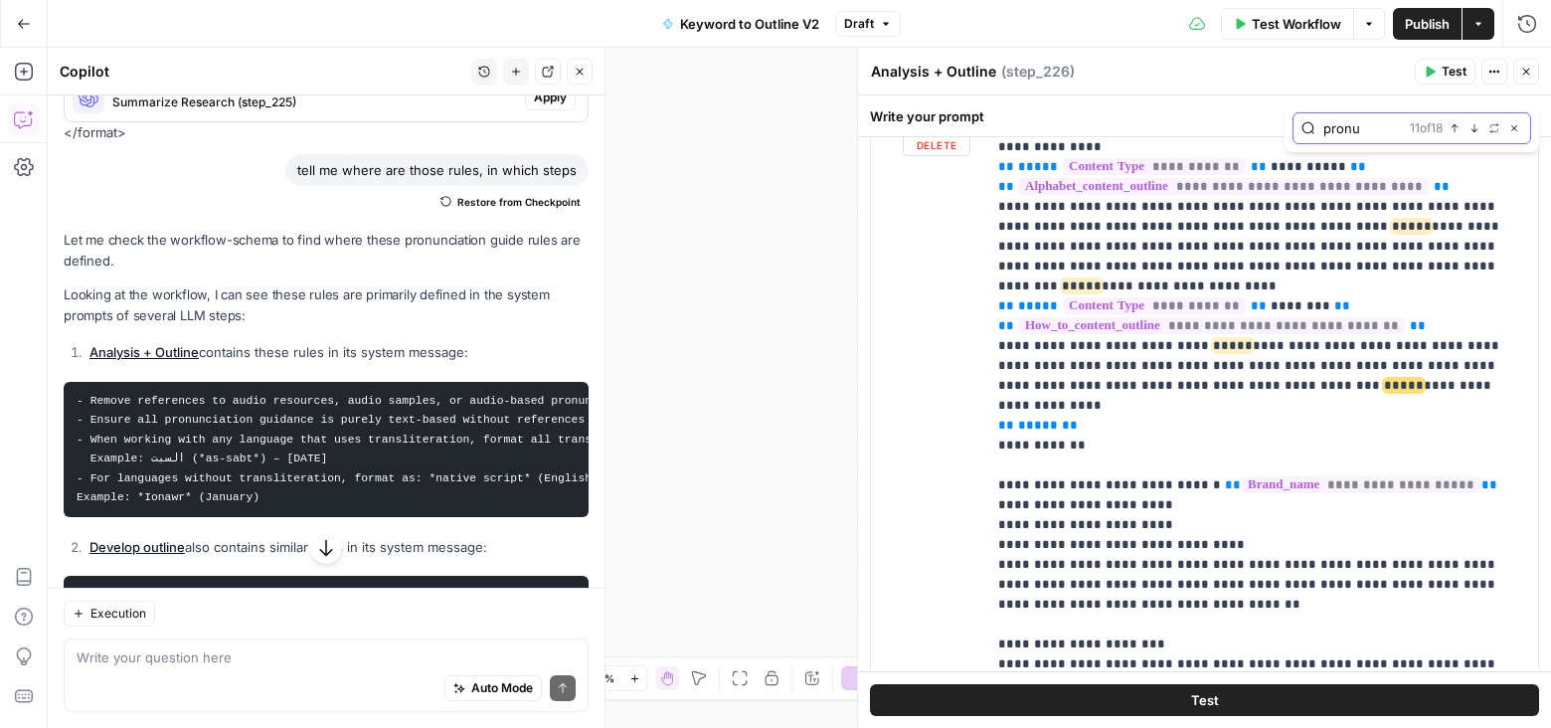
click at [1475, 126] on icon "button" at bounding box center [1474, 128] width 10 height 10
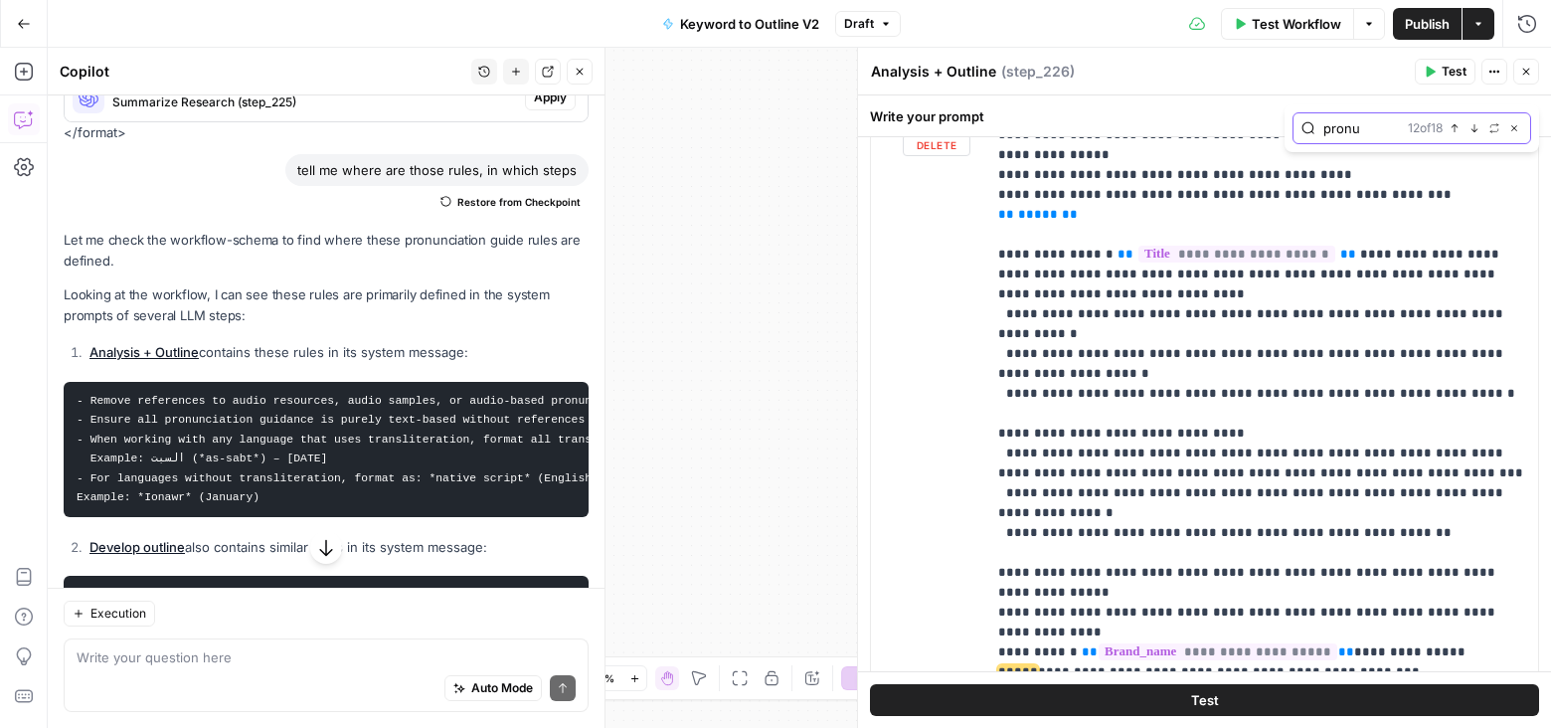
scroll to position [5880, 0]
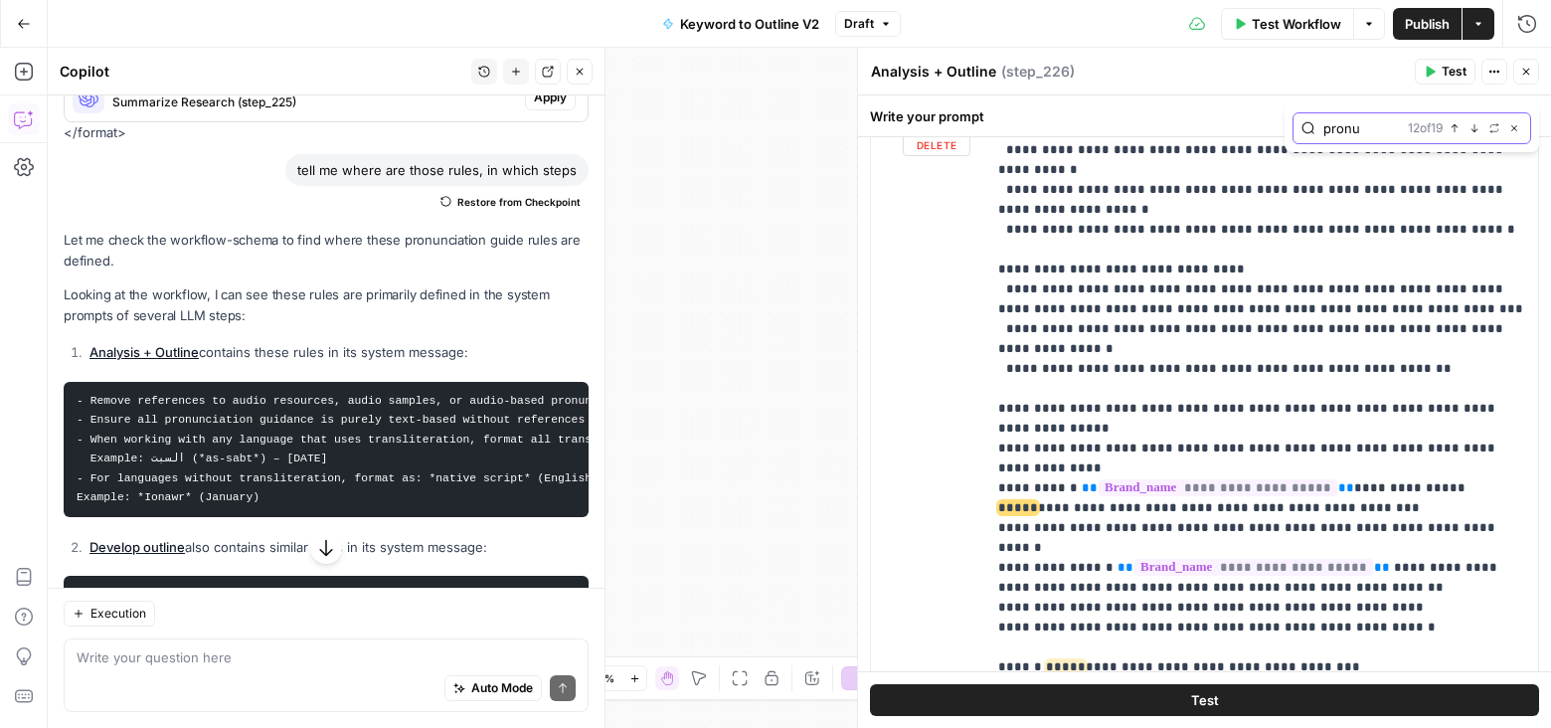
click at [1474, 124] on icon "button" at bounding box center [1474, 128] width 10 height 10
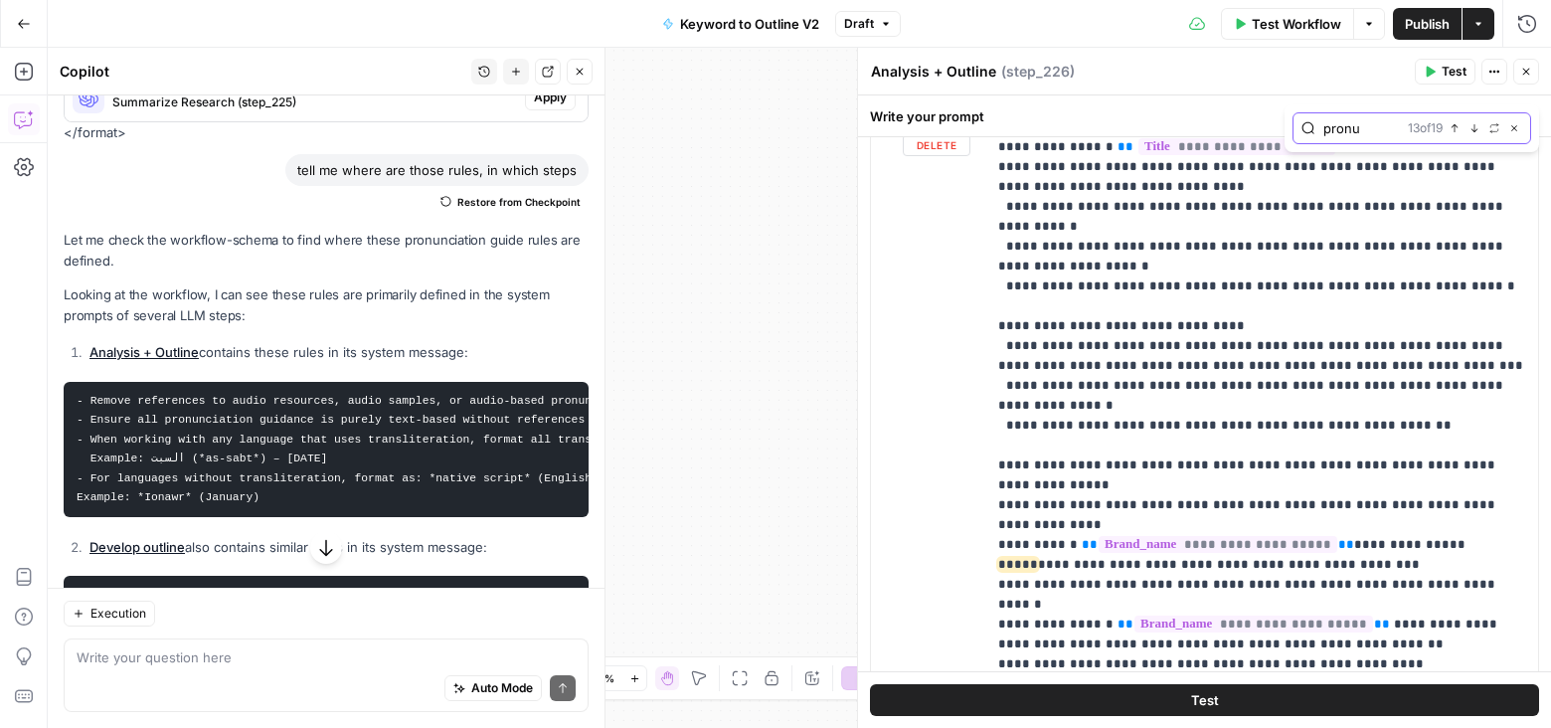
click at [1474, 124] on icon "button" at bounding box center [1474, 128] width 10 height 10
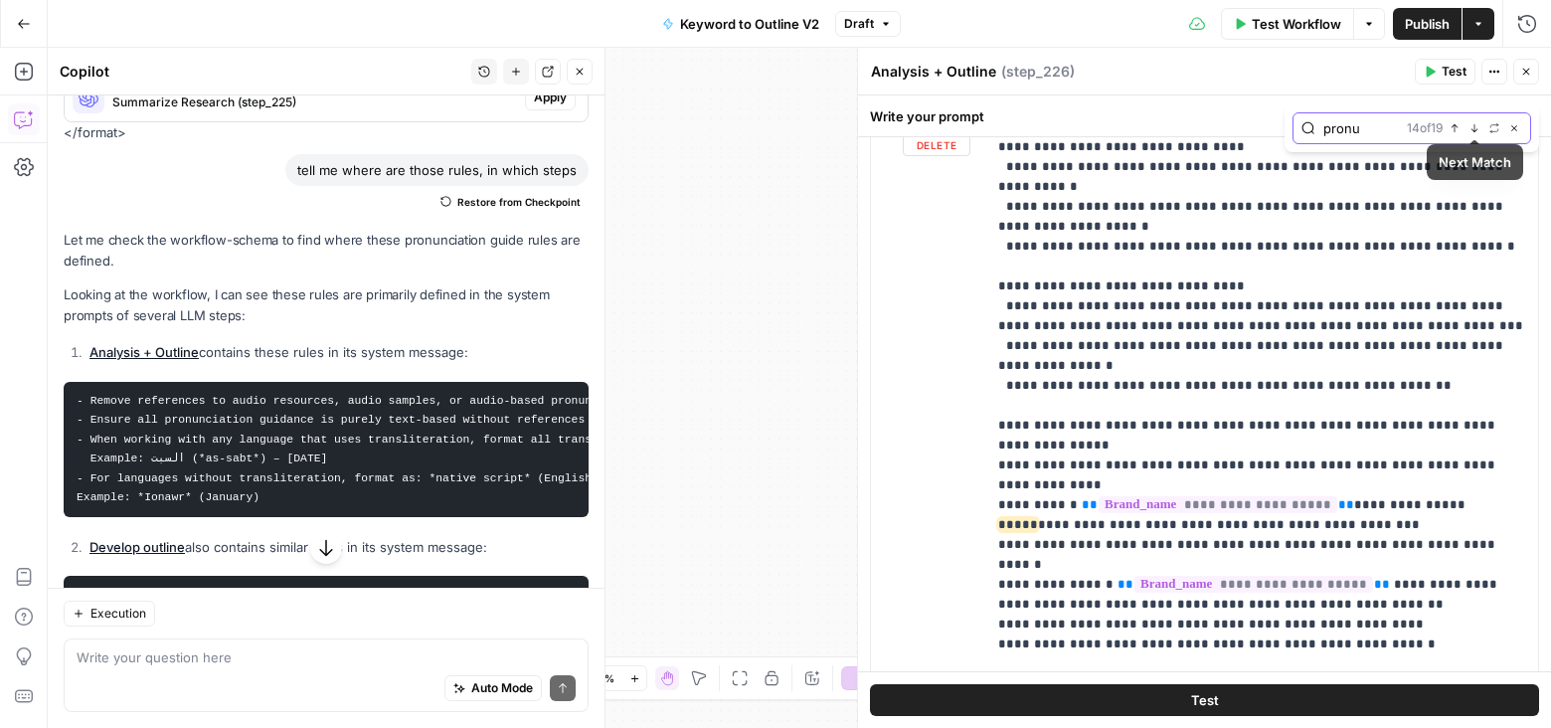
click at [1474, 127] on icon "button" at bounding box center [1474, 128] width 7 height 8
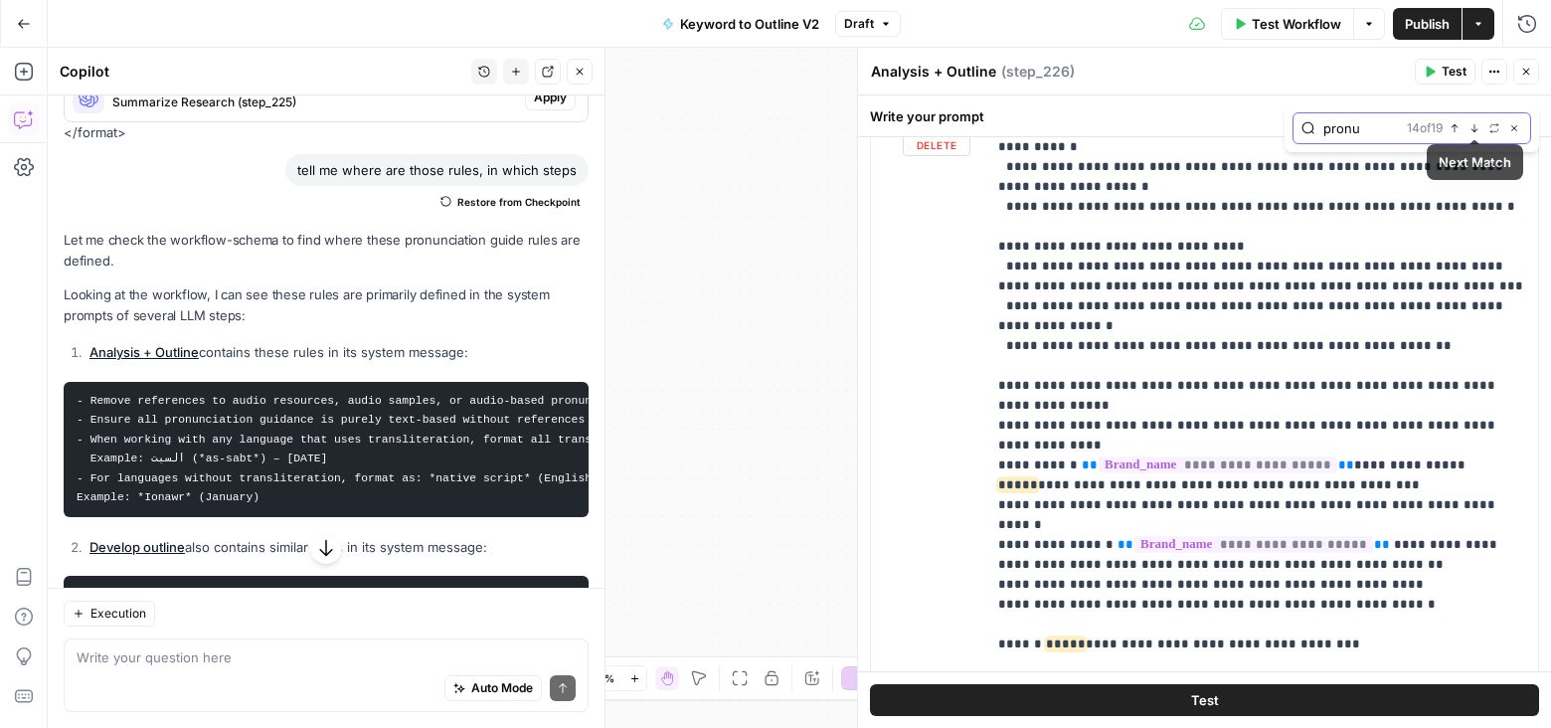
click at [1474, 127] on icon "button" at bounding box center [1474, 128] width 7 height 8
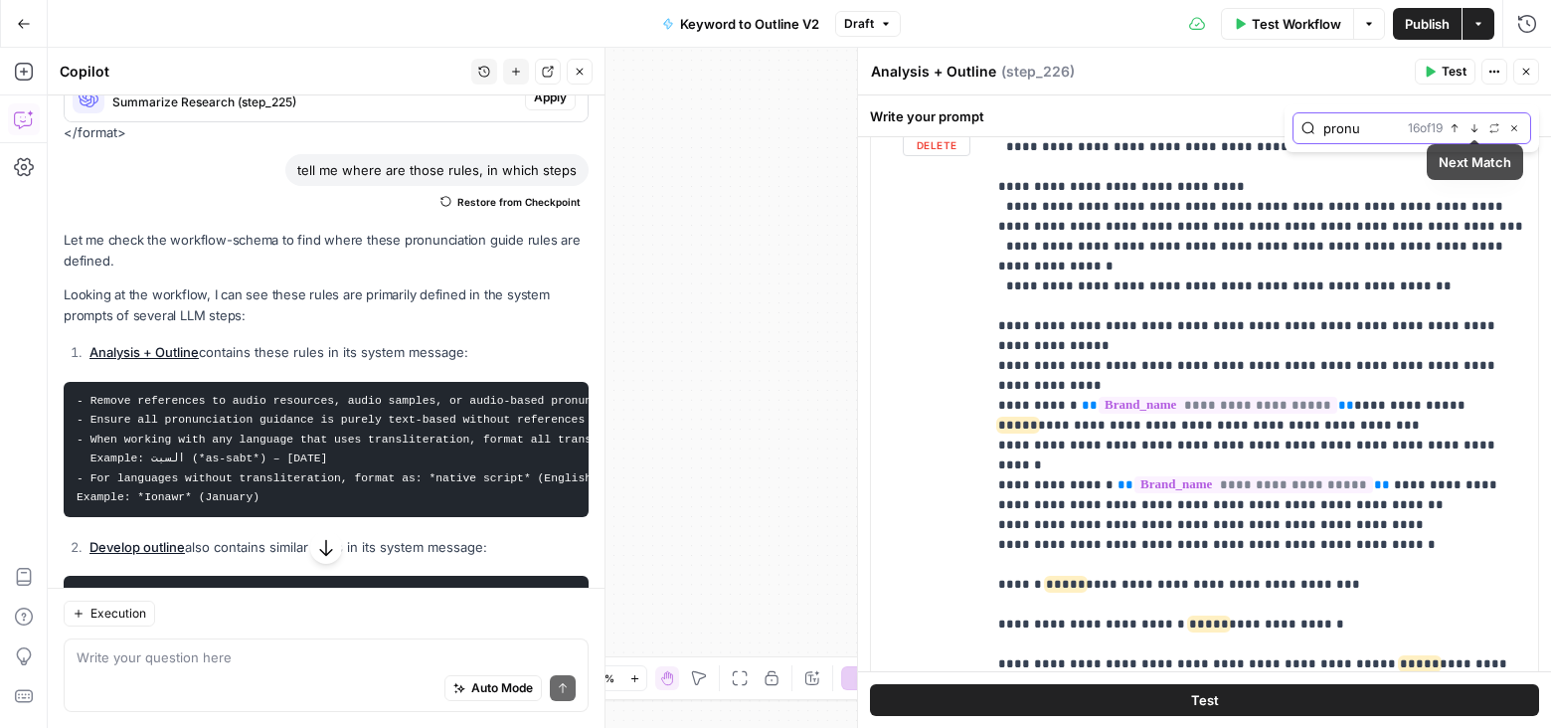
click at [1474, 127] on icon "button" at bounding box center [1474, 128] width 7 height 8
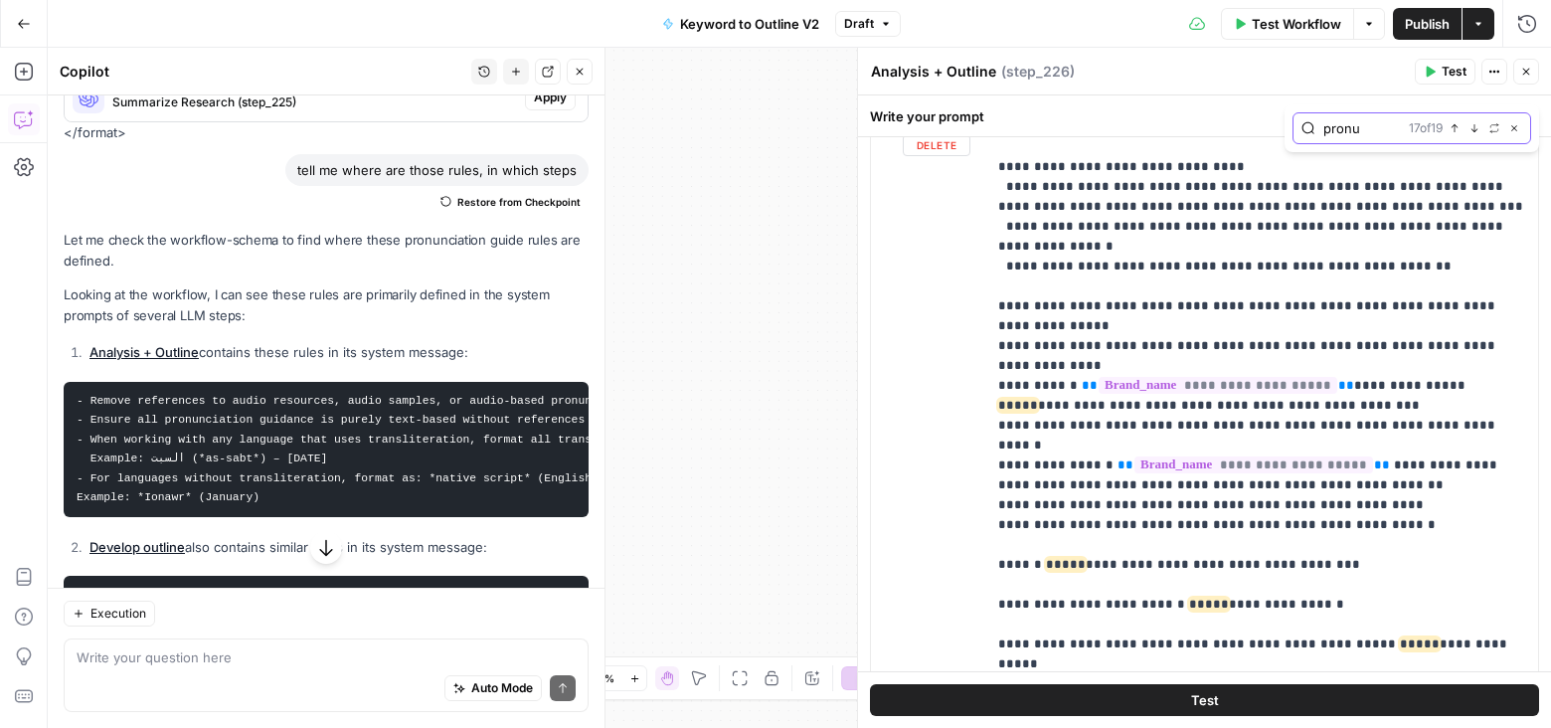
click at [1474, 127] on icon "button" at bounding box center [1474, 128] width 7 height 8
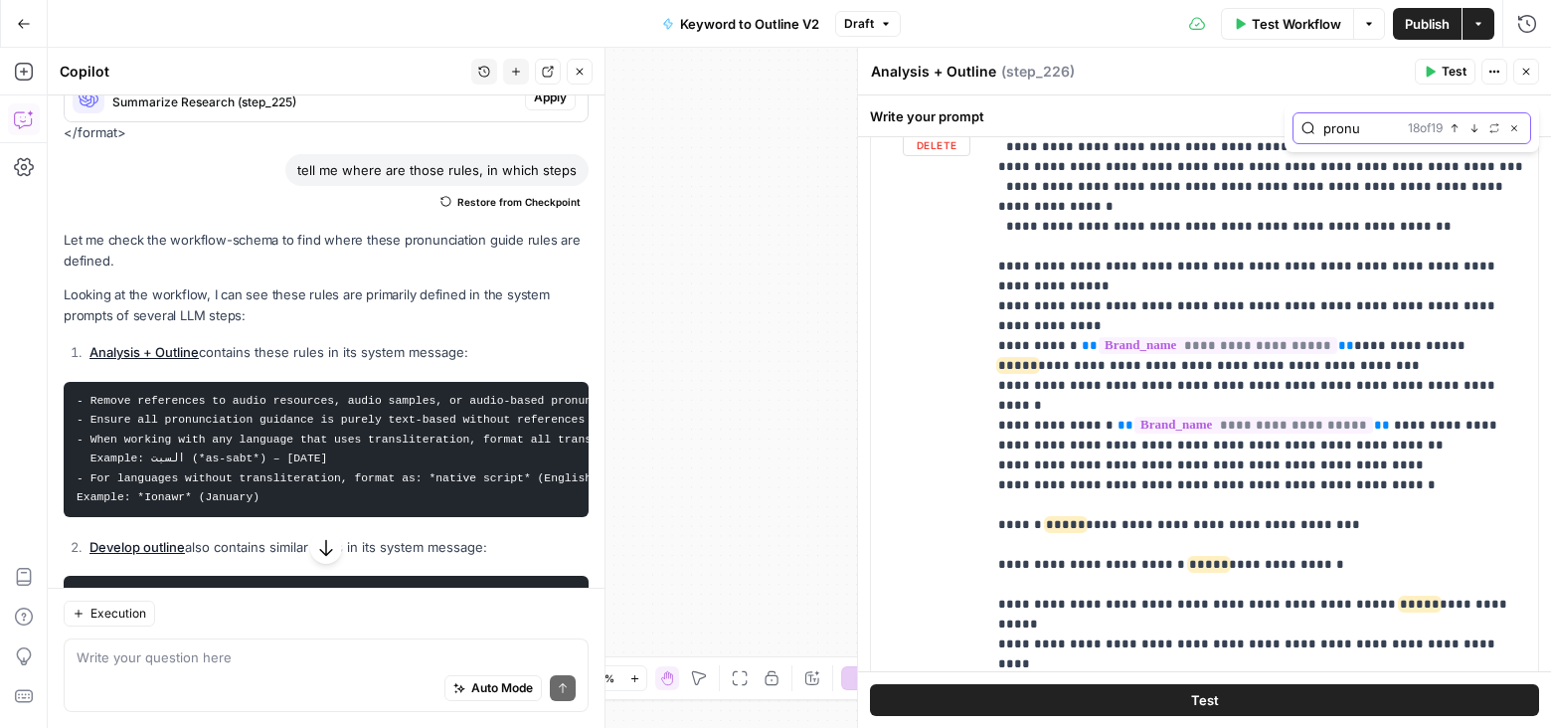
click at [1474, 127] on icon "button" at bounding box center [1474, 128] width 7 height 8
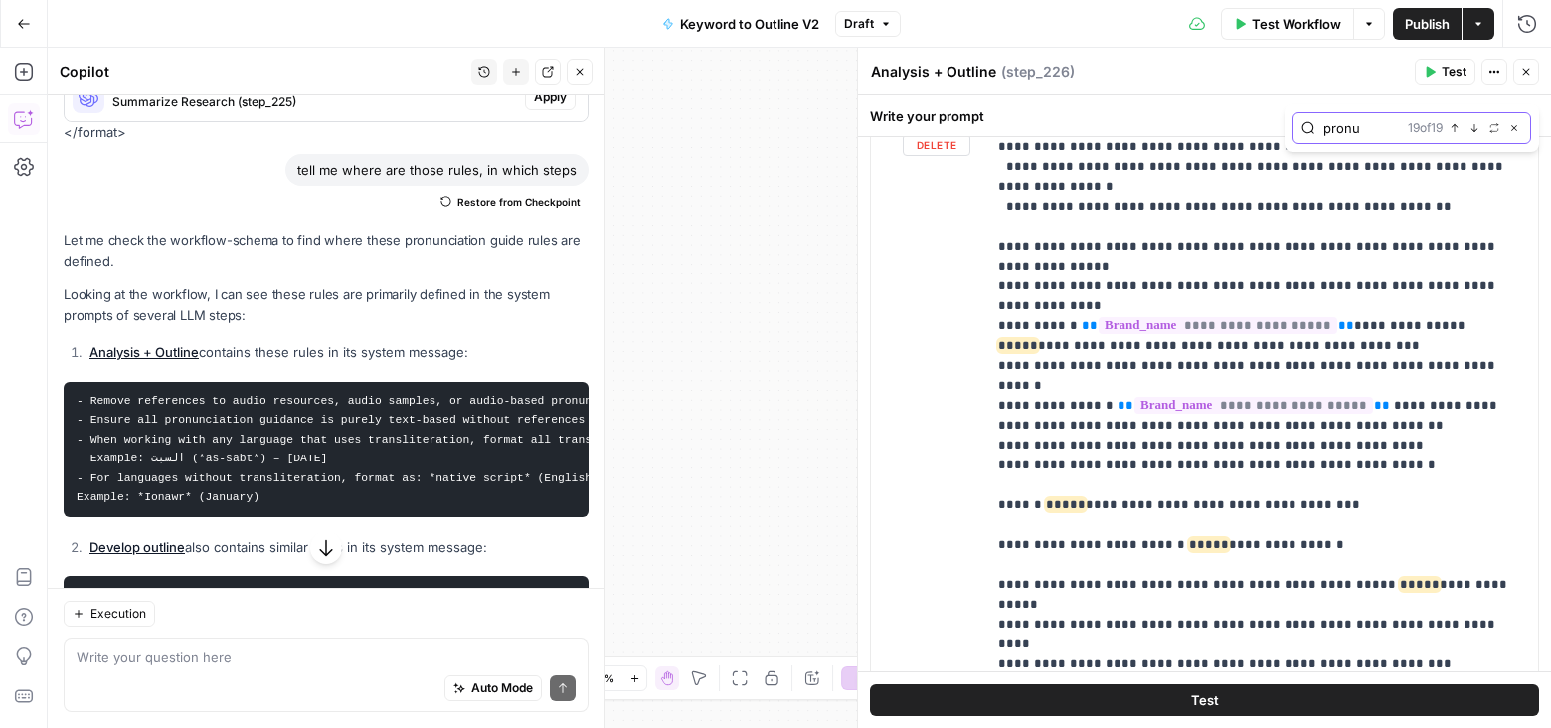
click at [1474, 127] on icon "button" at bounding box center [1474, 128] width 7 height 8
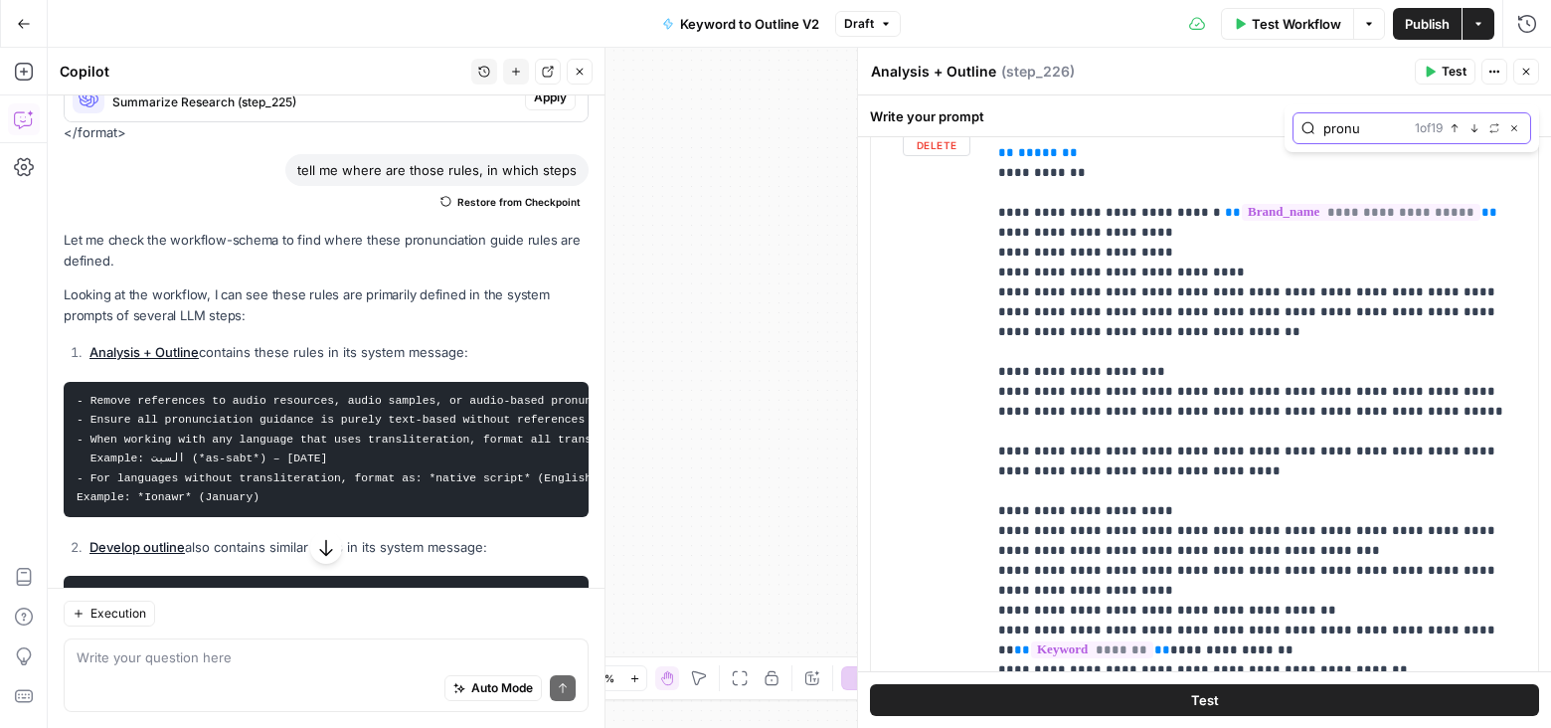
scroll to position [2613, 0]
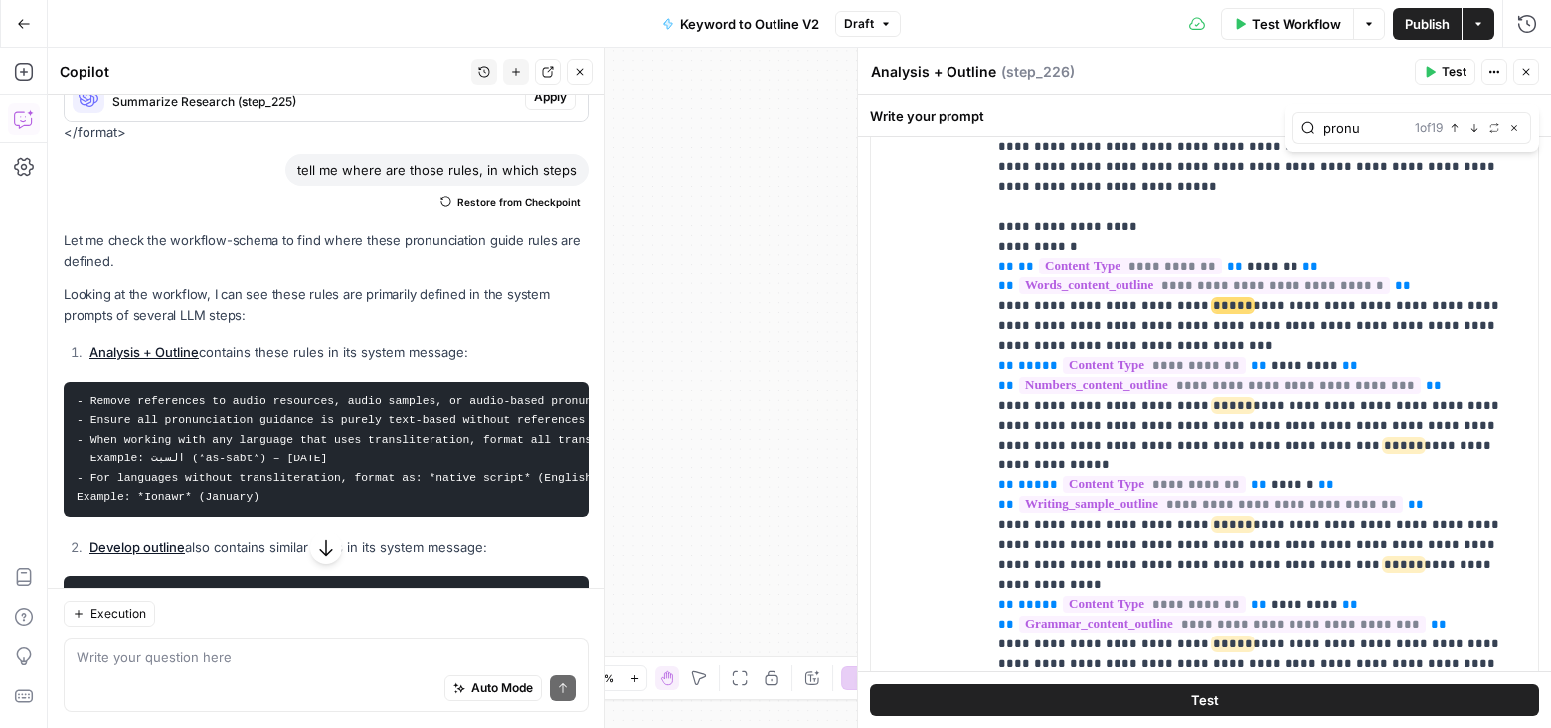
click at [580, 78] on icon "button" at bounding box center [580, 72] width 12 height 12
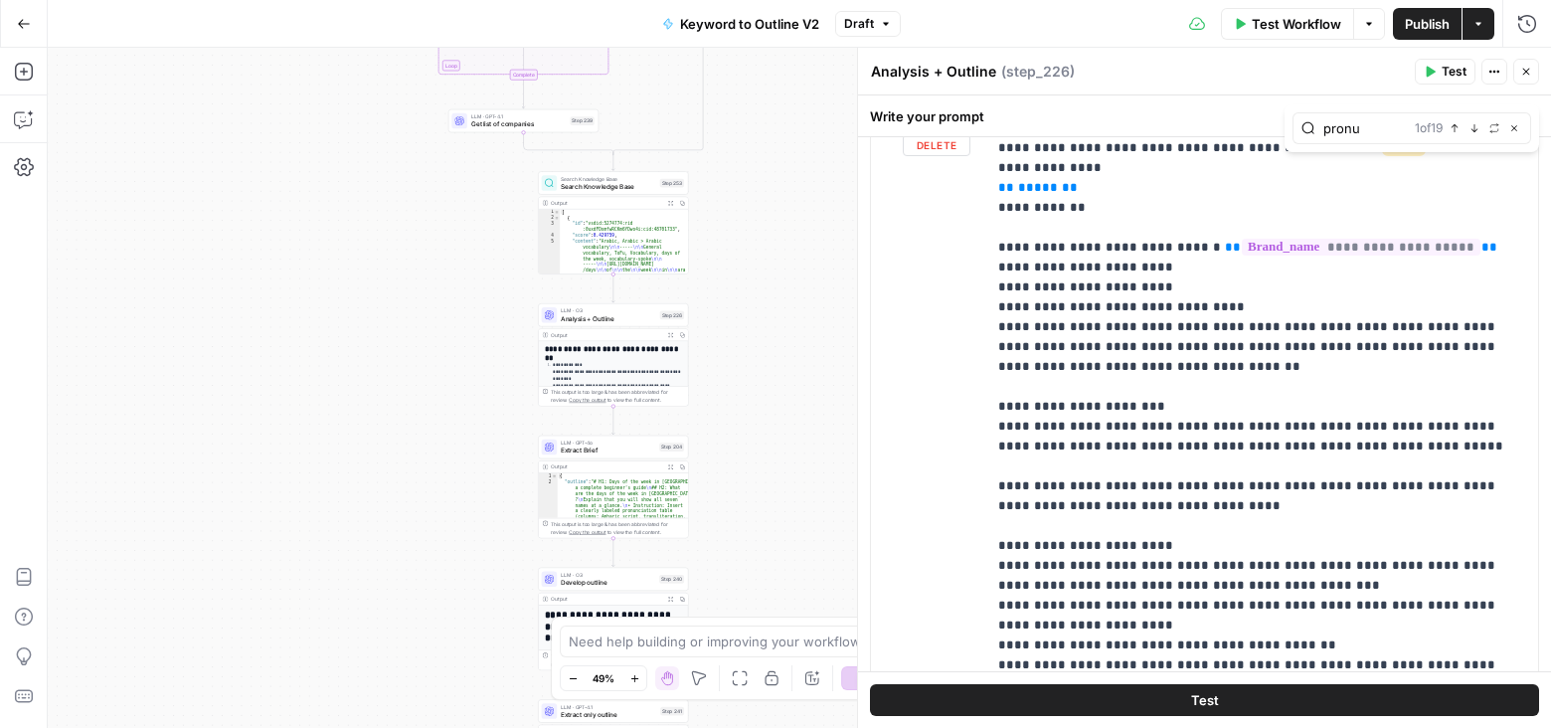
scroll to position [3029, 0]
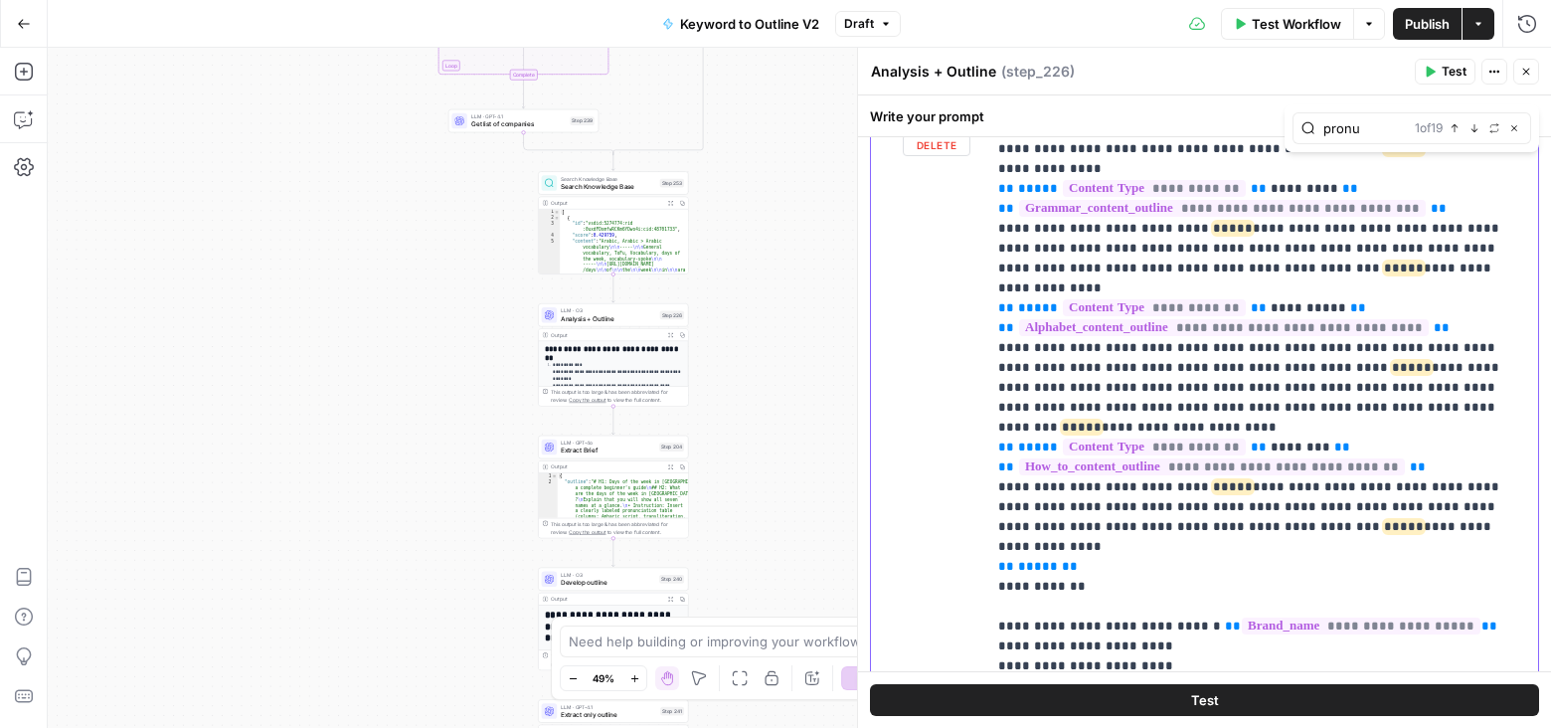
copy p "***** ********"
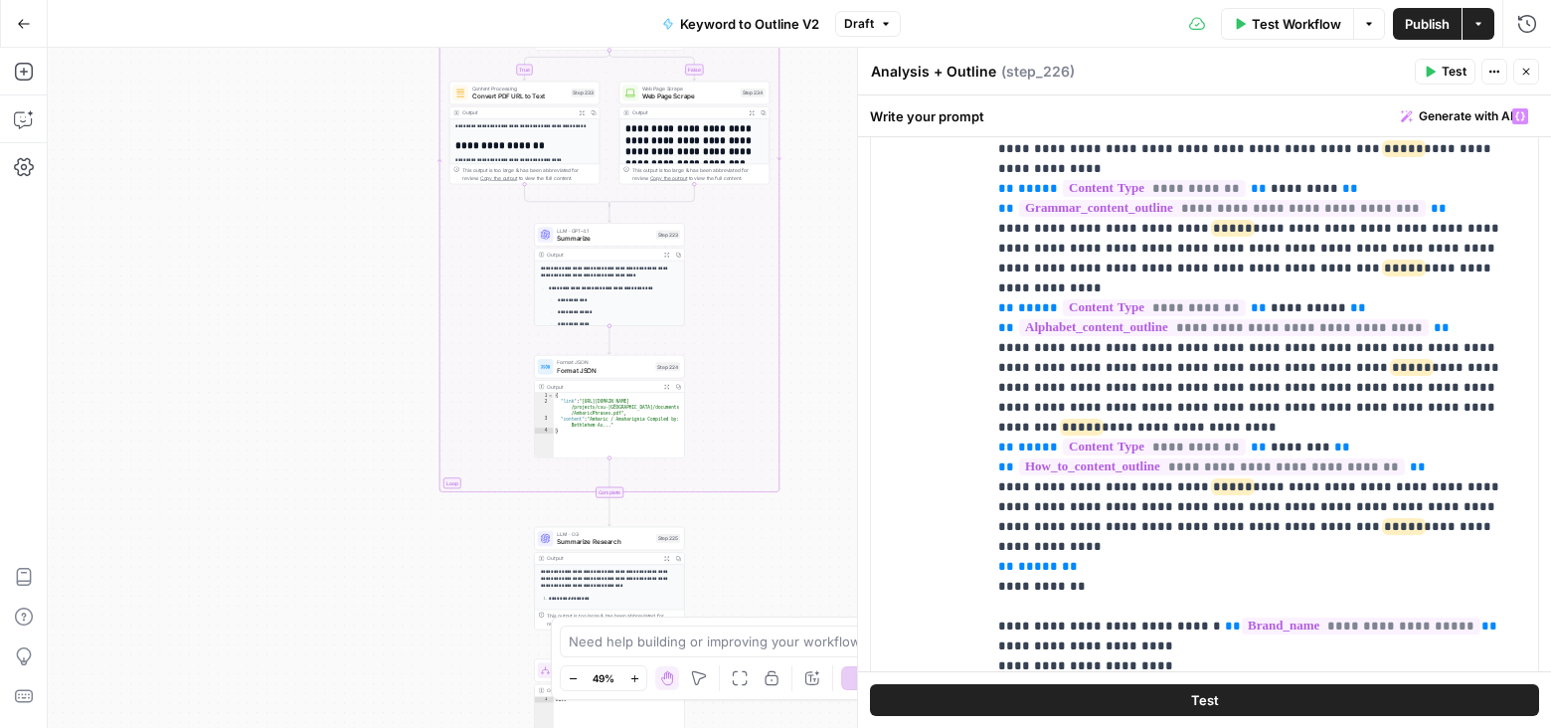
click at [1402, 26] on button "Publish" at bounding box center [1427, 24] width 69 height 32
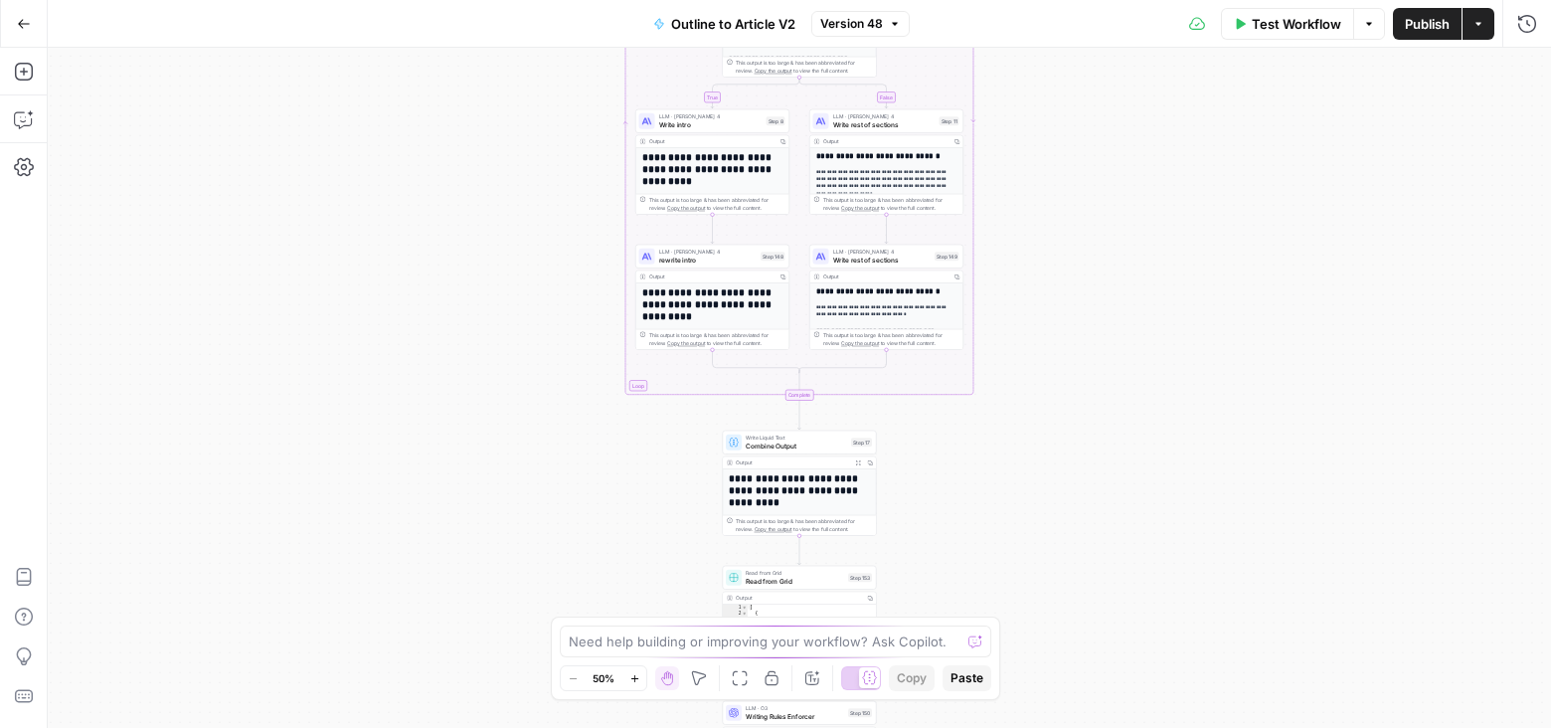
click at [269, 375] on div "true false Workflow Set Inputs Inputs LLM · GPT-5 Extract Title Step 107 Output…" at bounding box center [799, 388] width 1503 height 680
click at [285, 372] on div "true false Workflow Set Inputs Inputs LLM · GPT-5 Extract Title Step 107 Output…" at bounding box center [799, 388] width 1503 height 680
click at [26, 123] on icon "button" at bounding box center [24, 119] width 20 height 20
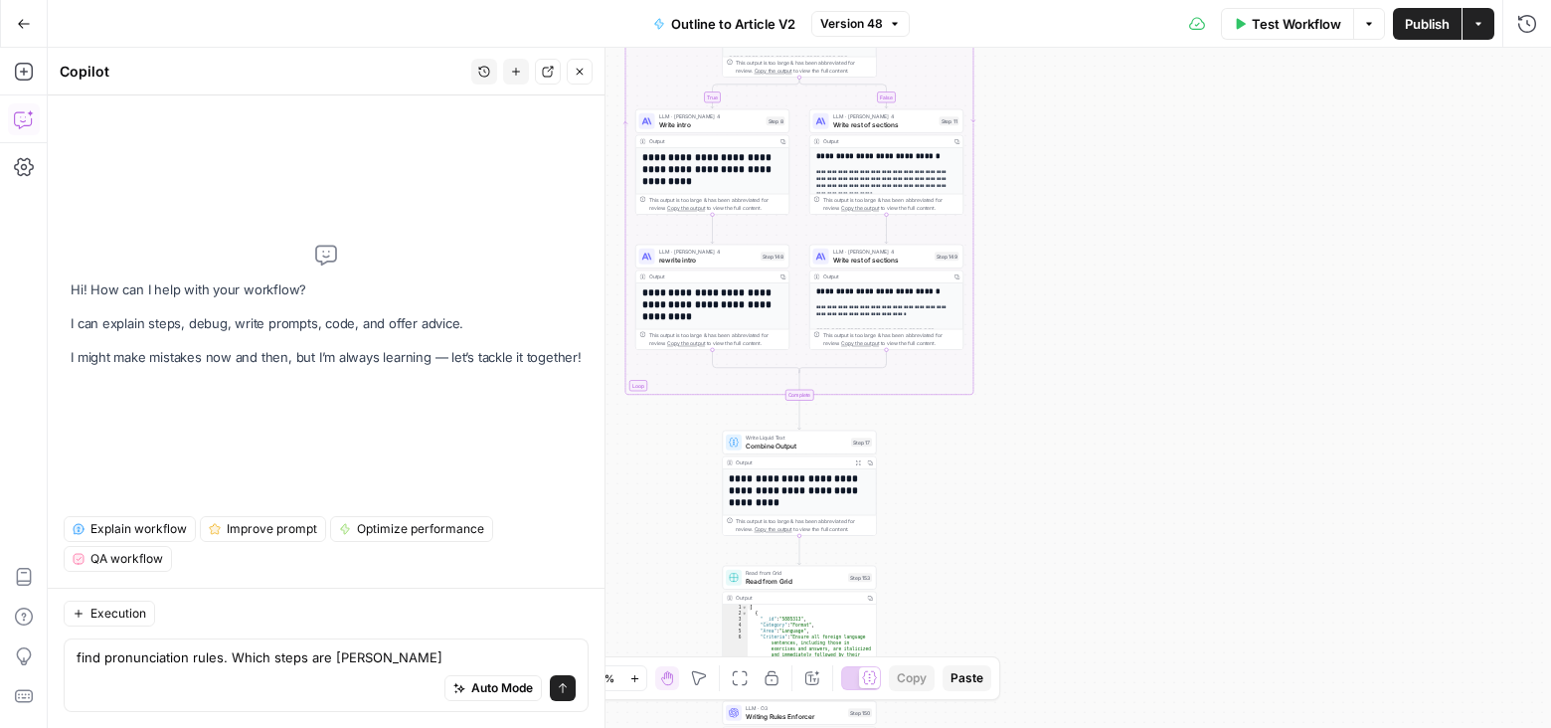
type textarea "find pronunciation rules. Which steps are those"
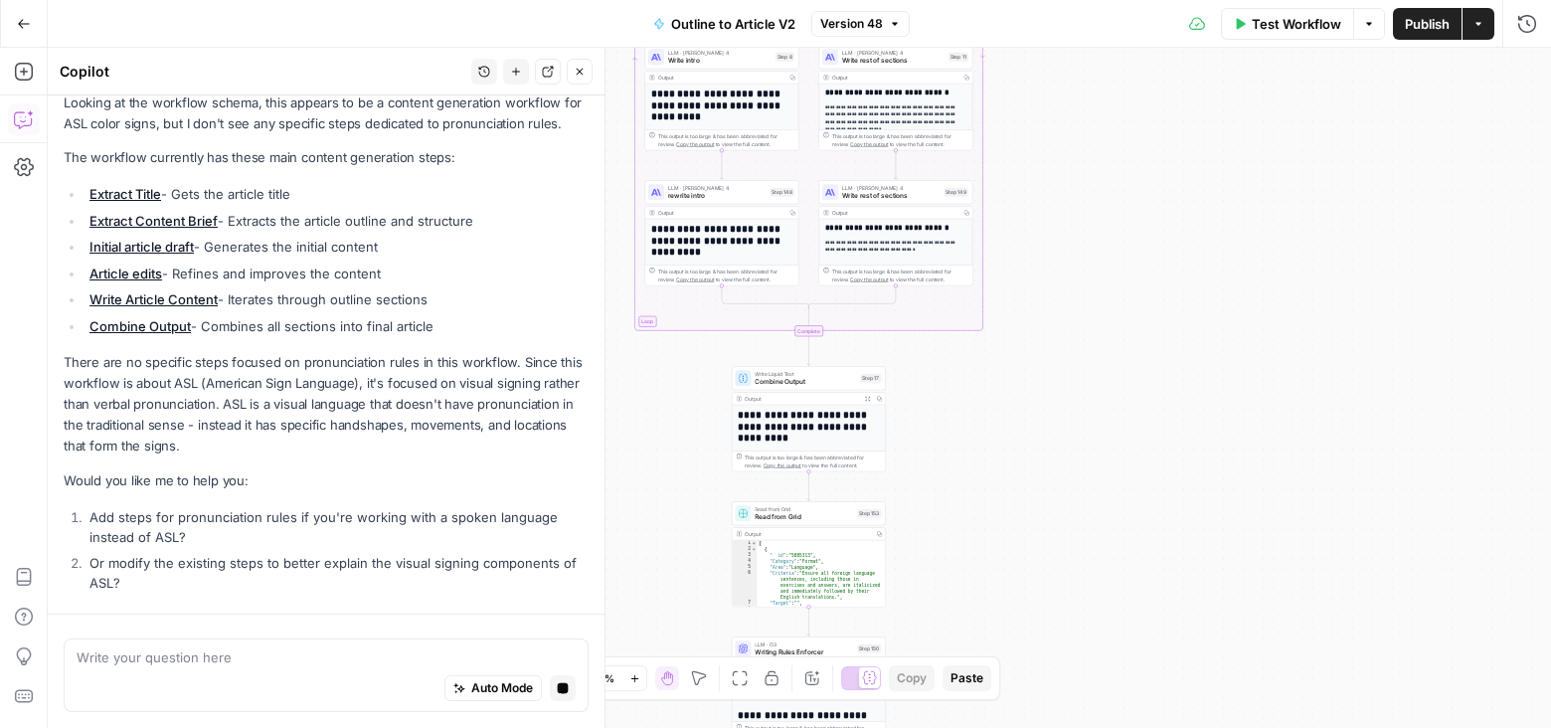
scroll to position [242, 0]
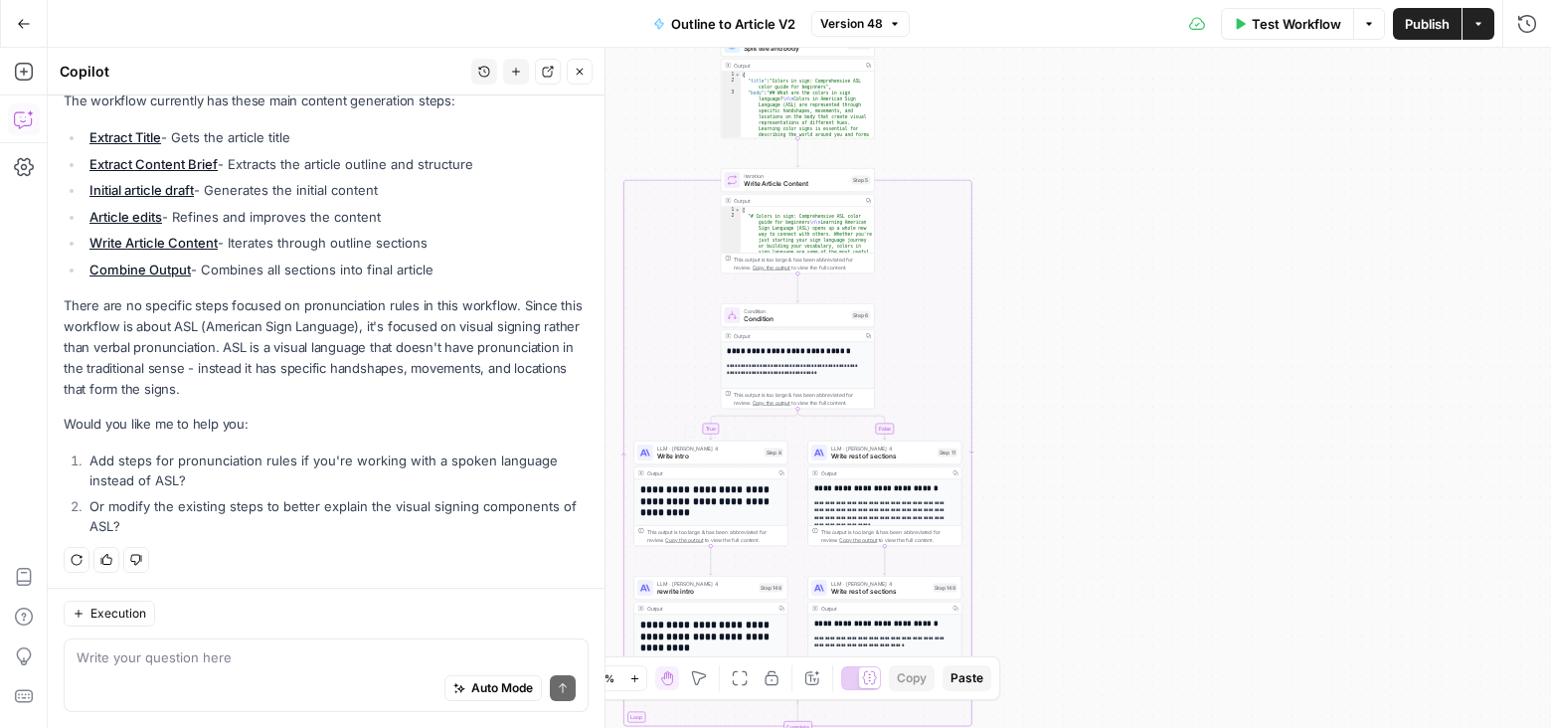
click at [719, 454] on span "Write intro" at bounding box center [708, 456] width 103 height 10
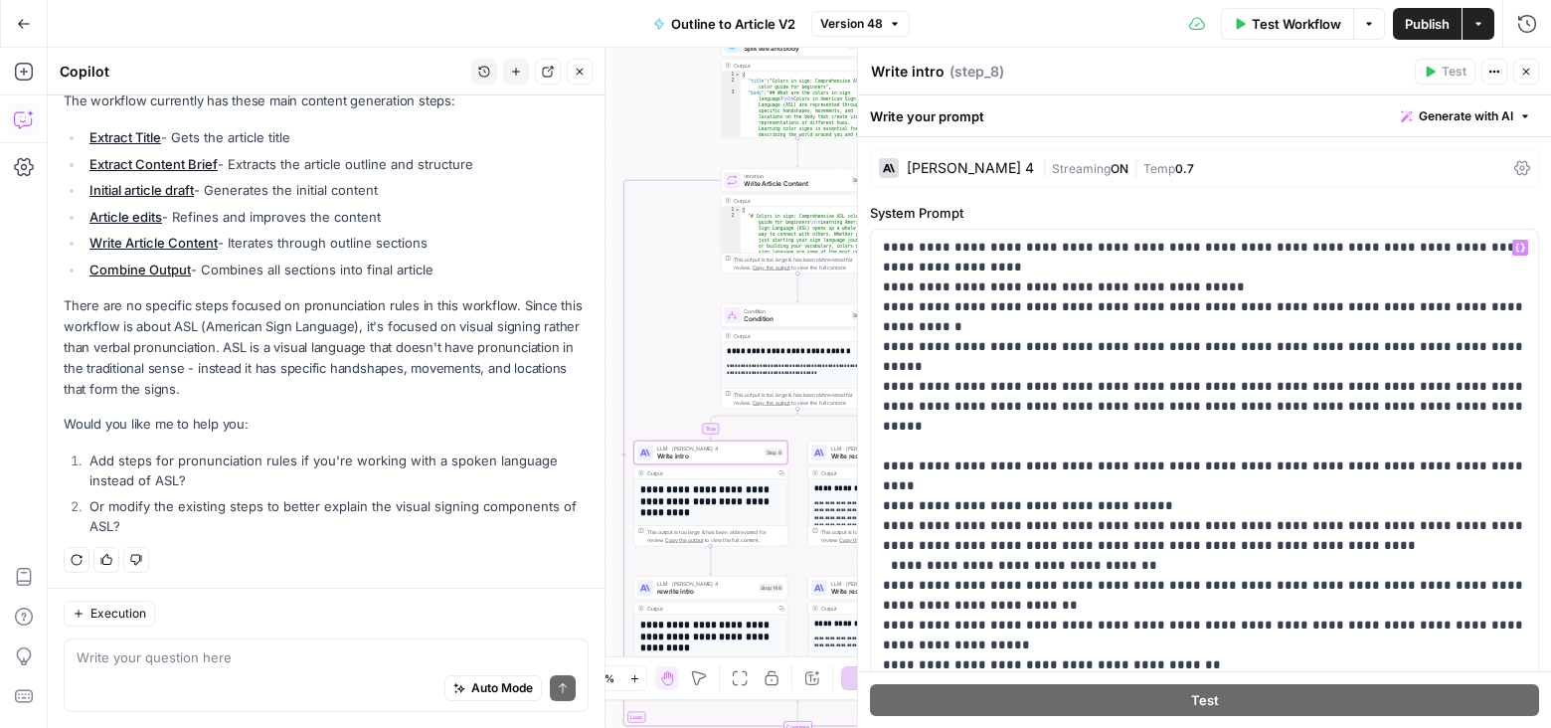
scroll to position [131, 0]
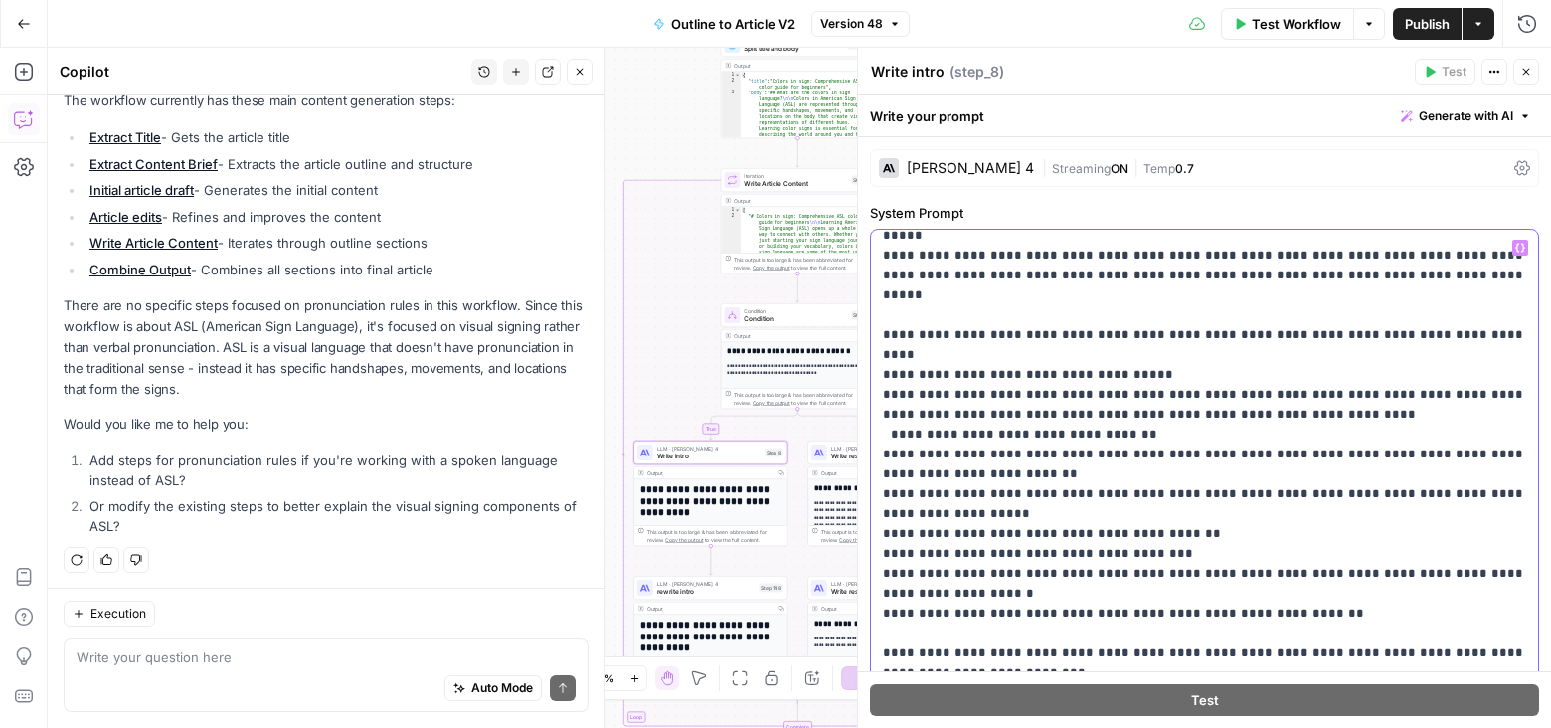
click at [1320, 447] on p "**********" at bounding box center [1205, 583] width 644 height 954
type input "pronun"
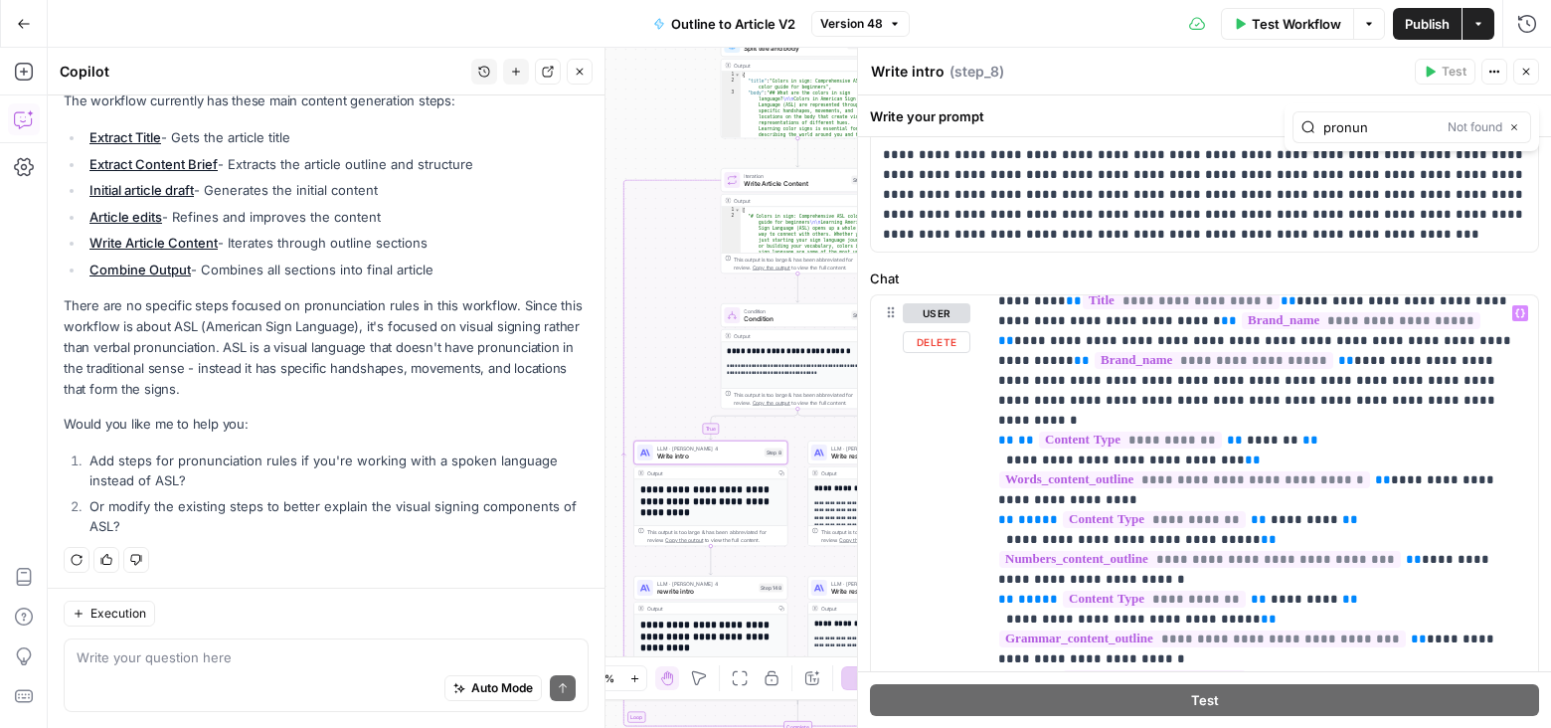
scroll to position [38, 0]
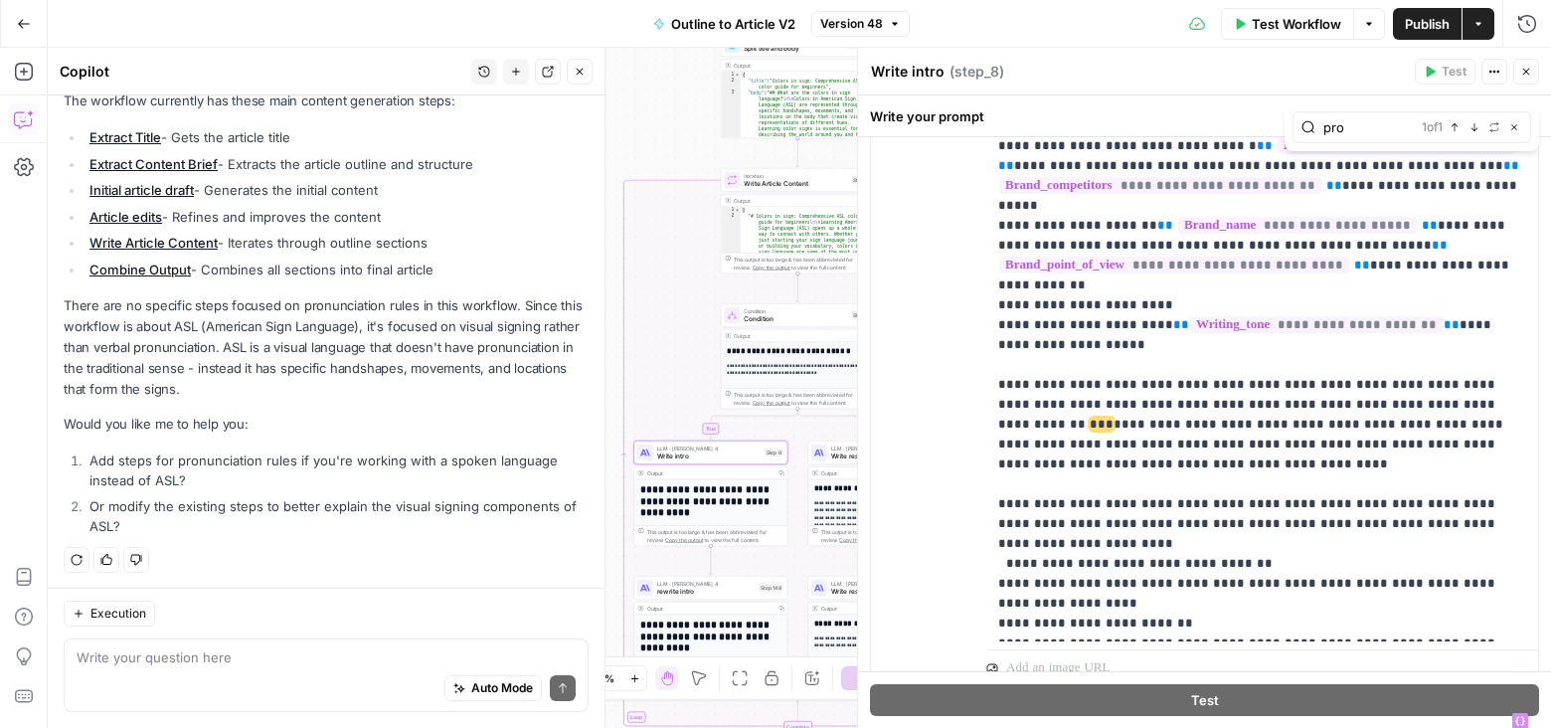
scroll to position [504, 0]
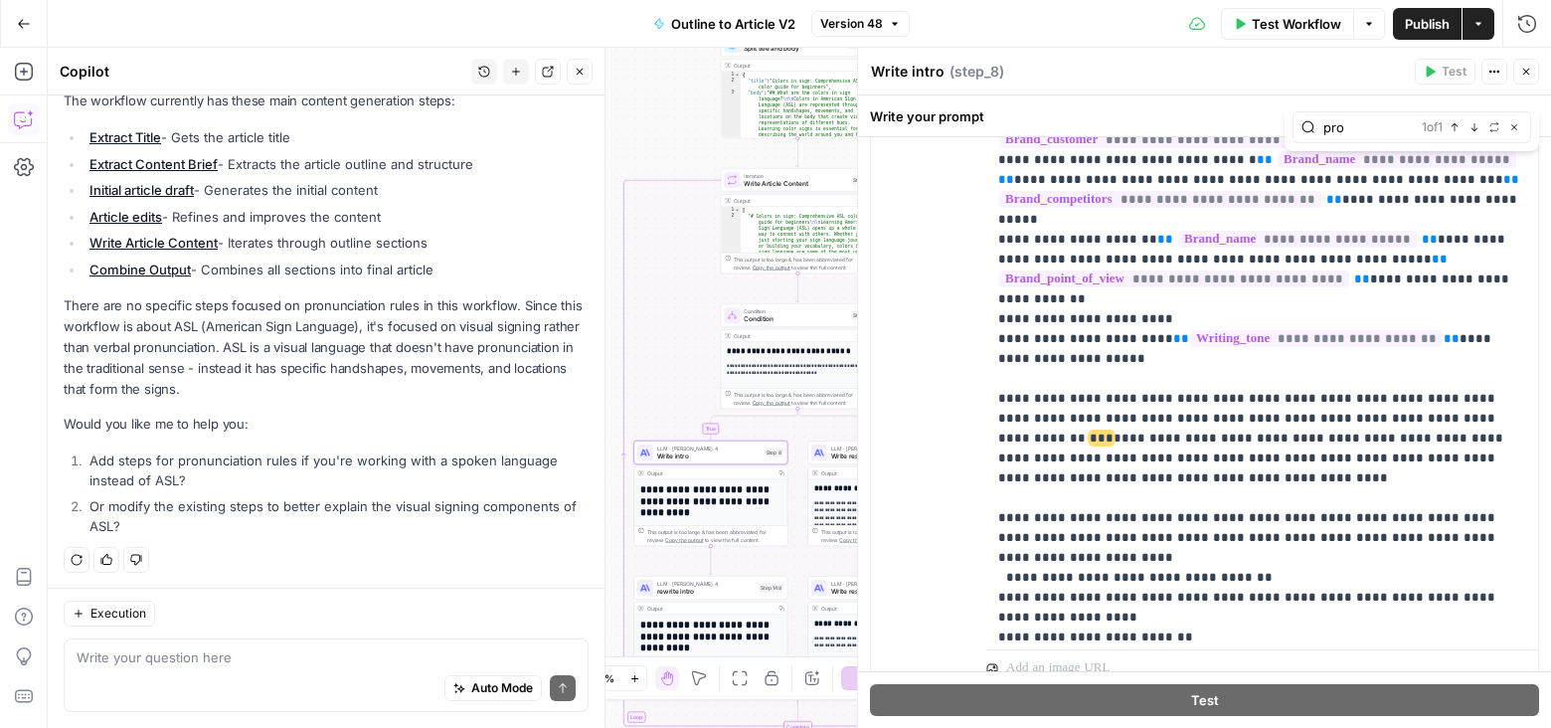
click at [1391, 126] on input "pro" at bounding box center [1368, 127] width 90 height 20
click at [1355, 126] on input "pronunci" at bounding box center [1381, 127] width 116 height 20
type input "pronunci"
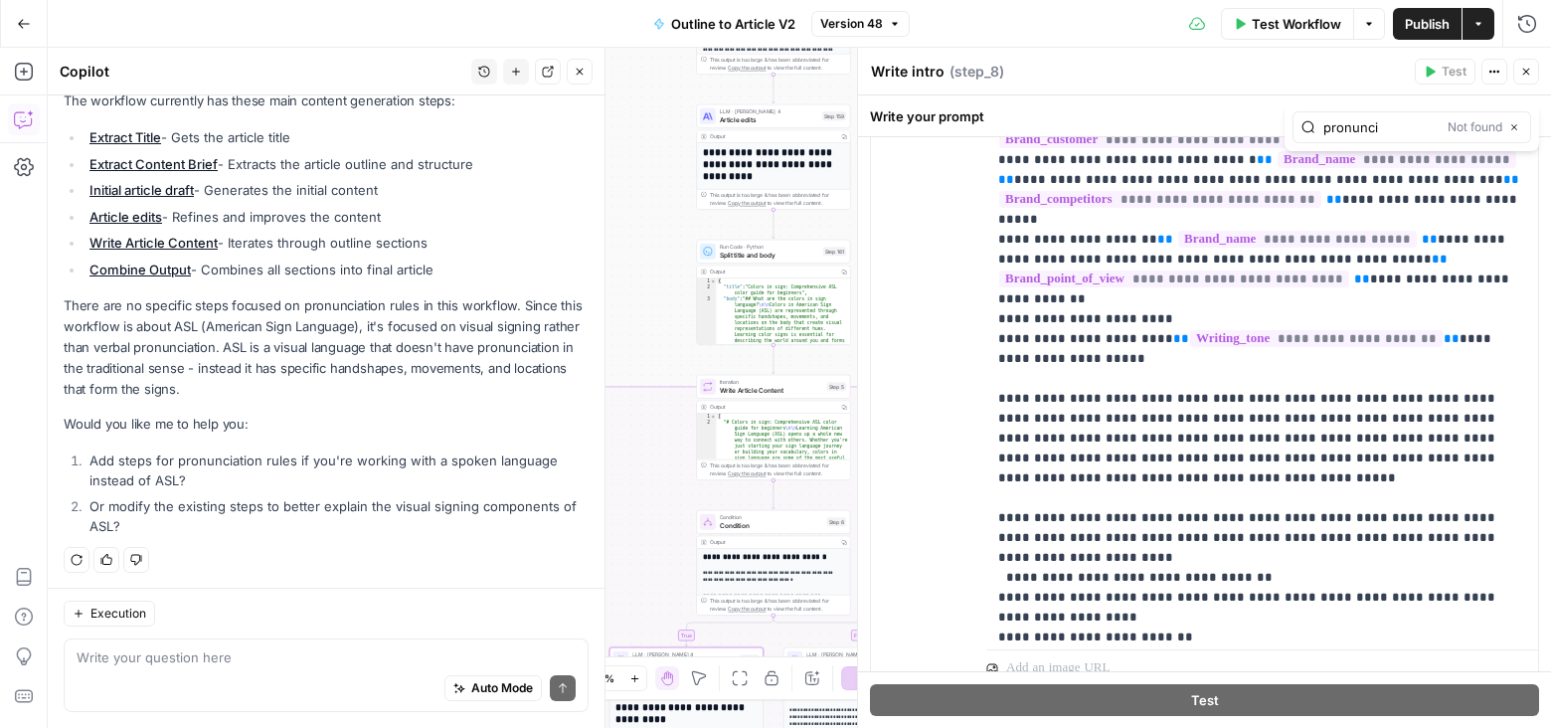
click at [795, 118] on span "Article edits" at bounding box center [769, 119] width 98 height 10
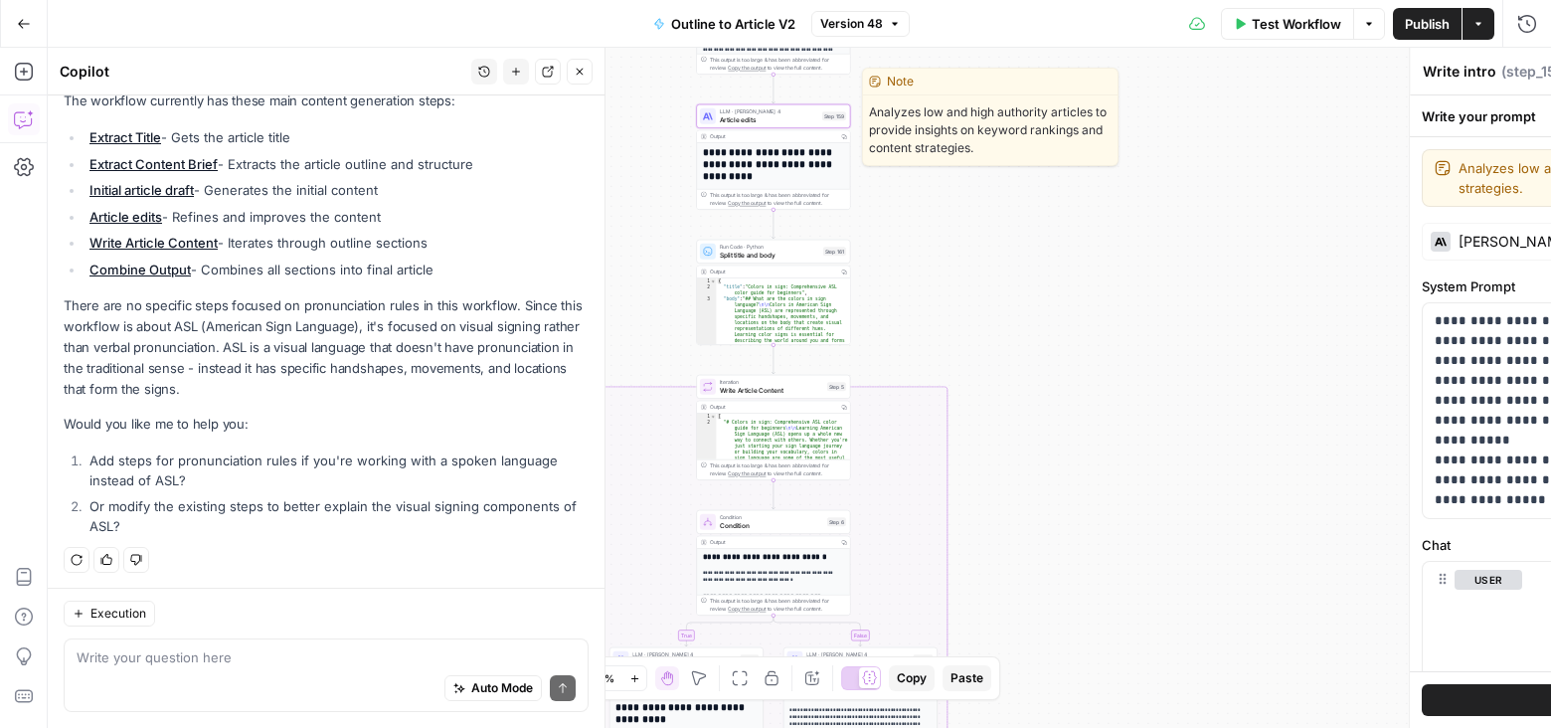
type textarea "Article edits"
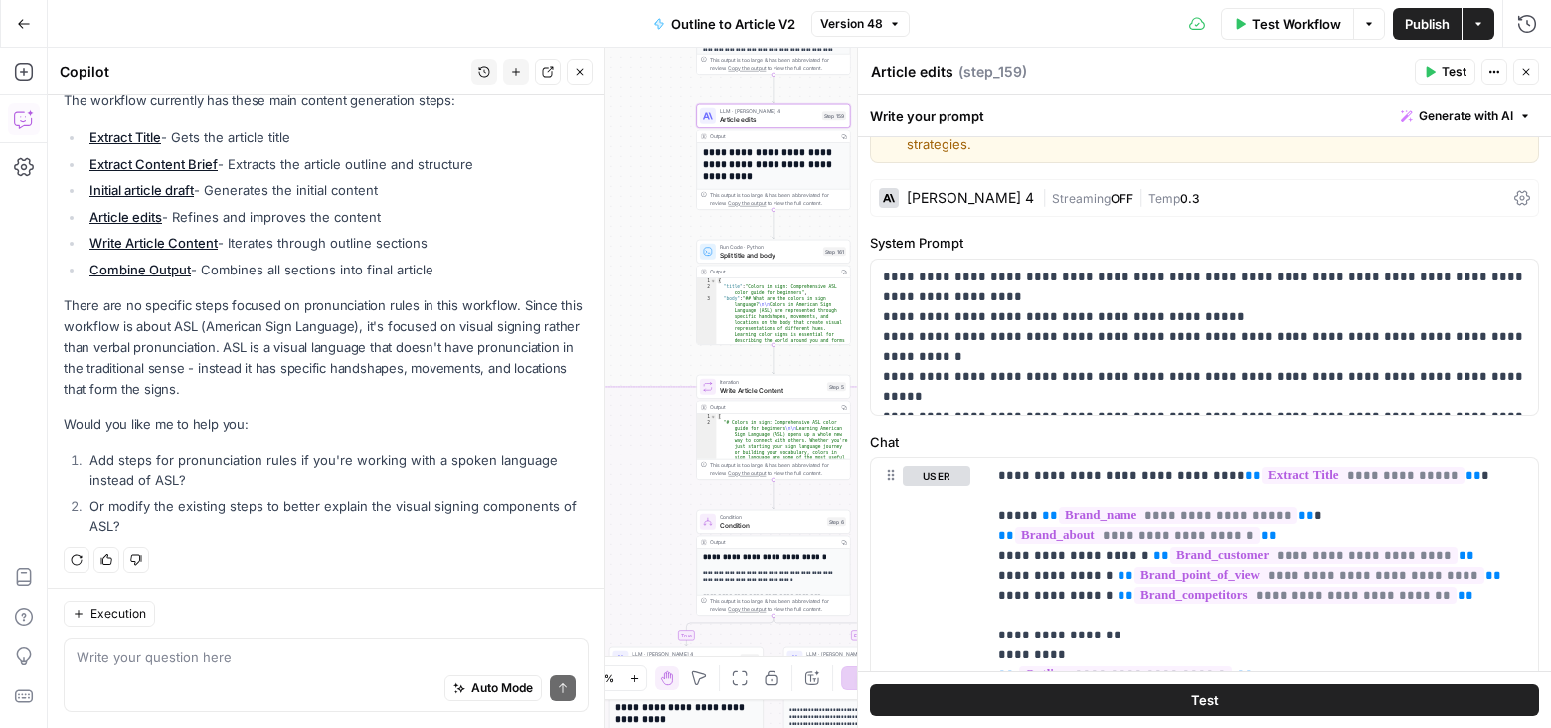
scroll to position [46, 0]
click at [1455, 520] on p "**********" at bounding box center [1262, 583] width 529 height 239
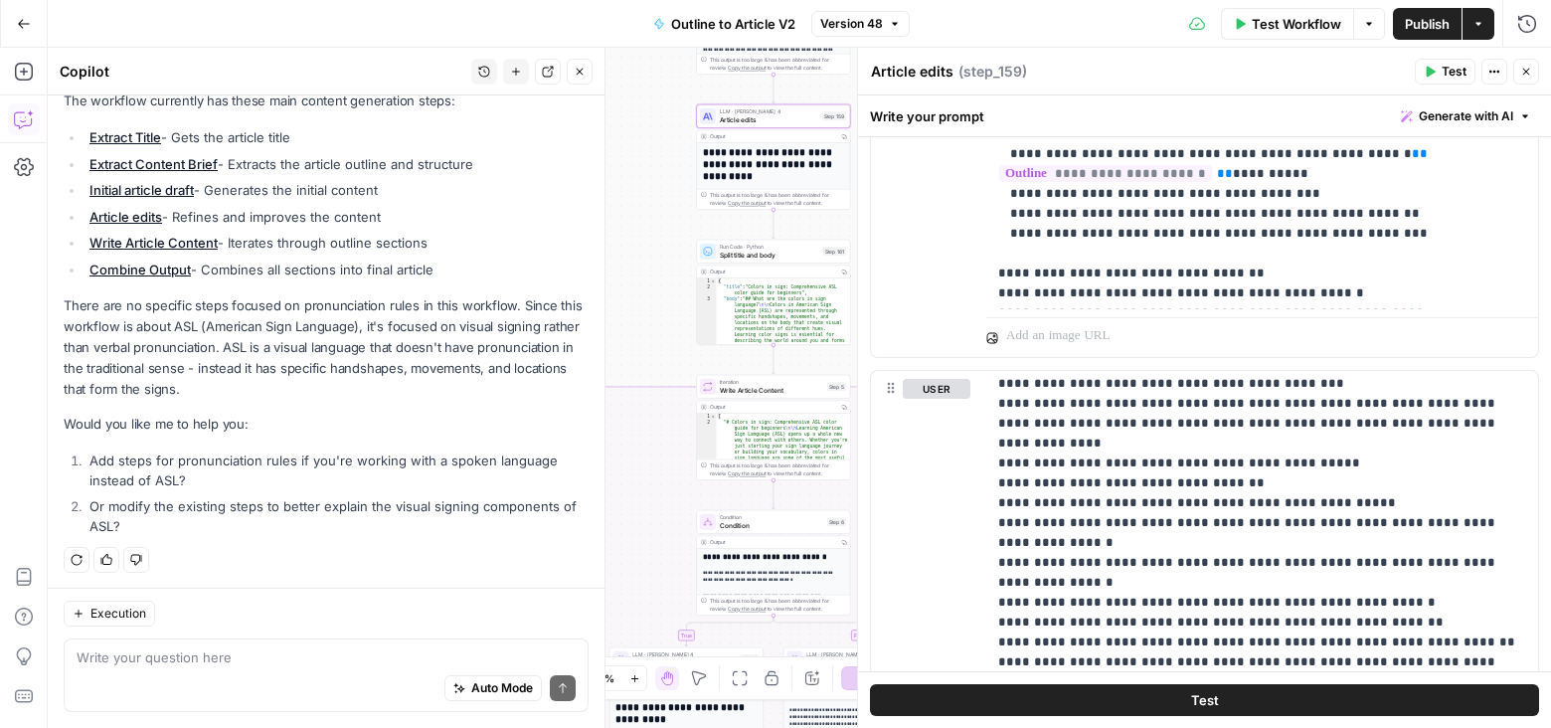
scroll to position [359, 0]
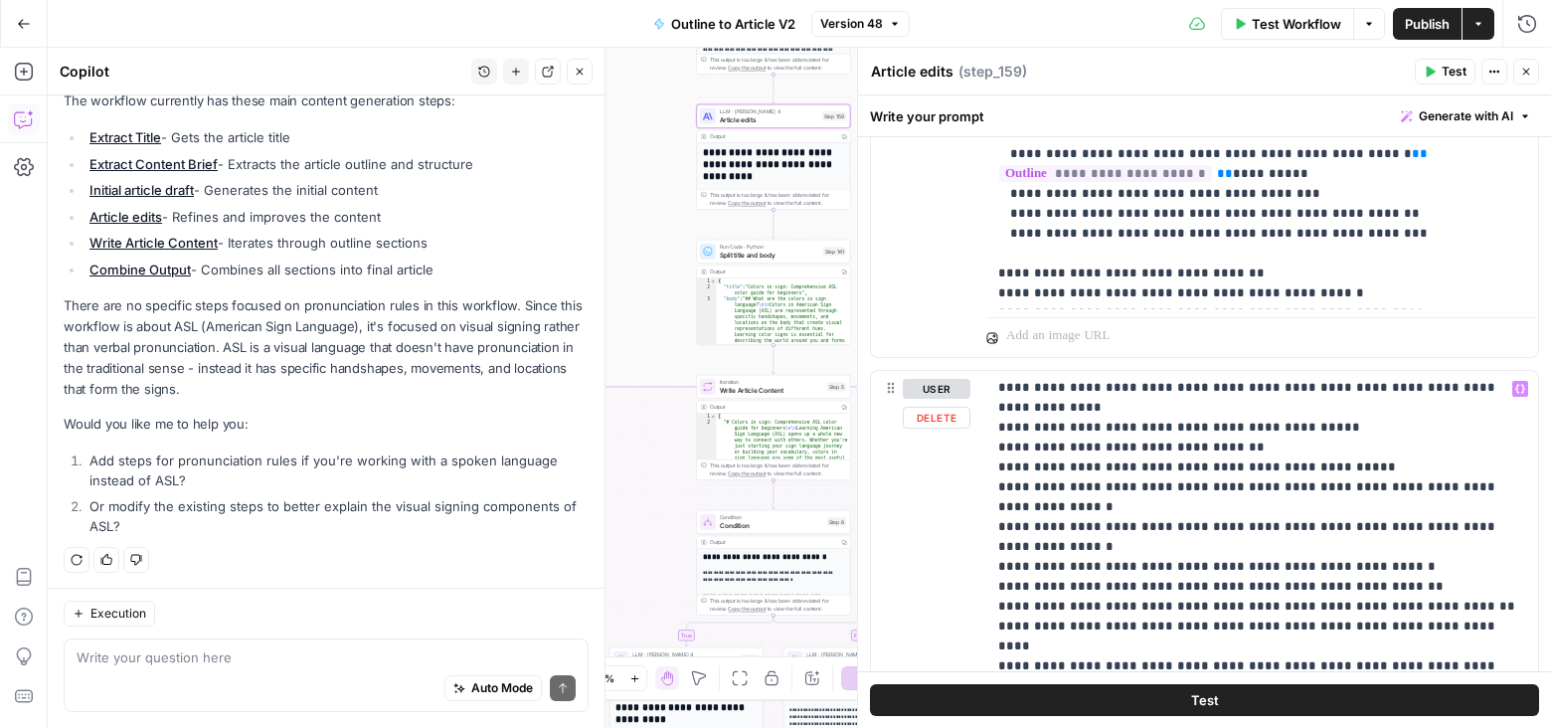
type input "pron"
click at [1227, 423] on p "**********" at bounding box center [1262, 596] width 529 height 1153
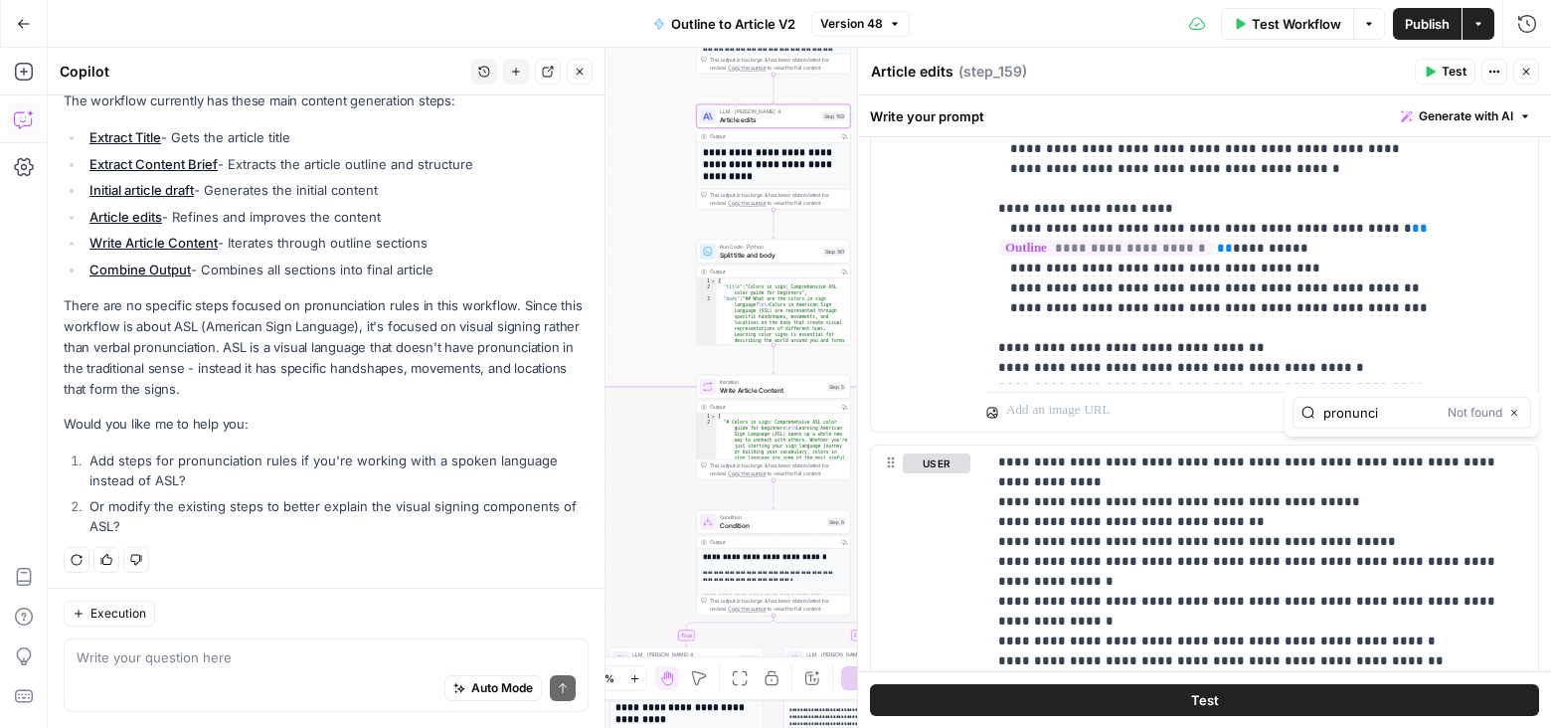
type input "pronunci"
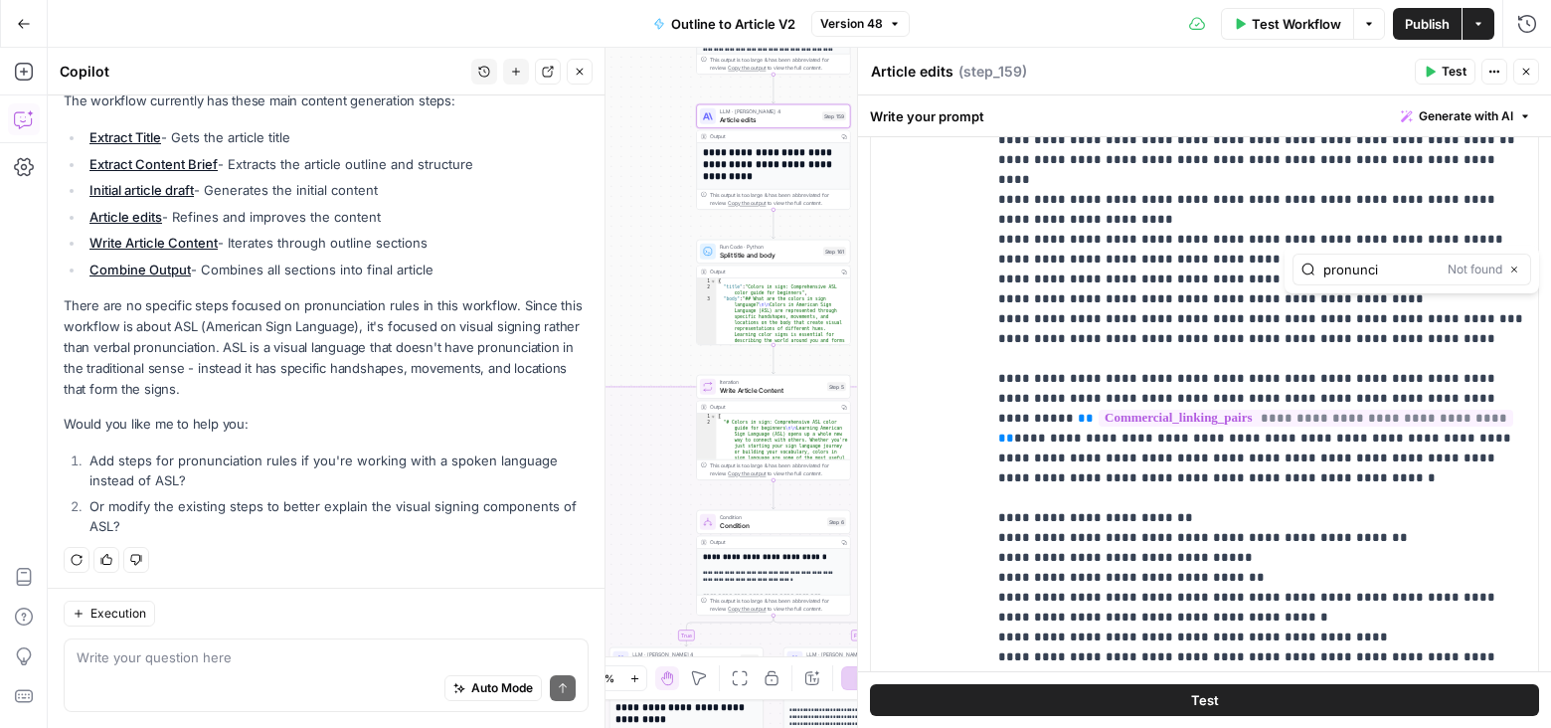
scroll to position [1925, 0]
